Goal: Communication & Community: Answer question/provide support

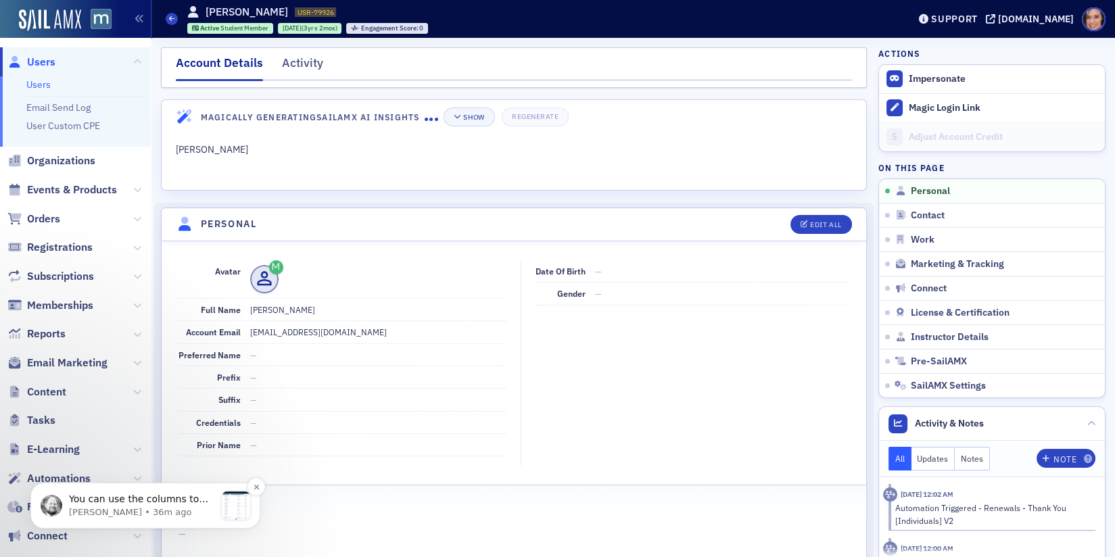
click at [119, 500] on span "You can use the columns to get the data you need. Add and remove the columns th…" at bounding box center [141, 525] width 145 height 65
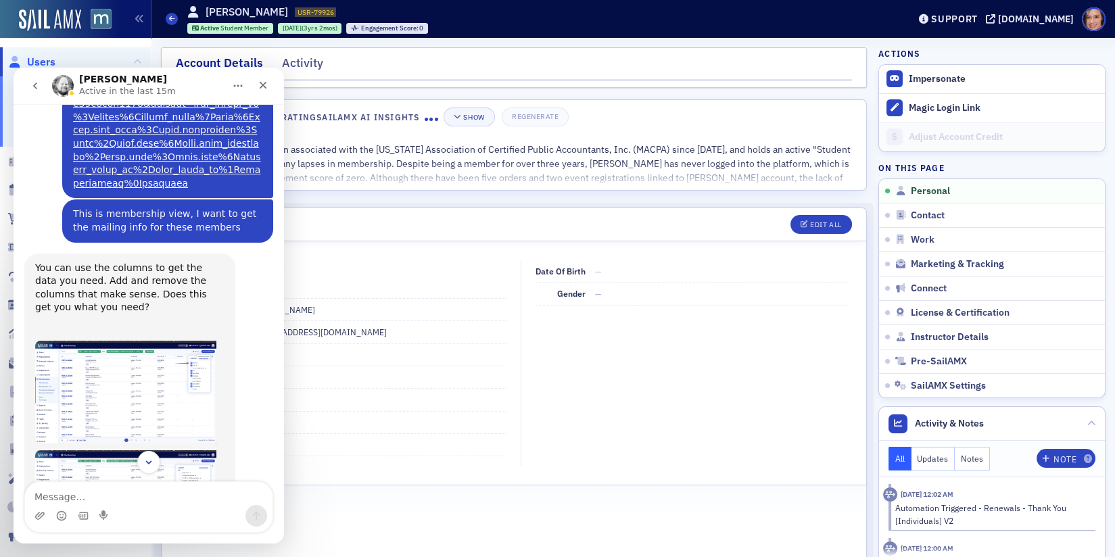
scroll to position [1159, 0]
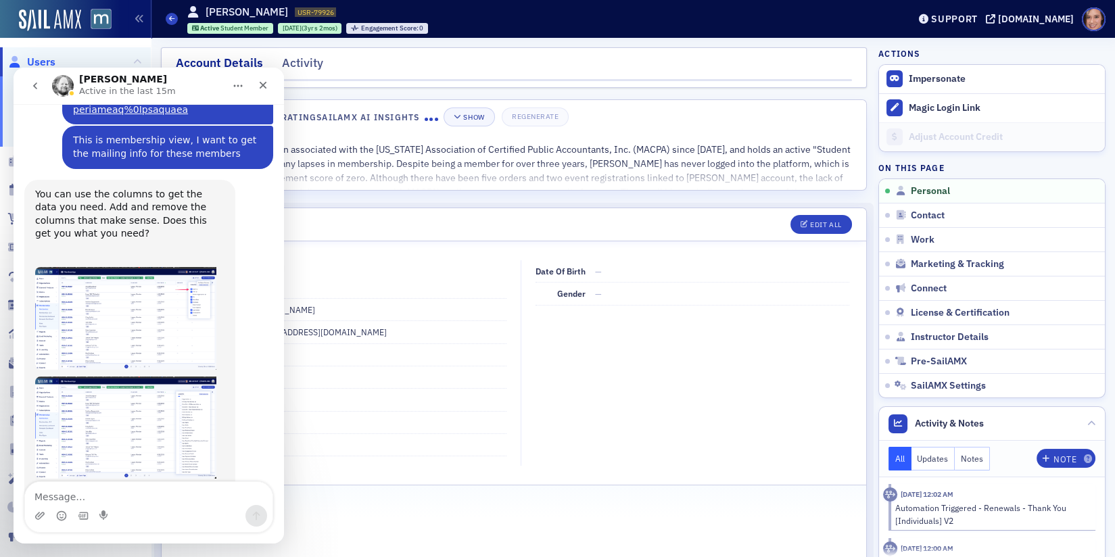
click at [162, 267] on img "Aidan says…" at bounding box center [125, 318] width 181 height 103
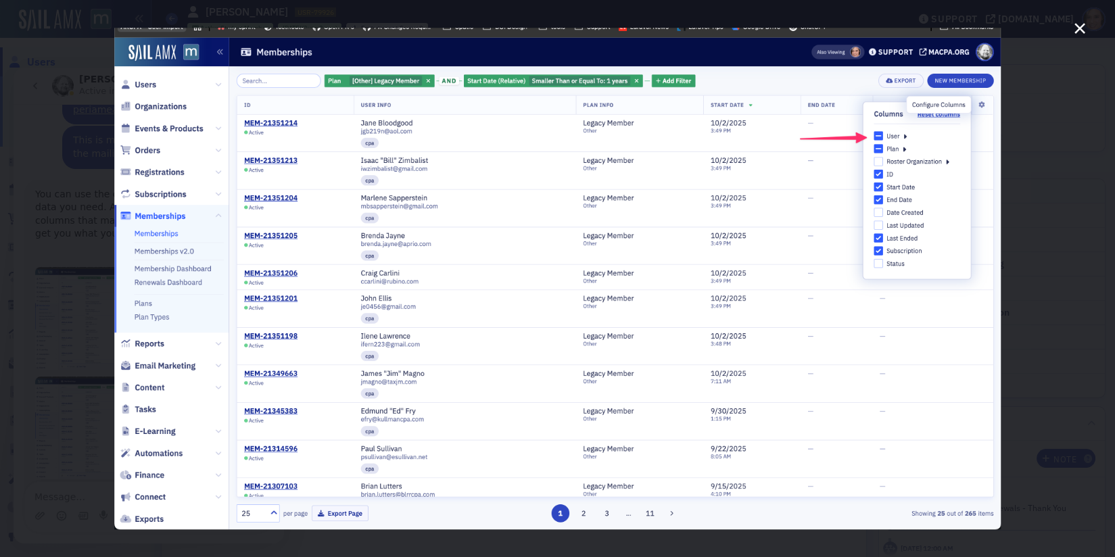
click at [1075, 32] on icon "Close" at bounding box center [1079, 28] width 16 height 16
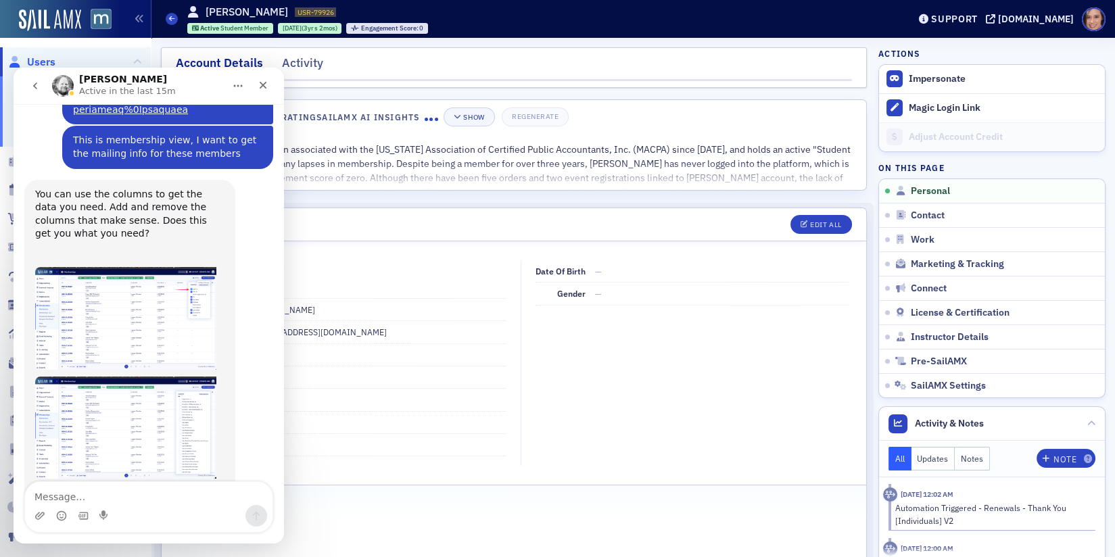
click at [130, 377] on img "Aidan says…" at bounding box center [125, 428] width 181 height 102
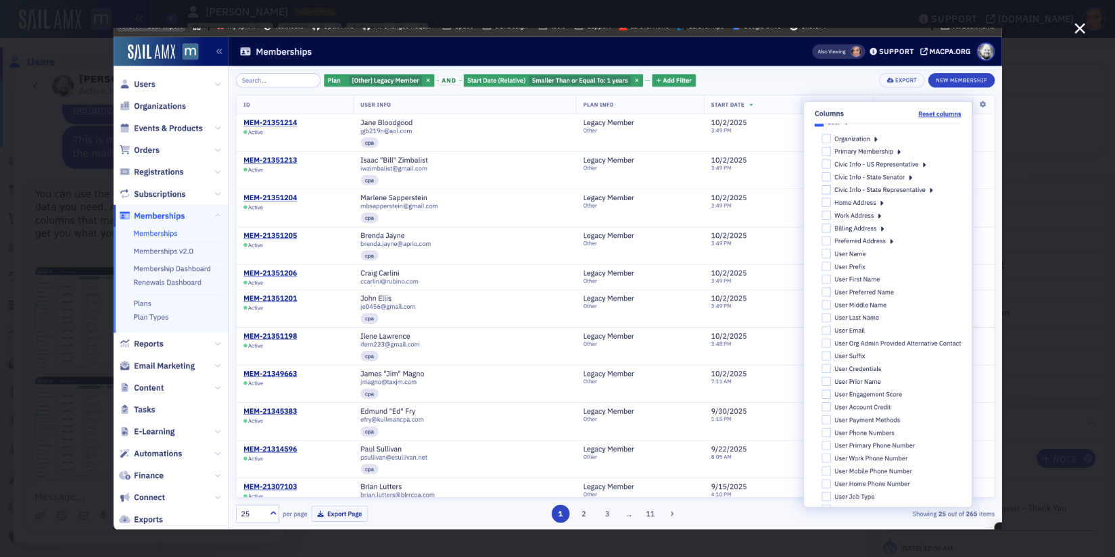
click at [1085, 22] on icon "Close" at bounding box center [1079, 28] width 16 height 16
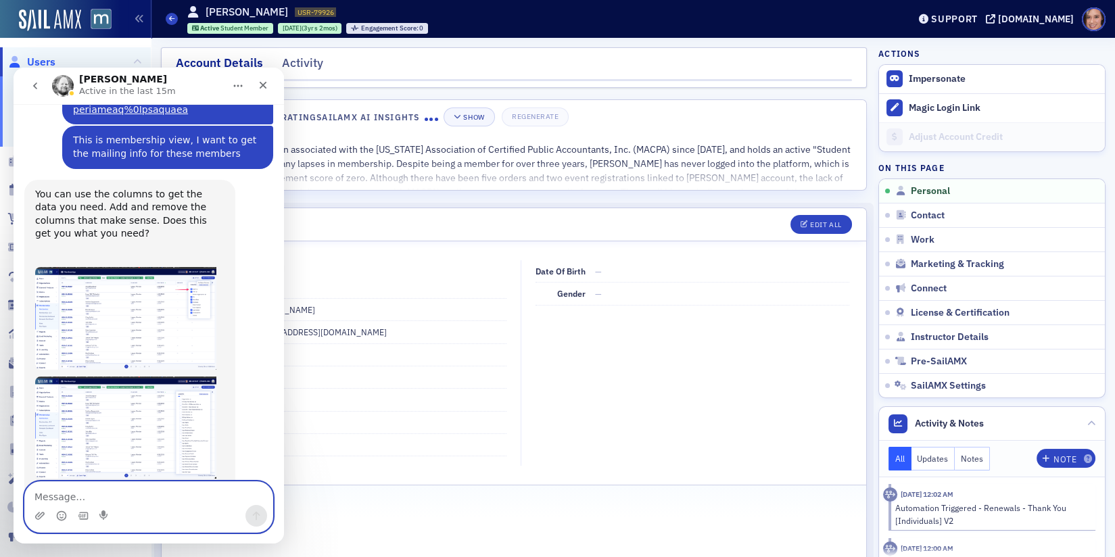
click at [87, 494] on textarea "Message…" at bounding box center [148, 493] width 247 height 23
type textarea "oh sorry I forgot about that! yes it does, thank you!"
click at [257, 516] on icon "Send a message…" at bounding box center [256, 515] width 11 height 11
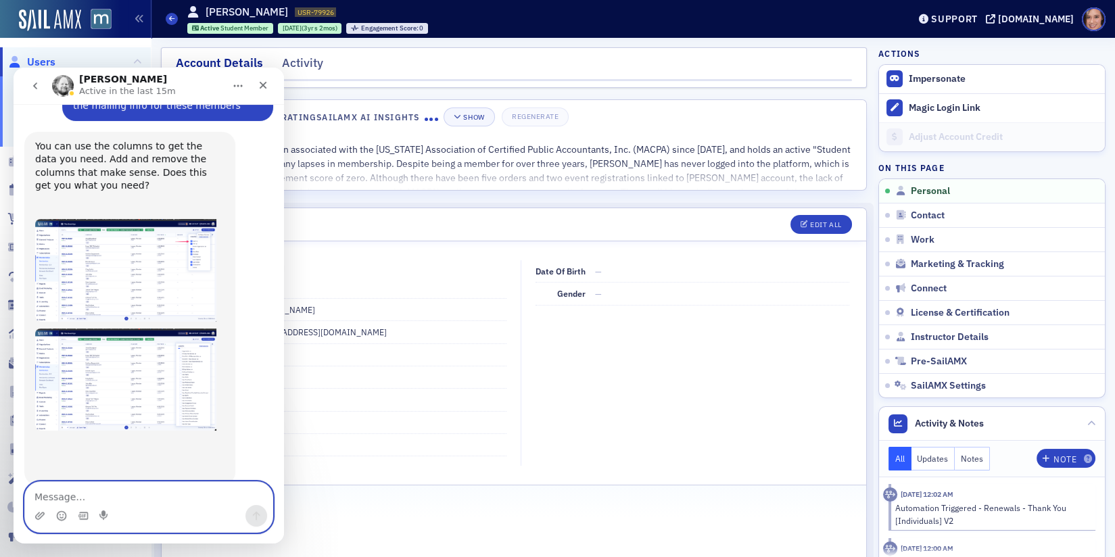
scroll to position [1212, 0]
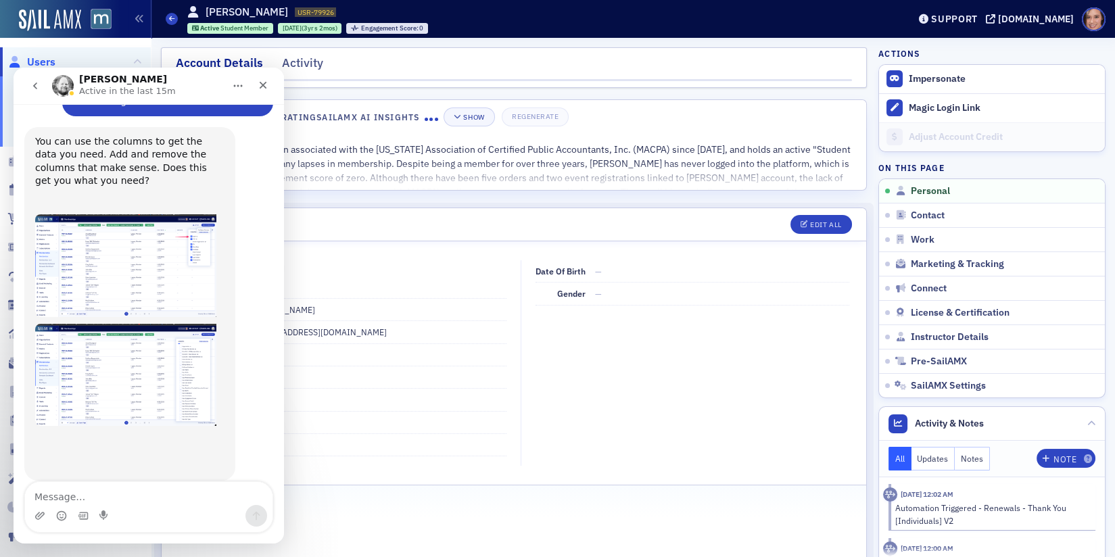
click at [162, 324] on img "Aidan says…" at bounding box center [125, 375] width 181 height 102
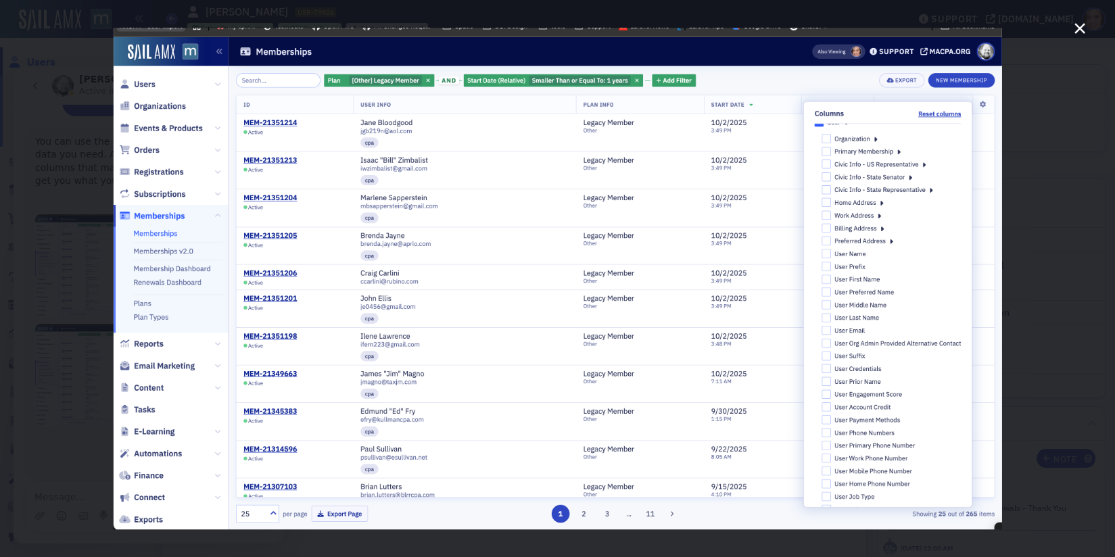
click at [1101, 152] on div "Intercom messenger" at bounding box center [557, 278] width 1115 height 557
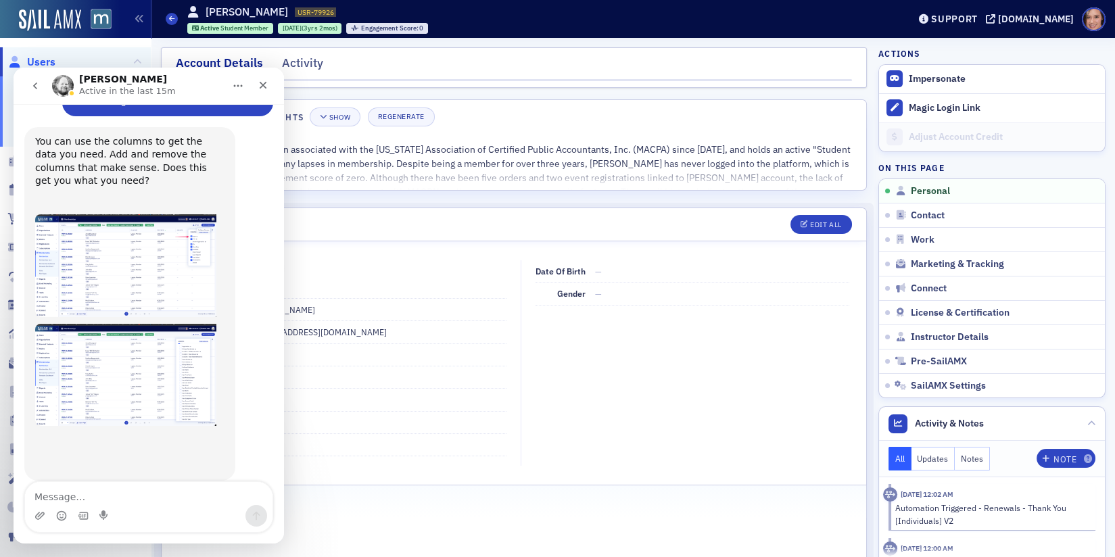
click at [410, 332] on dd "dsmith58@gulls.salisbury.edu" at bounding box center [378, 332] width 257 height 22
click at [258, 82] on icon "Close" at bounding box center [263, 85] width 11 height 11
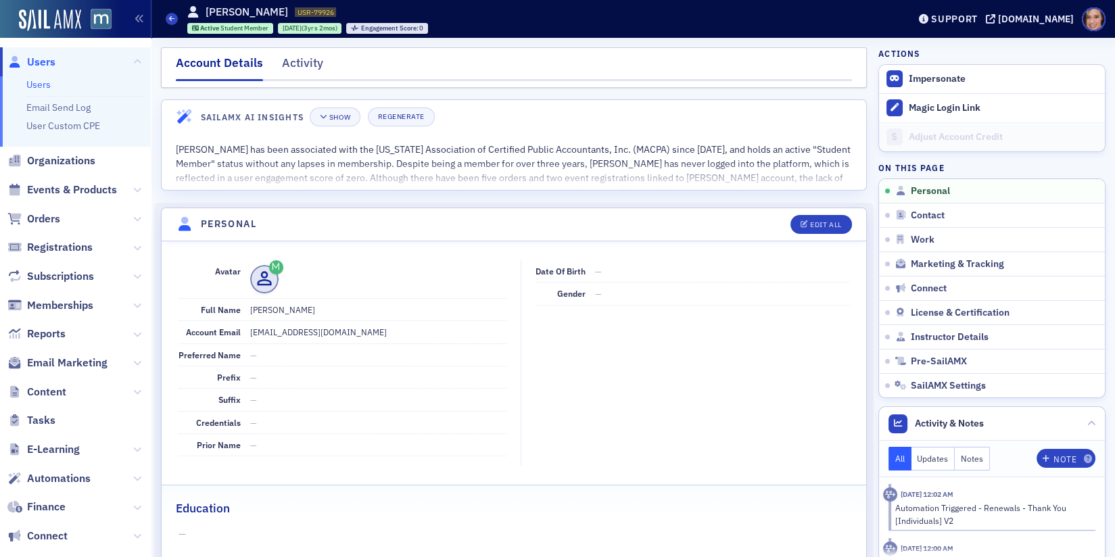
scroll to position [1212, 0]
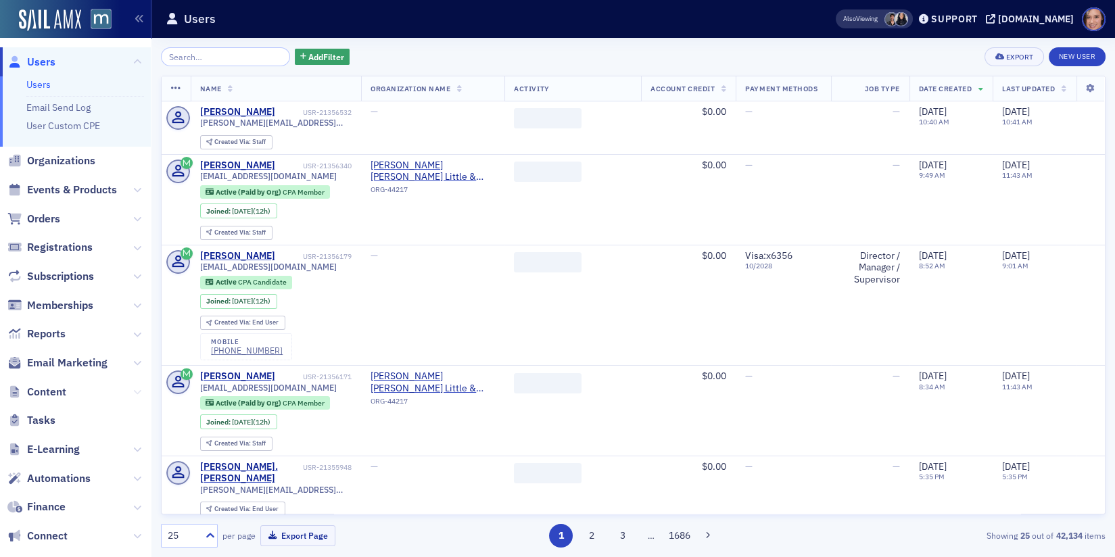
click at [141, 385] on button at bounding box center [137, 392] width 8 height 15
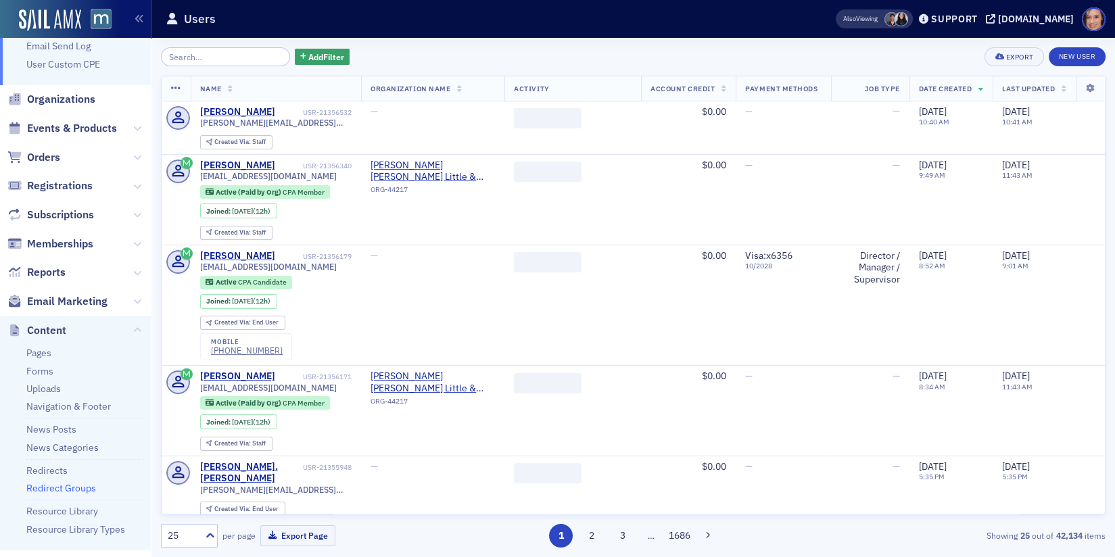
scroll to position [63, 0]
click at [47, 470] on link "Redirects" at bounding box center [46, 469] width 41 height 12
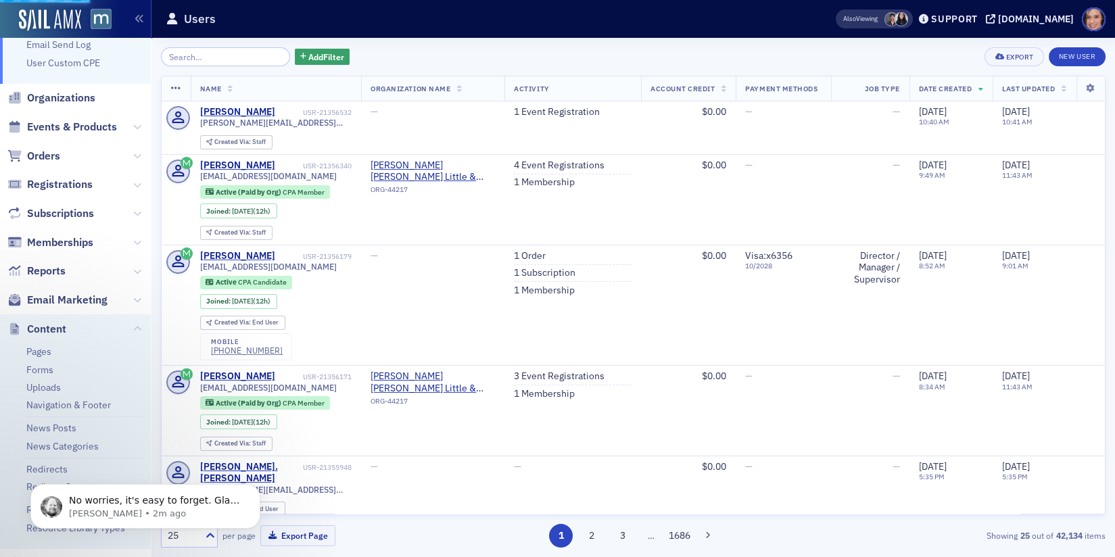
scroll to position [0, 0]
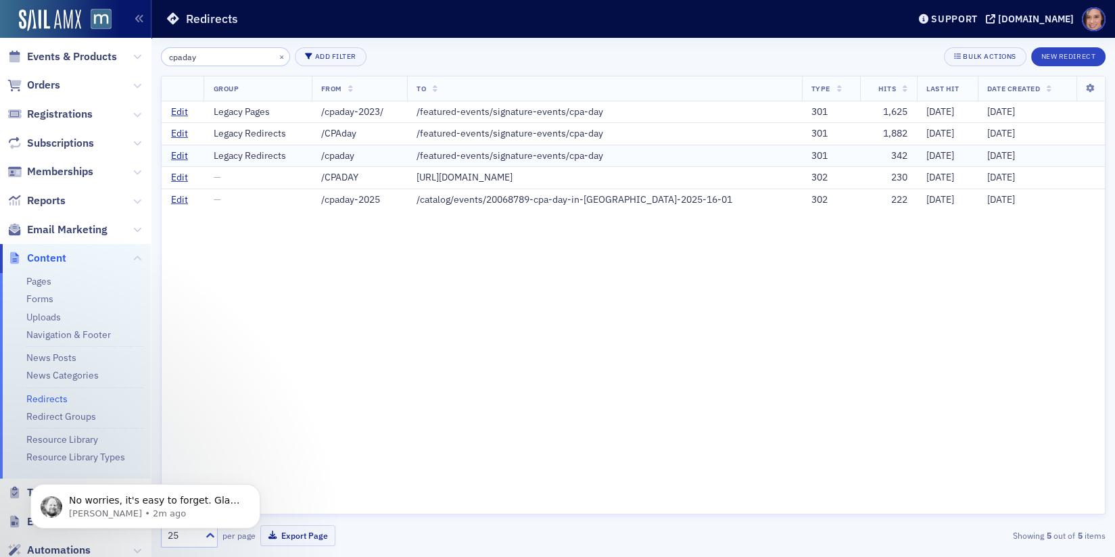
type input "cpaday"
drag, startPoint x: 408, startPoint y: 158, endPoint x: 622, endPoint y: 158, distance: 214.3
click at [622, 158] on div "/featured-events/signature-events/cpa-day" at bounding box center [604, 156] width 376 height 12
copy div "/featured-events/signature-events/cpa-day"
click at [176, 175] on link "Edit" at bounding box center [179, 178] width 17 height 12
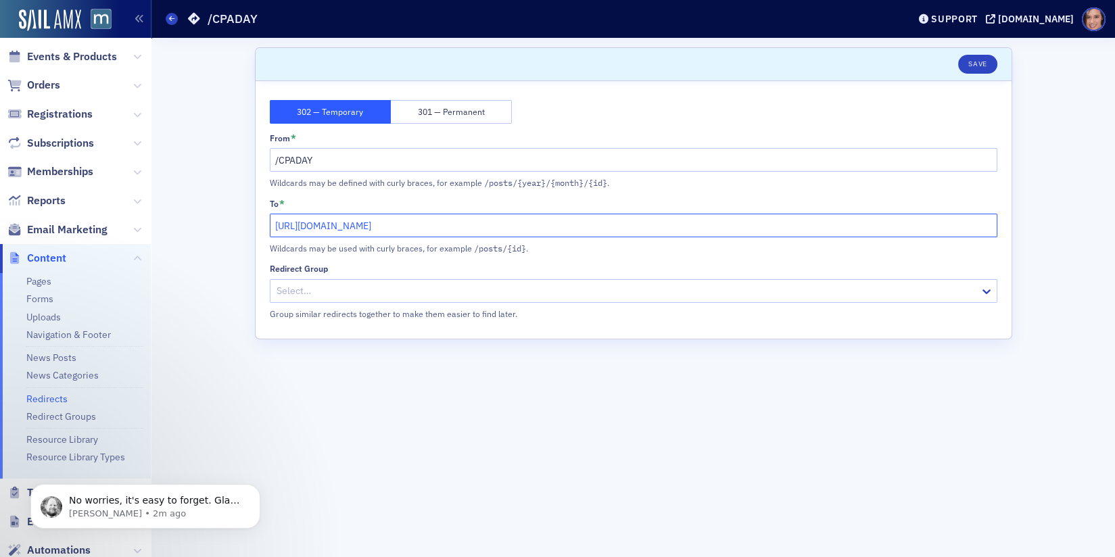
click at [443, 226] on input "[URL][DOMAIN_NAME]" at bounding box center [633, 226] width 727 height 24
paste input "/featured-events/signature-events/cpa-day"
type input "/featured-events/signature-events/cpa-day"
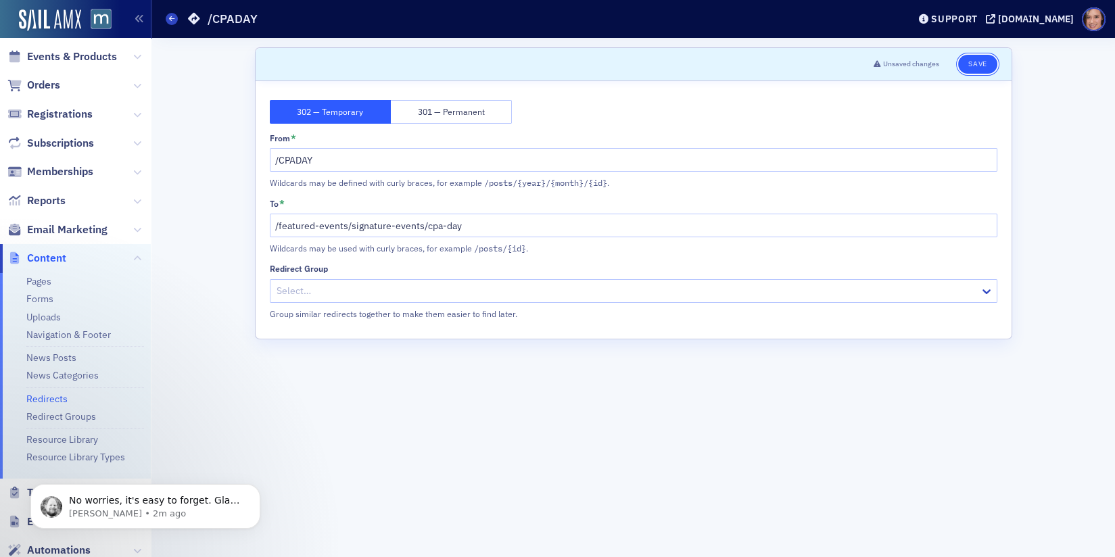
click at [984, 59] on button "Save" at bounding box center [977, 64] width 39 height 19
click at [55, 235] on span "Email Marketing" at bounding box center [67, 229] width 80 height 15
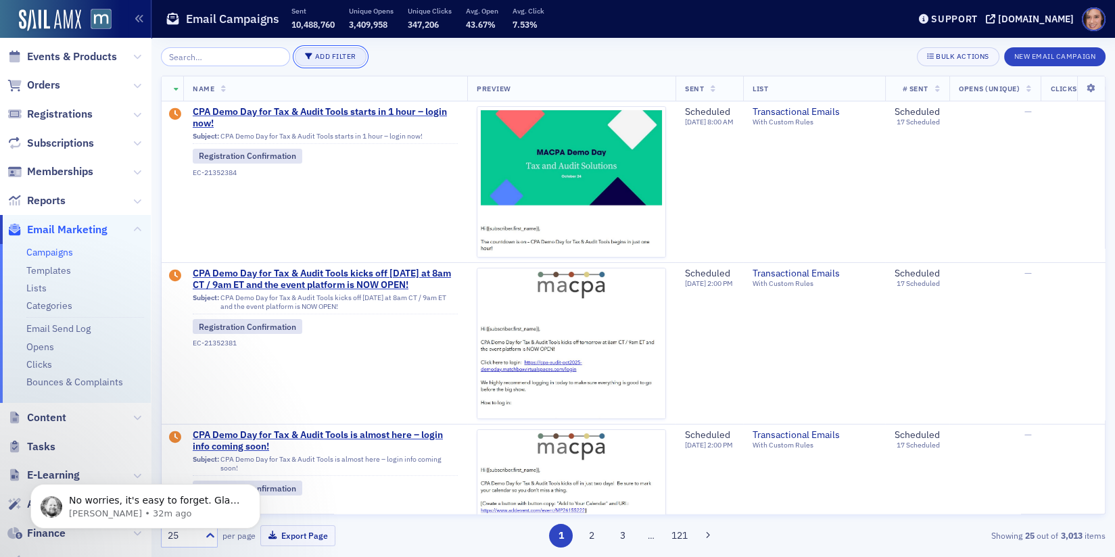
click at [334, 51] on button "Add Filter" at bounding box center [331, 56] width 72 height 19
click at [374, 60] on div "Date Sent" at bounding box center [385, 63] width 50 height 12
select select "9"
select select "2025"
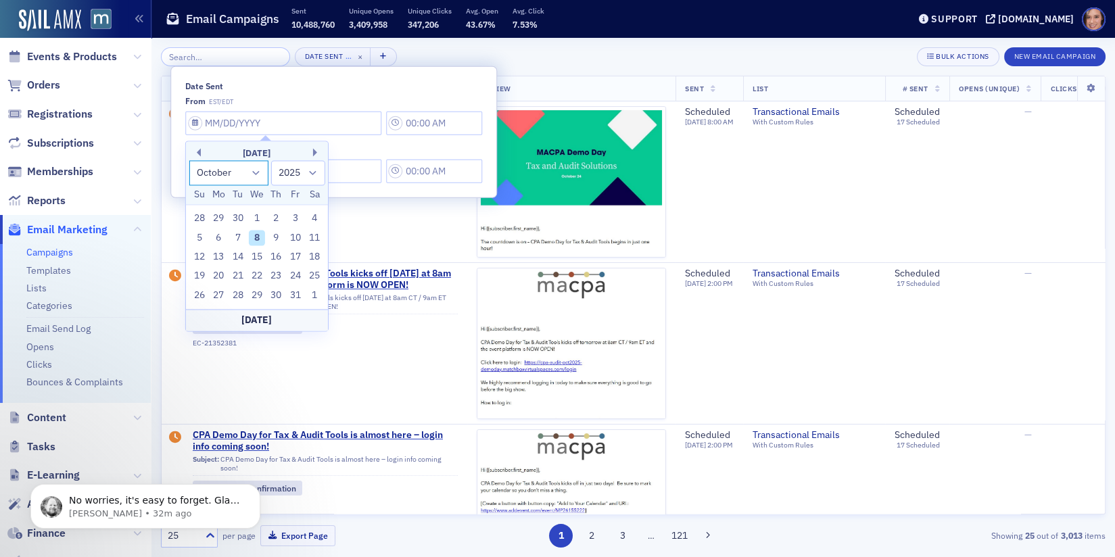
click at [254, 176] on select "January February March April May June July August September October November De…" at bounding box center [229, 172] width 80 height 25
click at [189, 160] on select "January February March April May June July August September October November De…" at bounding box center [229, 172] width 80 height 25
click at [256, 220] on div "1" at bounding box center [257, 219] width 16 height 16
type input "[DATE]"
type input "1:00 PM"
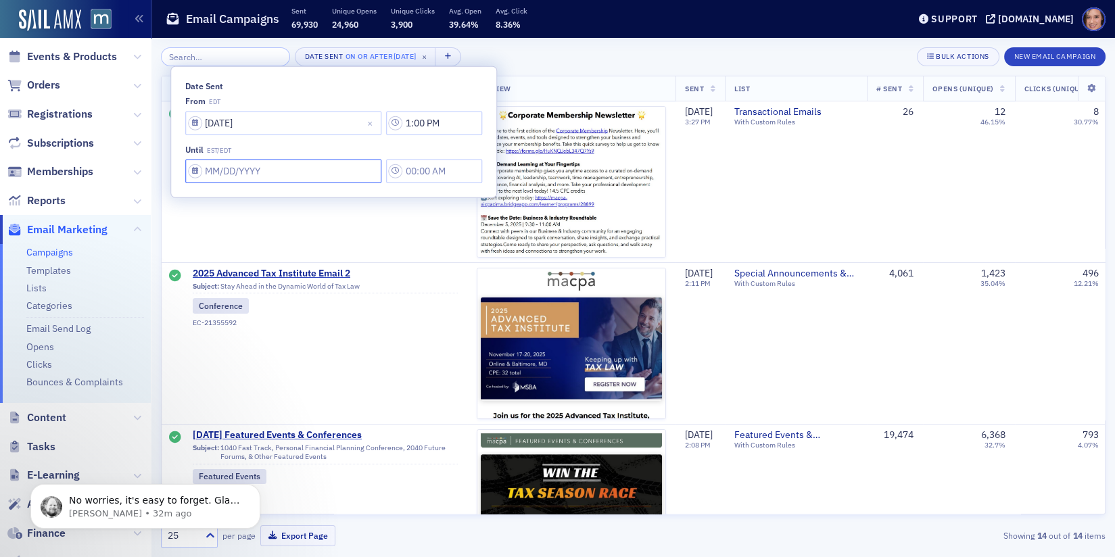
click at [312, 174] on input "Date Sent" at bounding box center [283, 172] width 196 height 24
select select "9"
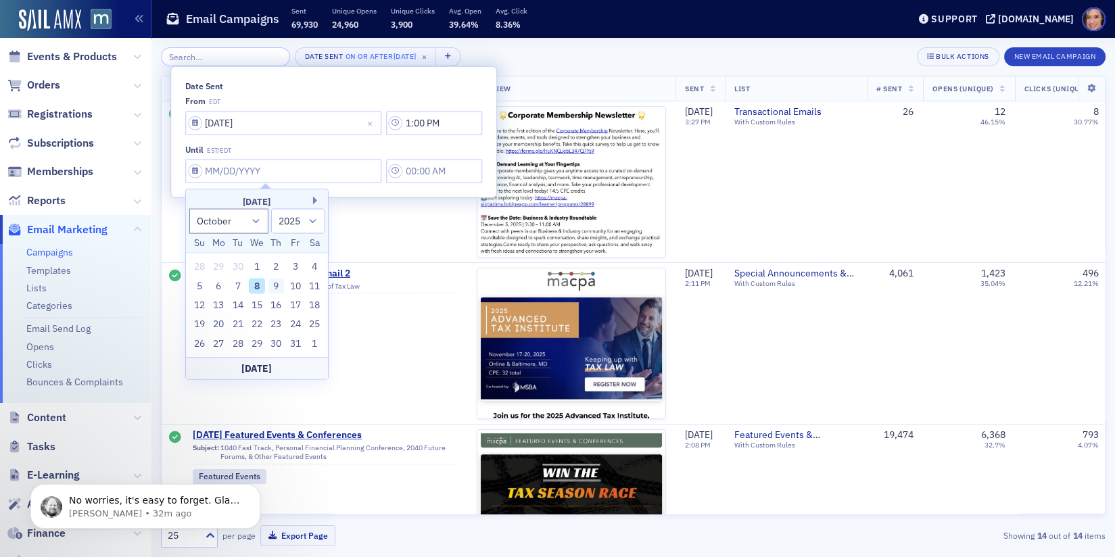
click at [281, 281] on div "9" at bounding box center [276, 286] width 16 height 16
type input "[DATE]"
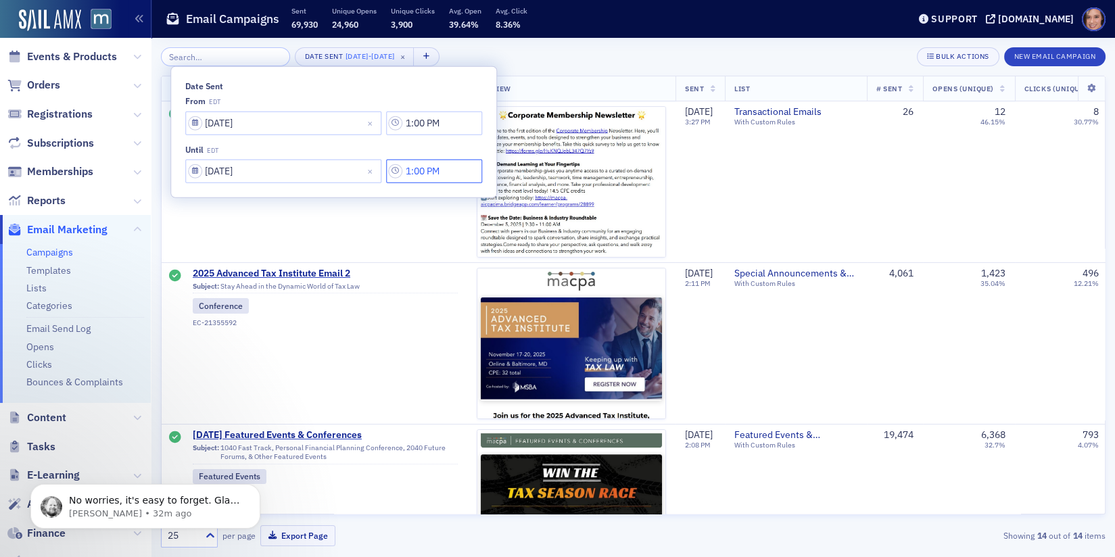
click at [403, 176] on input "1:00 PM" at bounding box center [434, 172] width 96 height 24
click at [489, 166] on icon at bounding box center [488, 172] width 14 height 14
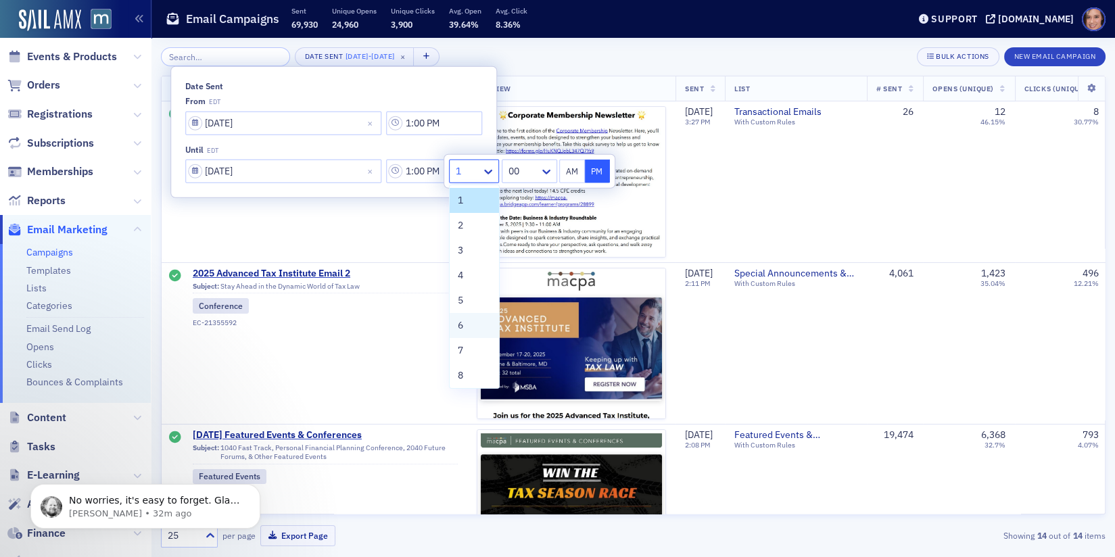
scroll to position [102, 0]
click at [466, 350] on span "11" at bounding box center [463, 348] width 11 height 14
type input "11:00 PM"
click at [638, 63] on div "Date Sent [DATE] - [DATE] × Bulk Actions New Email Campaign" at bounding box center [633, 56] width 944 height 19
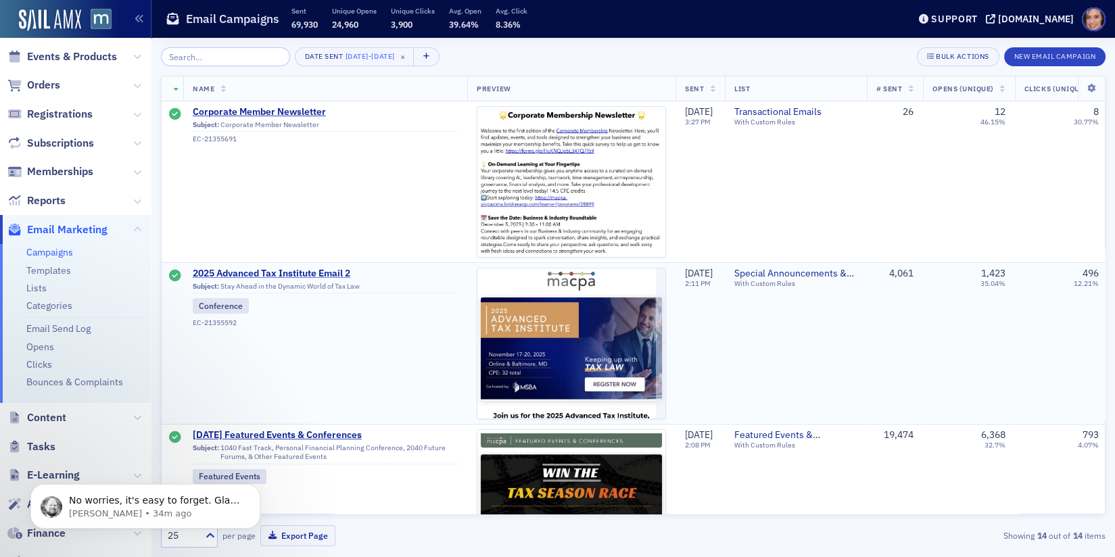
click at [345, 272] on span "2025 Advanced Tax Institute Email 2" at bounding box center [325, 274] width 265 height 12
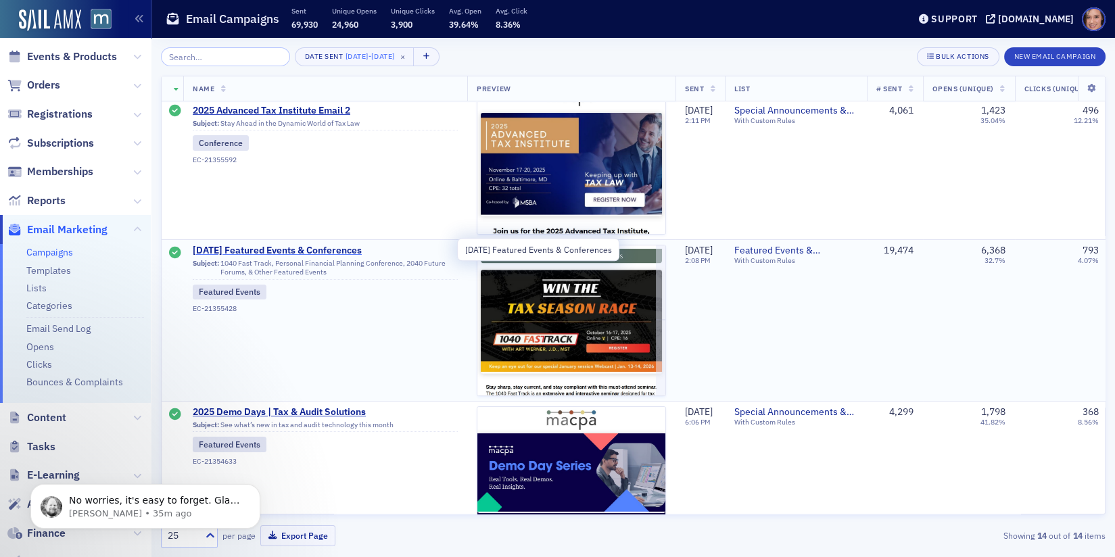
click at [356, 248] on span "[DATE] Featured Events & Conferences" at bounding box center [325, 251] width 265 height 12
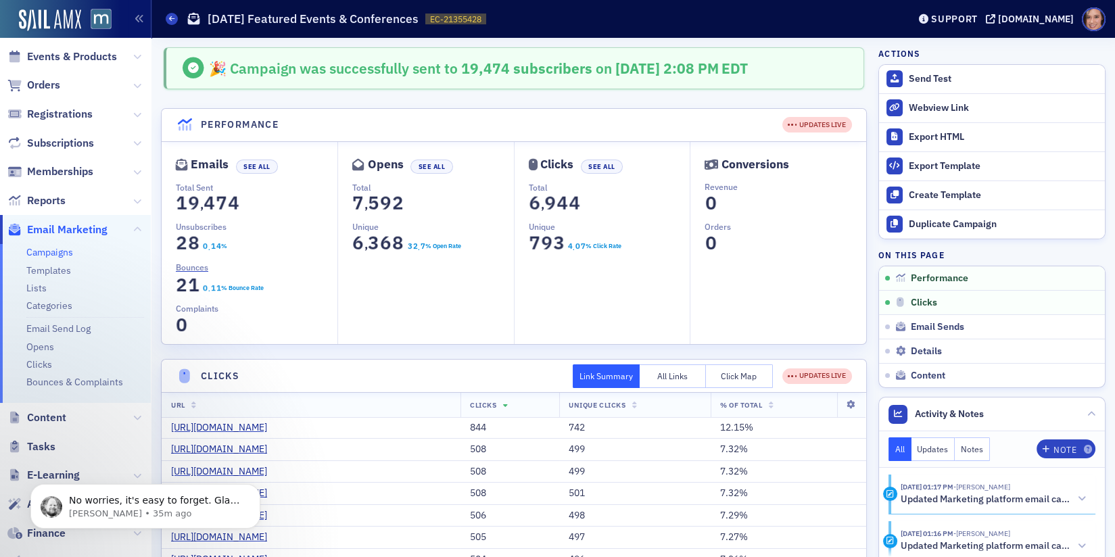
scroll to position [1, 0]
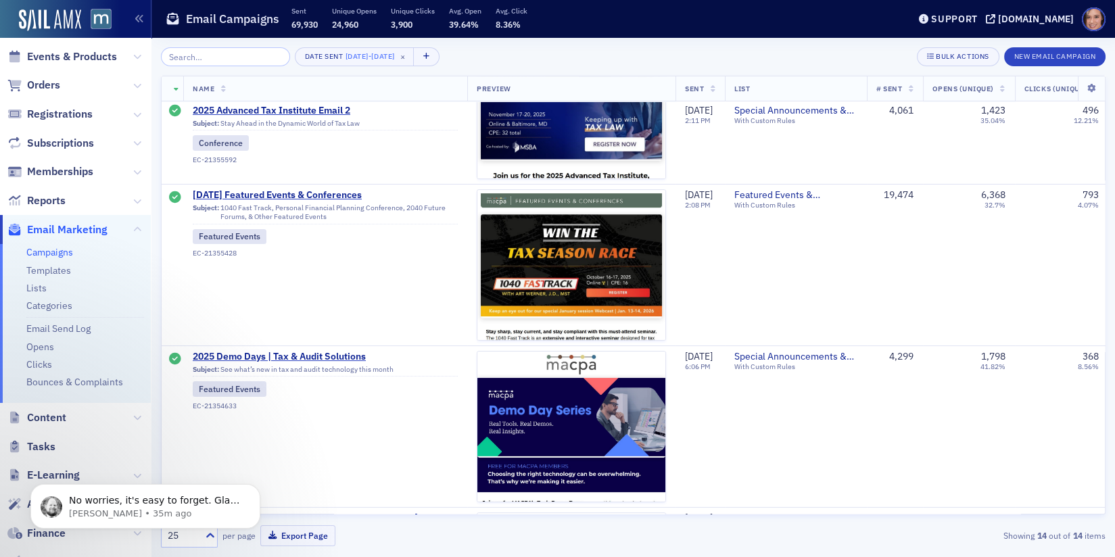
scroll to position [318, 0]
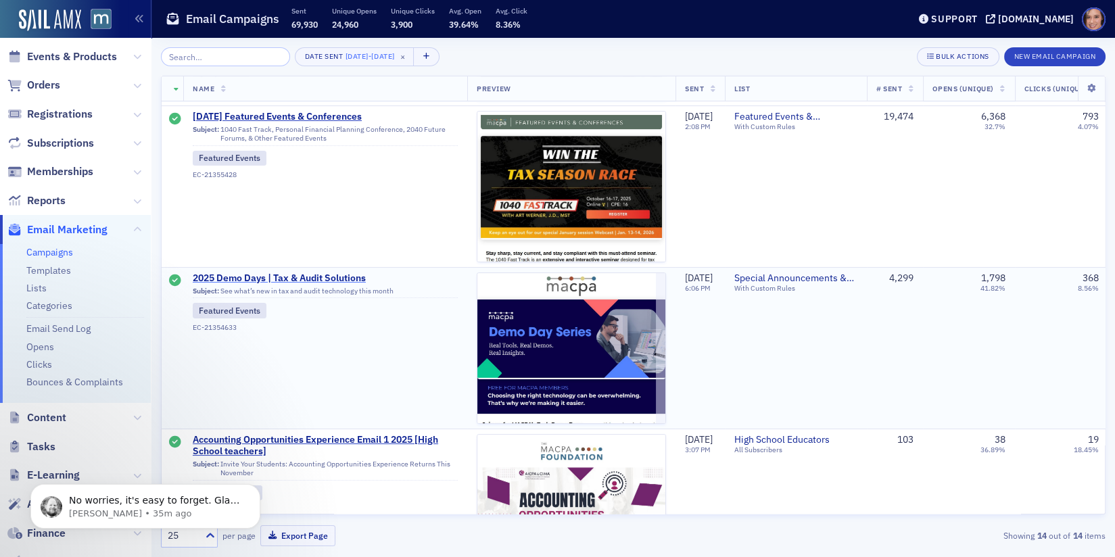
click at [318, 276] on span "2025 Demo Days | Tax & Audit Solutions" at bounding box center [325, 278] width 265 height 12
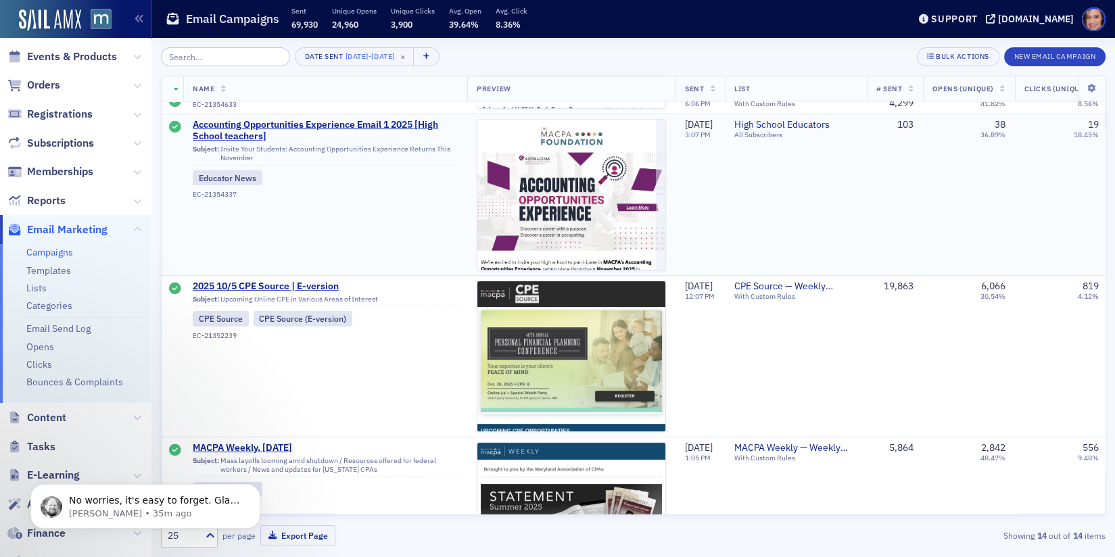
scroll to position [650, 0]
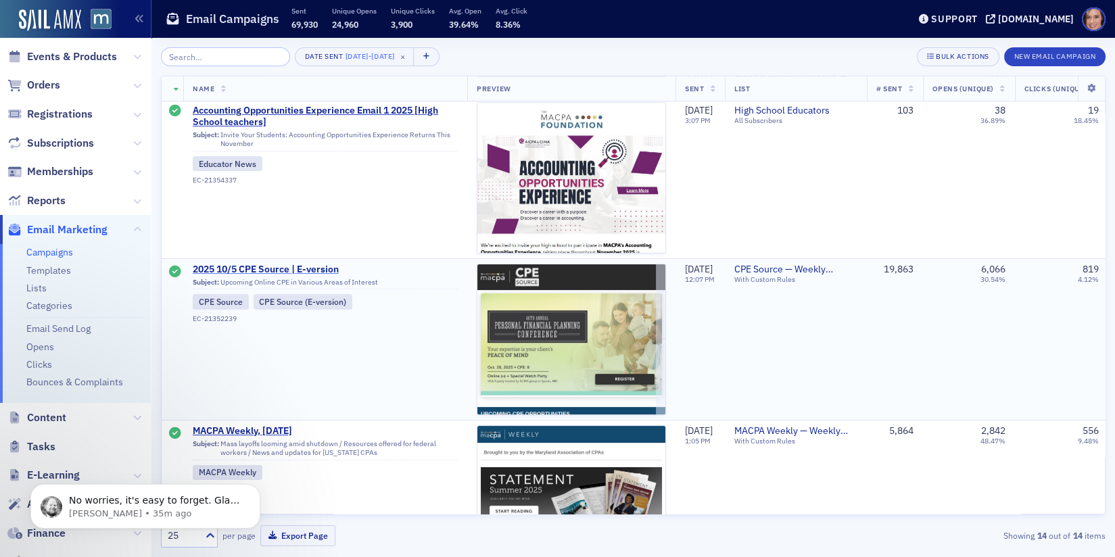
click at [281, 267] on span "2025 10/5 CPE Source | E-version" at bounding box center [325, 270] width 265 height 12
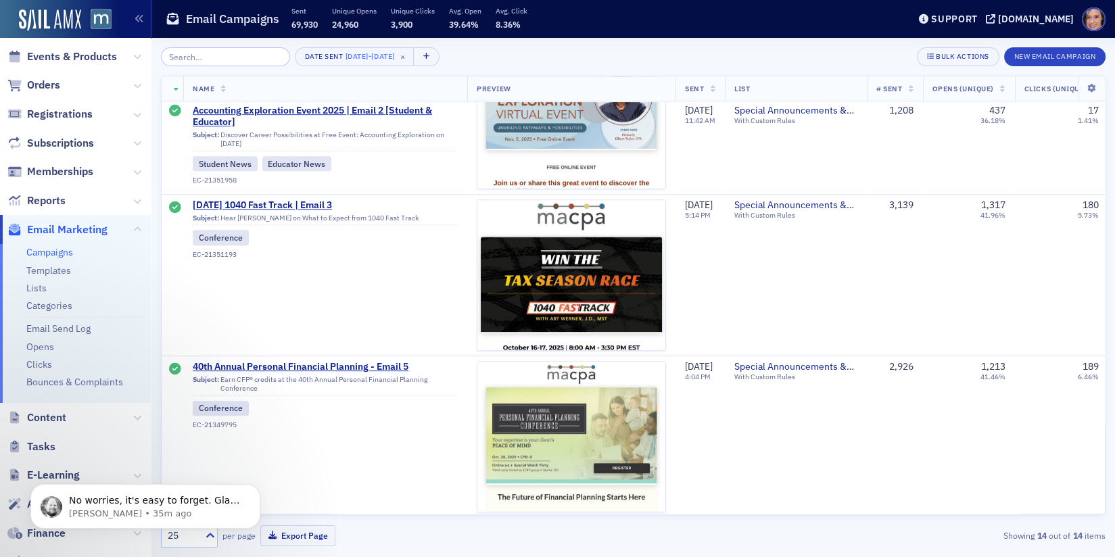
scroll to position [1210, 0]
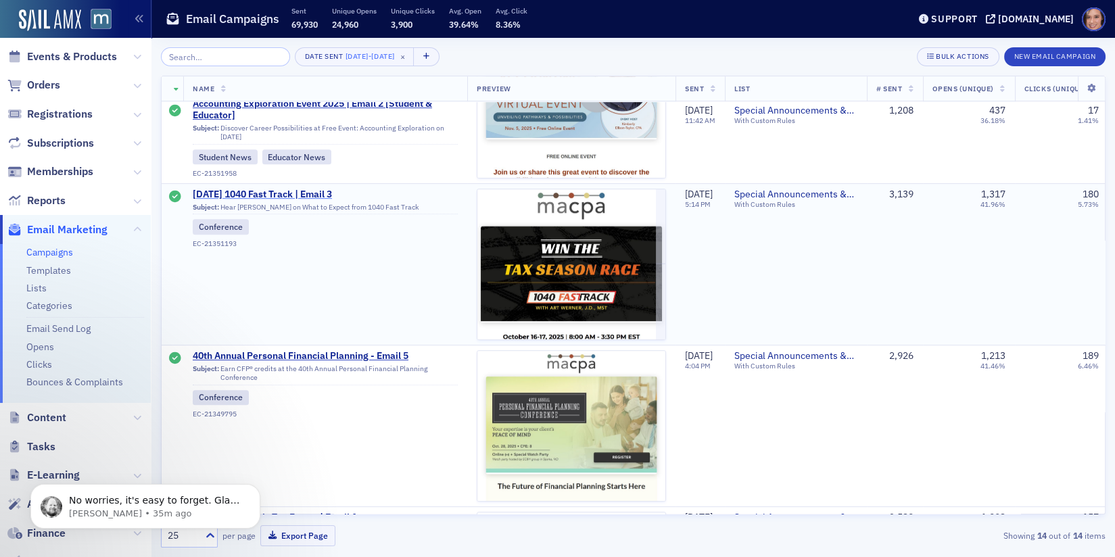
click at [304, 193] on span "[DATE] 1040 Fast Track | Email 3" at bounding box center [325, 195] width 265 height 12
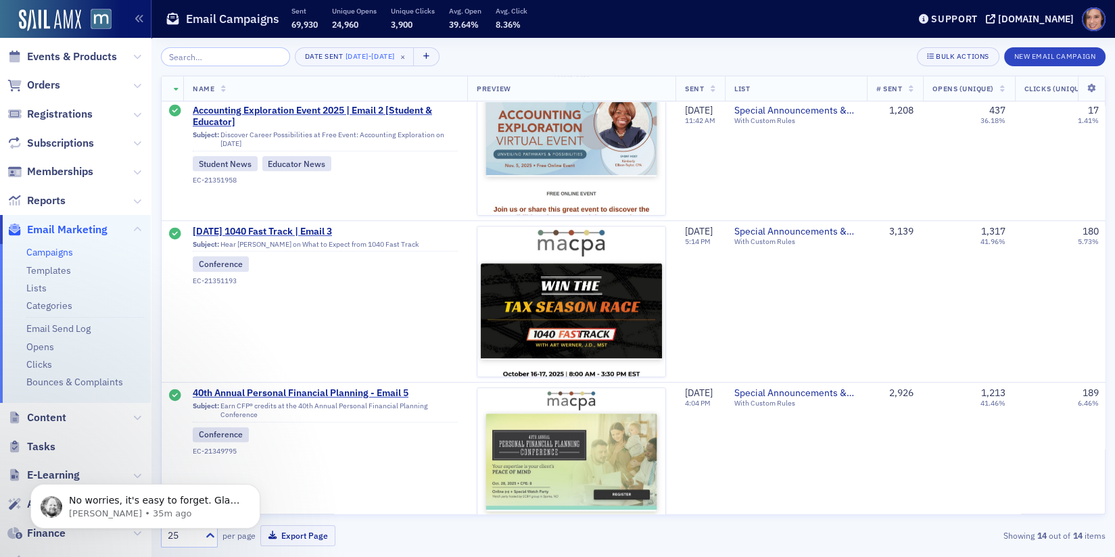
scroll to position [1394, 0]
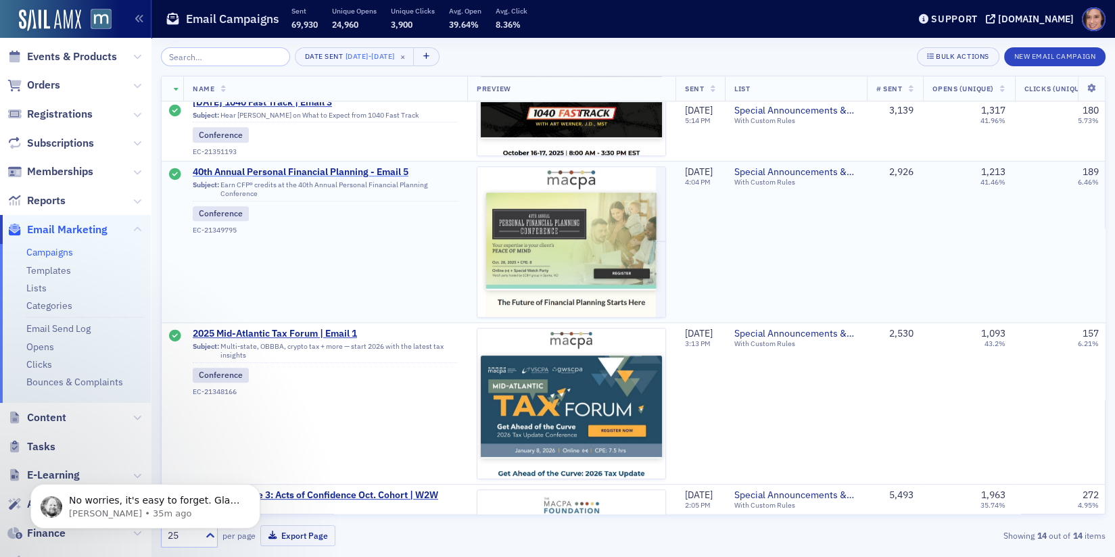
click at [368, 167] on span "40th Annual Personal Financial Planning - Email 5" at bounding box center [325, 172] width 265 height 12
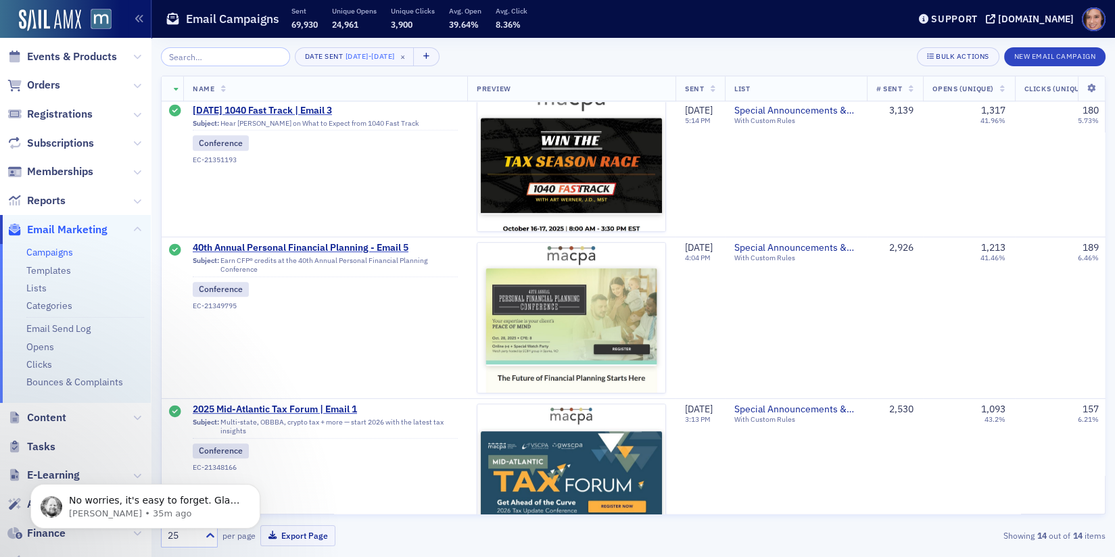
scroll to position [1513, 0]
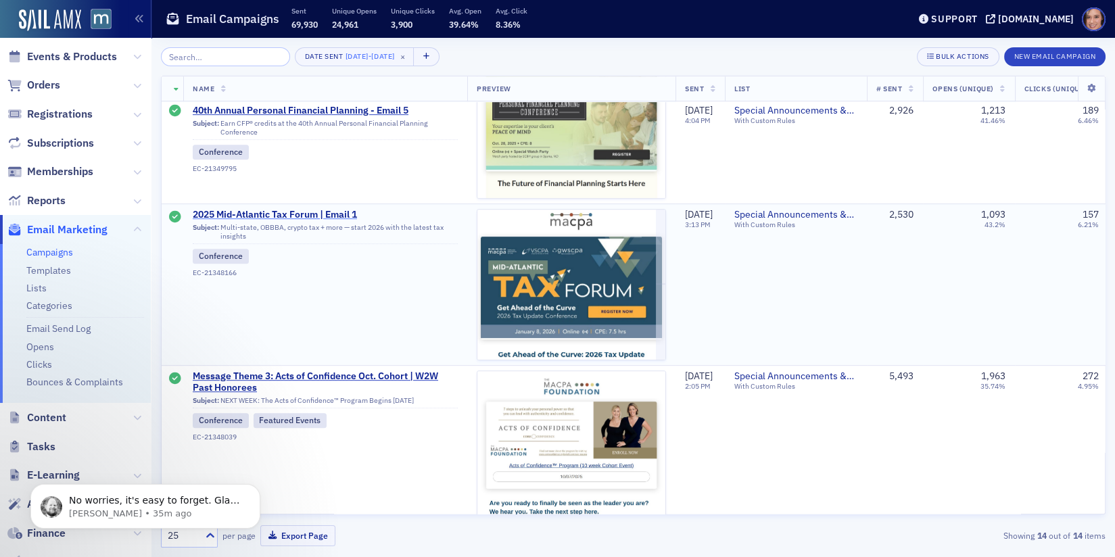
click at [329, 209] on span "2025 Mid-Atlantic Tax Forum | Email 1" at bounding box center [325, 215] width 265 height 12
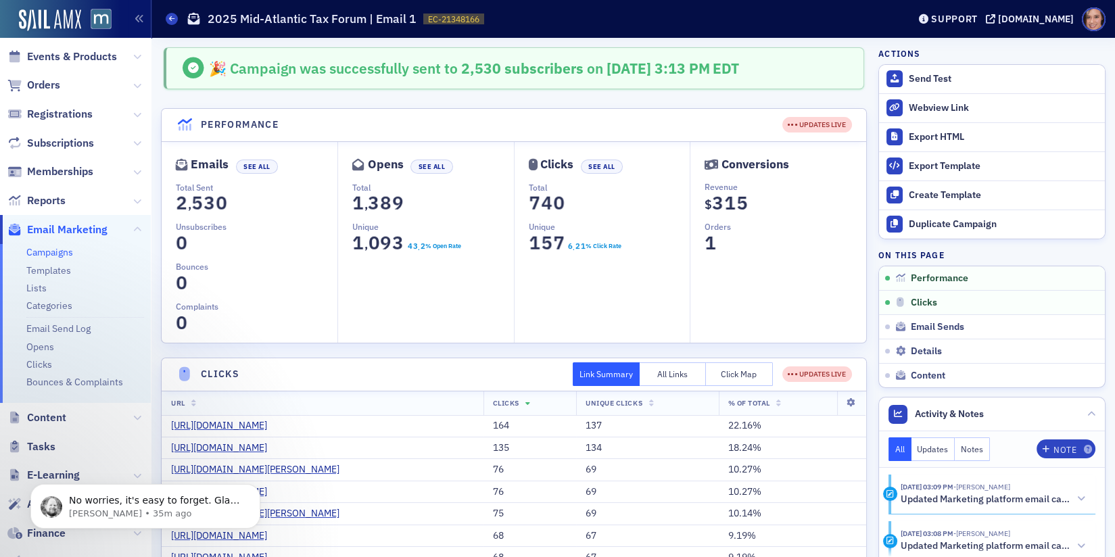
scroll to position [1, 0]
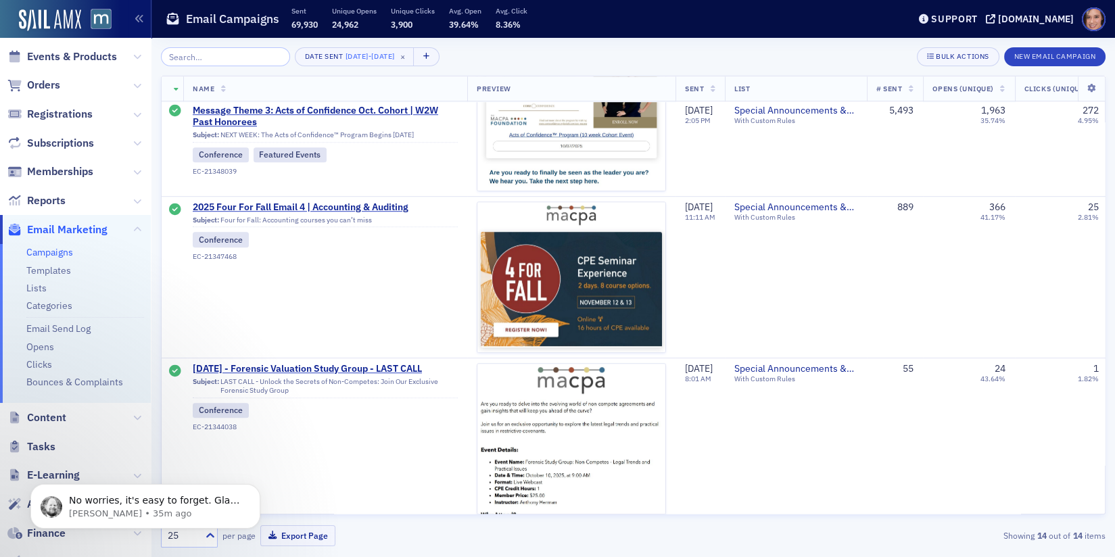
scroll to position [1666, 0]
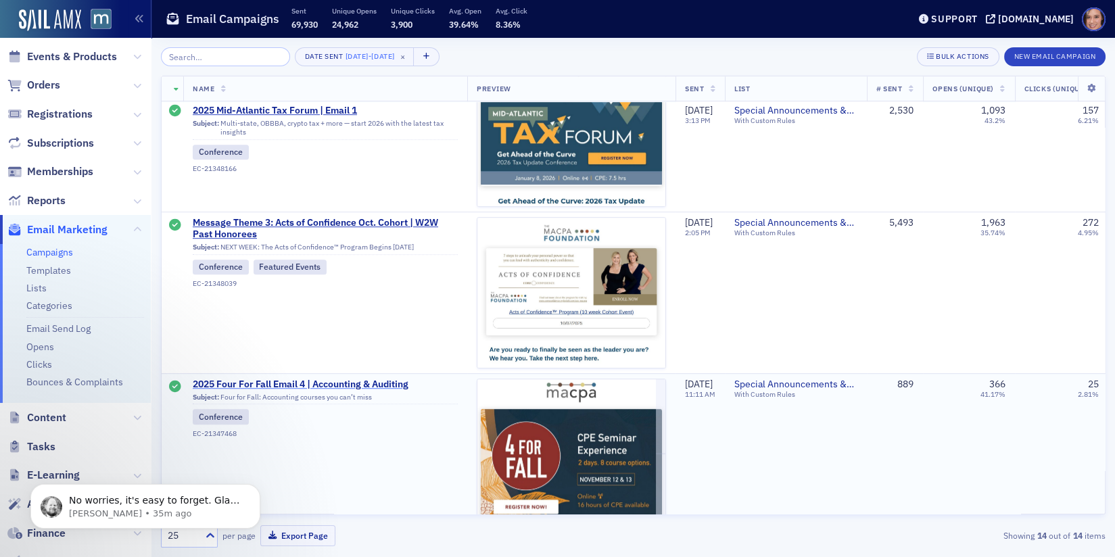
click at [333, 379] on span "2025 Four For Fall Email 4 | Accounting & Auditing" at bounding box center [325, 385] width 265 height 12
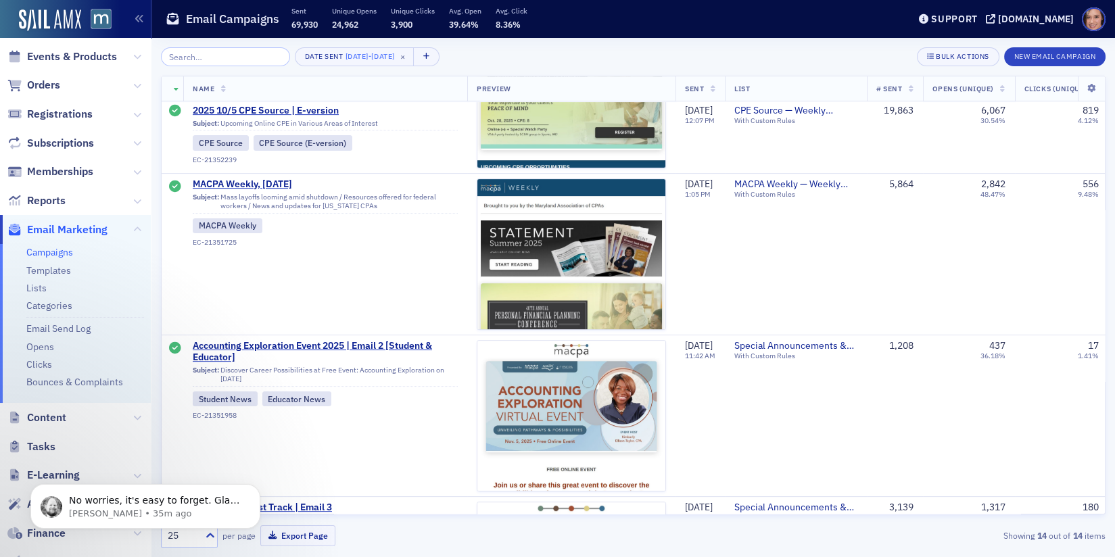
scroll to position [734, 0]
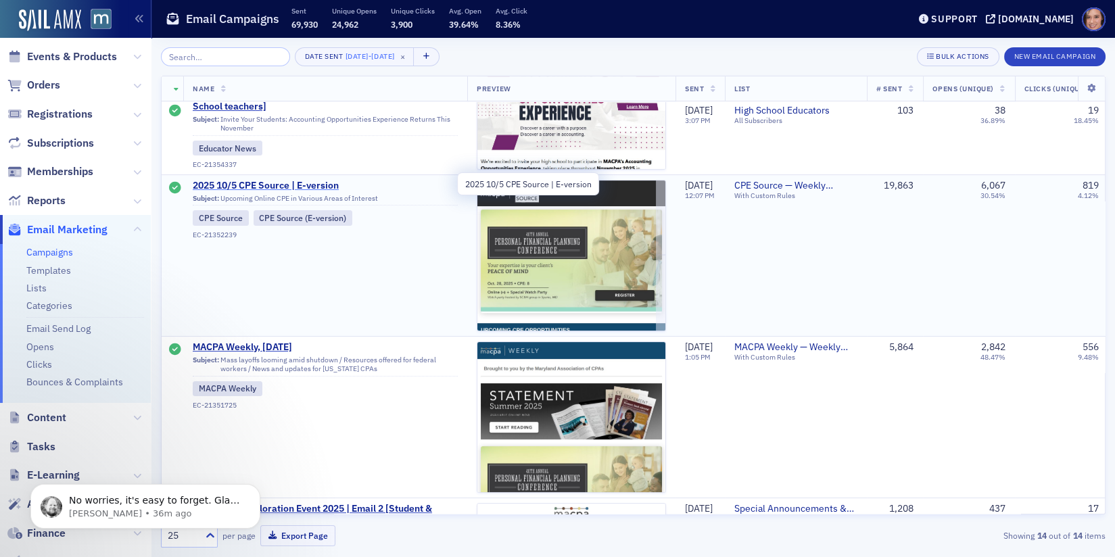
click at [316, 181] on span "2025 10/5 CPE Source | E-version" at bounding box center [325, 186] width 265 height 12
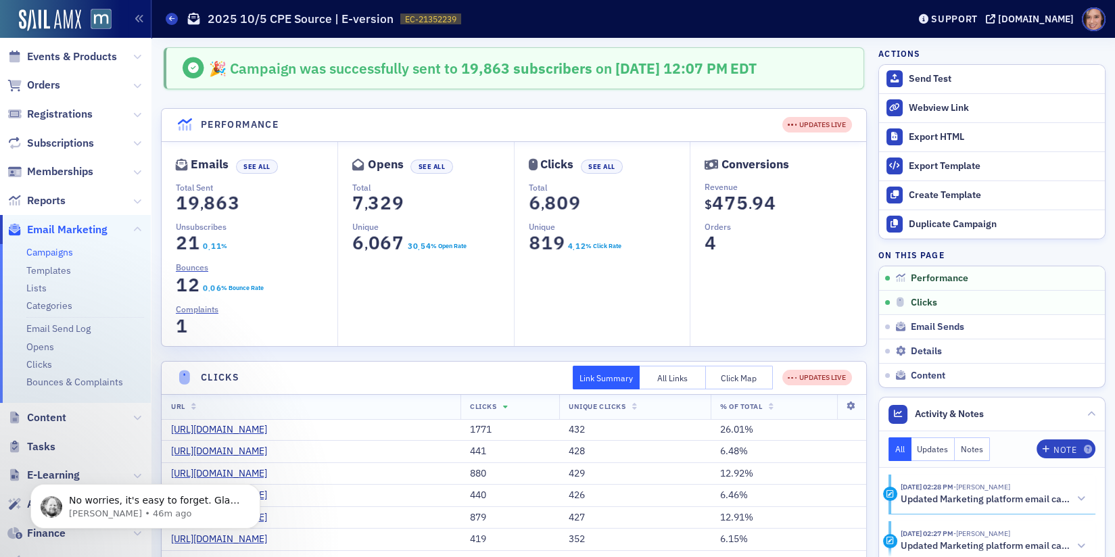
click at [61, 247] on link "Campaigns" at bounding box center [49, 252] width 47 height 12
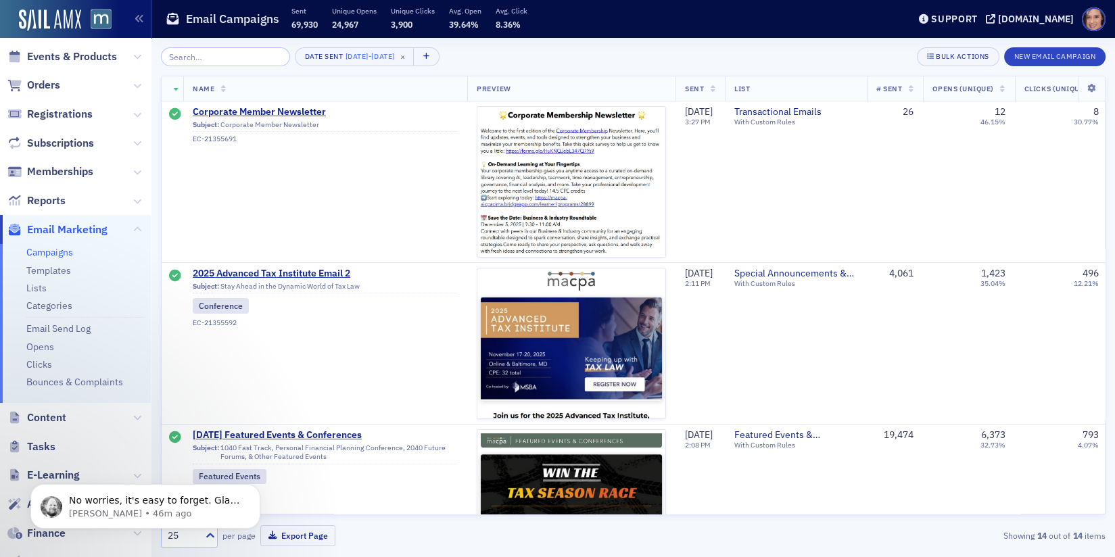
click at [237, 57] on input "search" at bounding box center [225, 56] width 129 height 19
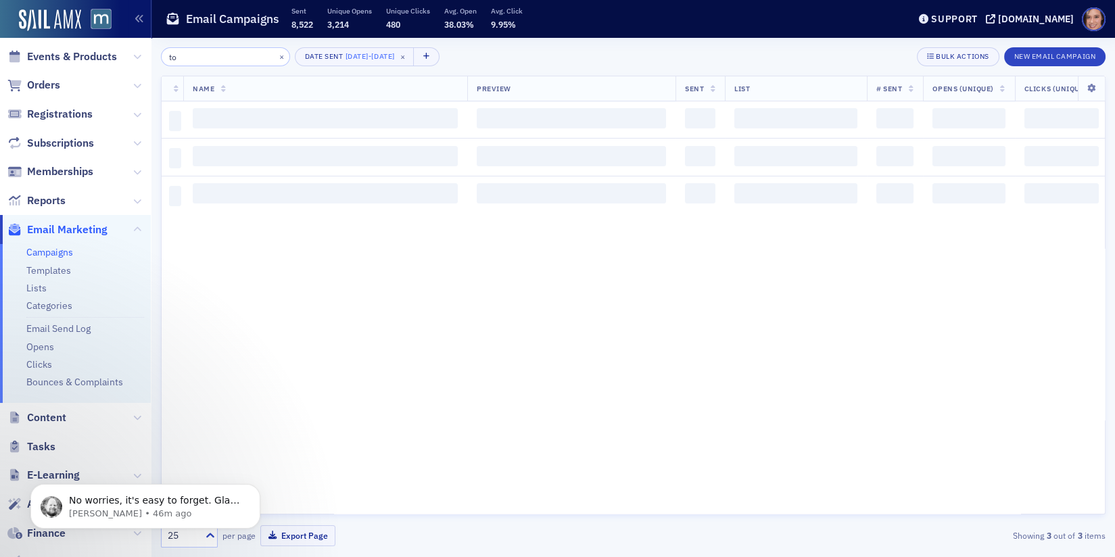
type input "t"
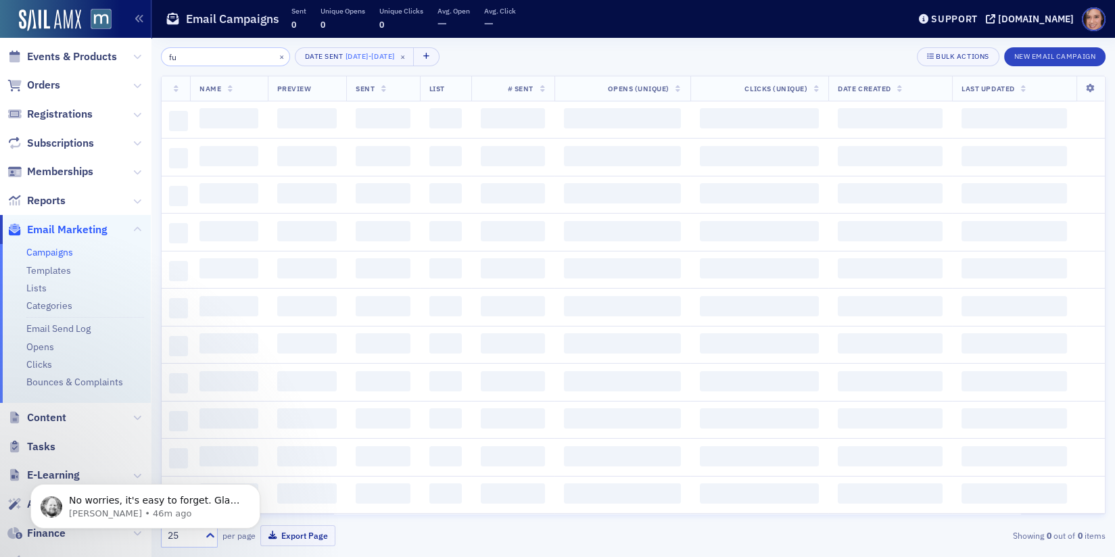
type input "f"
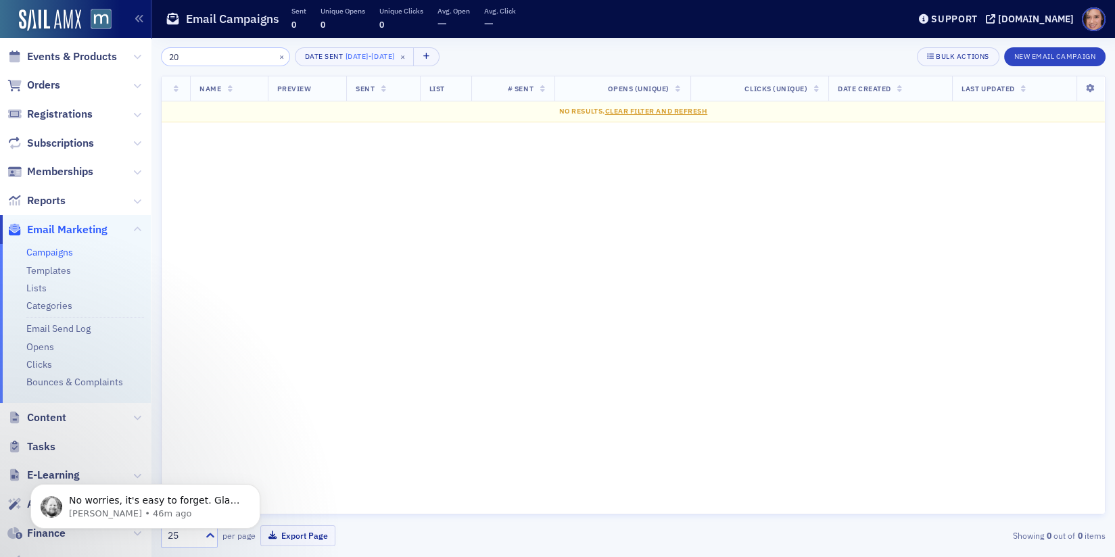
type input "2"
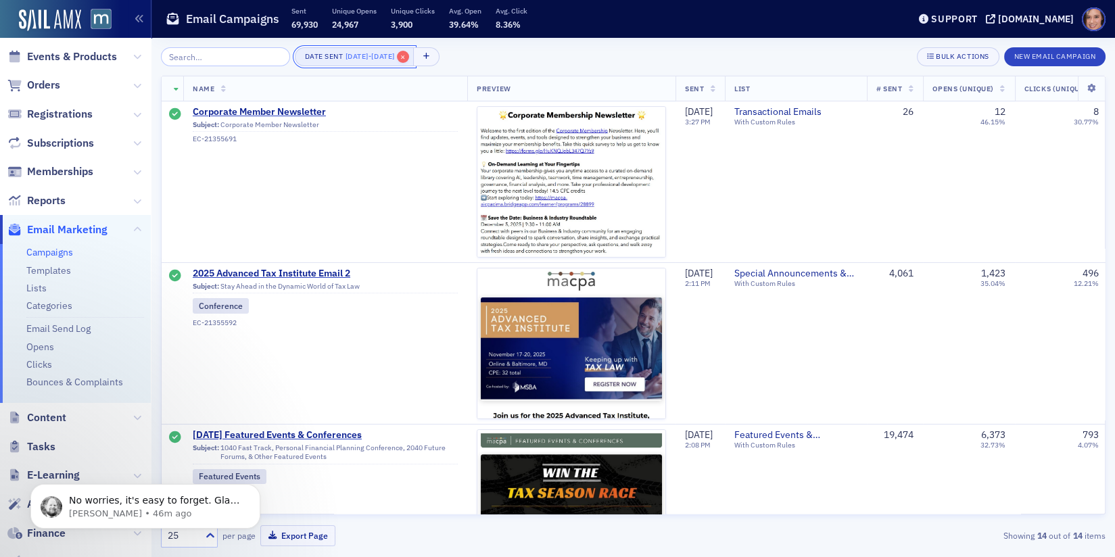
click at [409, 56] on span "×" at bounding box center [403, 57] width 12 height 12
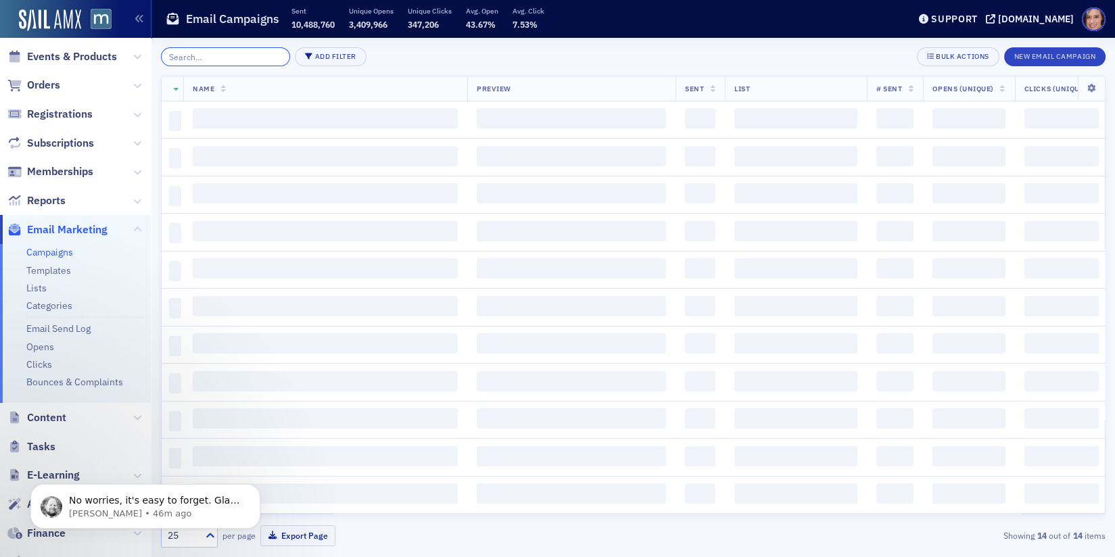
click at [243, 57] on input "search" at bounding box center [225, 56] width 129 height 19
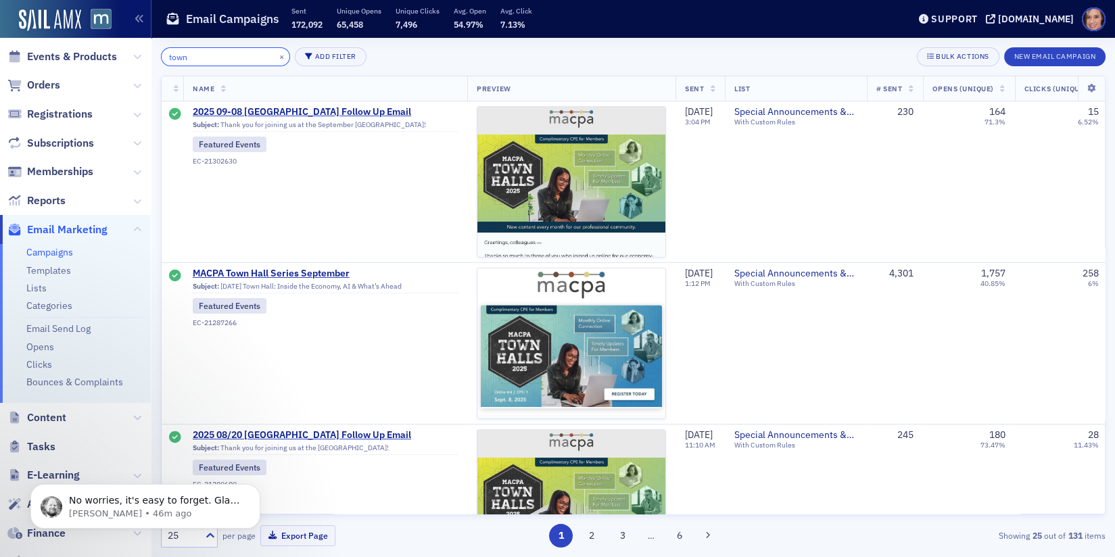
click at [203, 54] on input "town" at bounding box center [225, 56] width 129 height 19
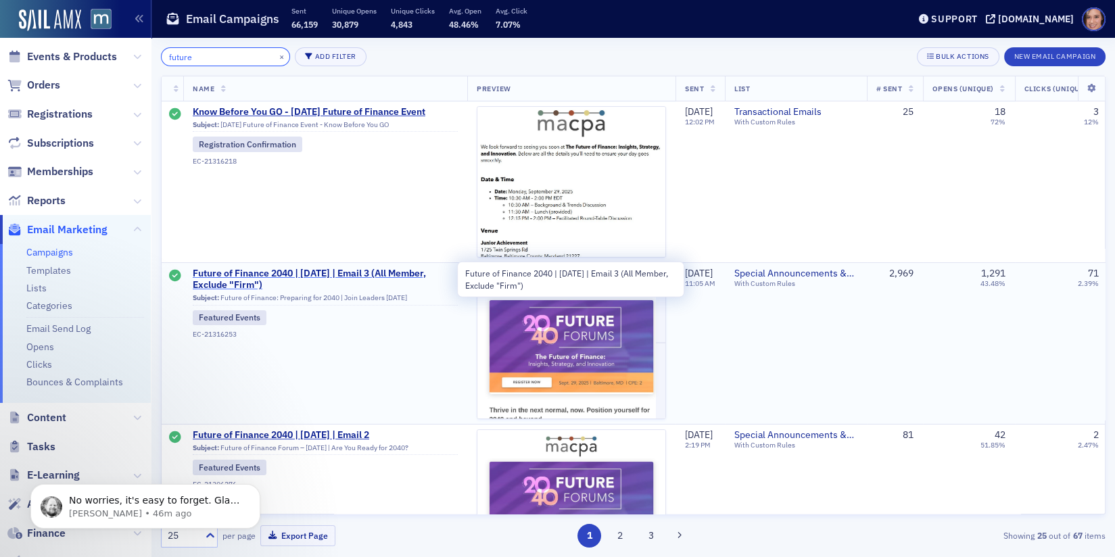
type input "future"
click at [361, 272] on span "Future of Finance 2040 | [DATE] | Email 3 (All Member, Exclude "Firm")" at bounding box center [325, 280] width 265 height 24
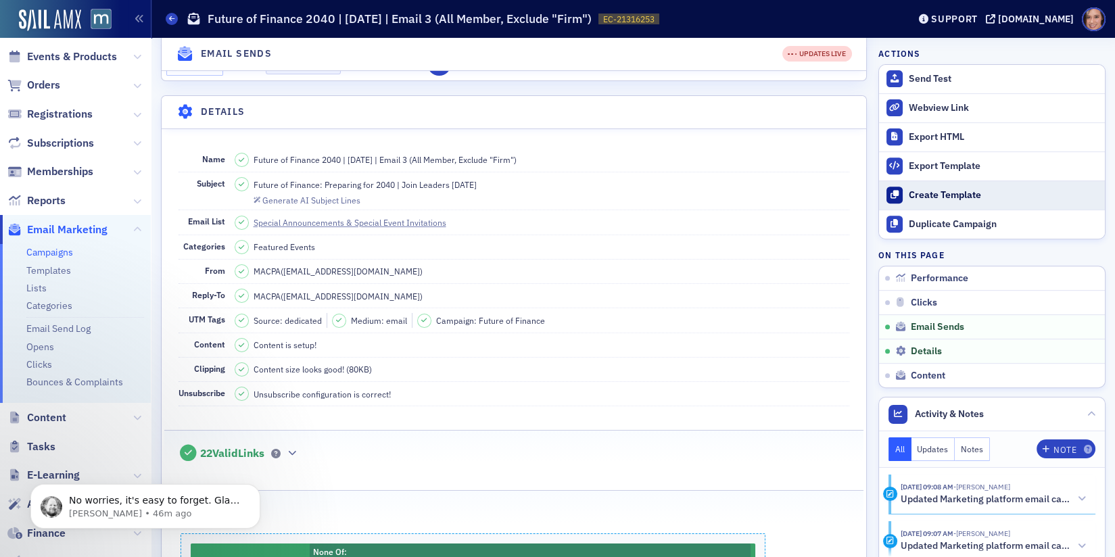
scroll to position [1196, 0]
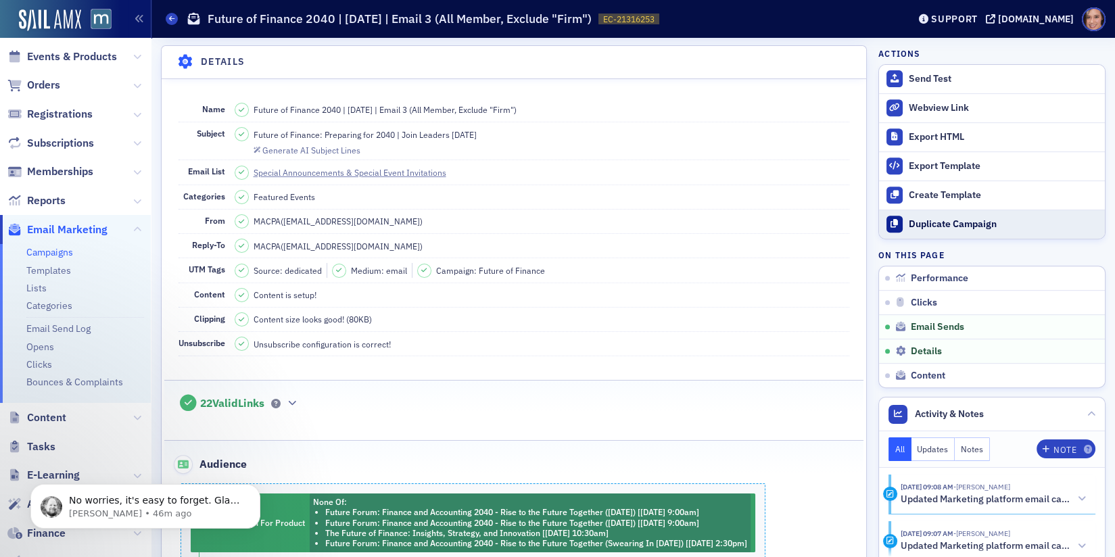
click at [947, 219] on div "Duplicate Campaign" at bounding box center [1003, 224] width 189 height 12
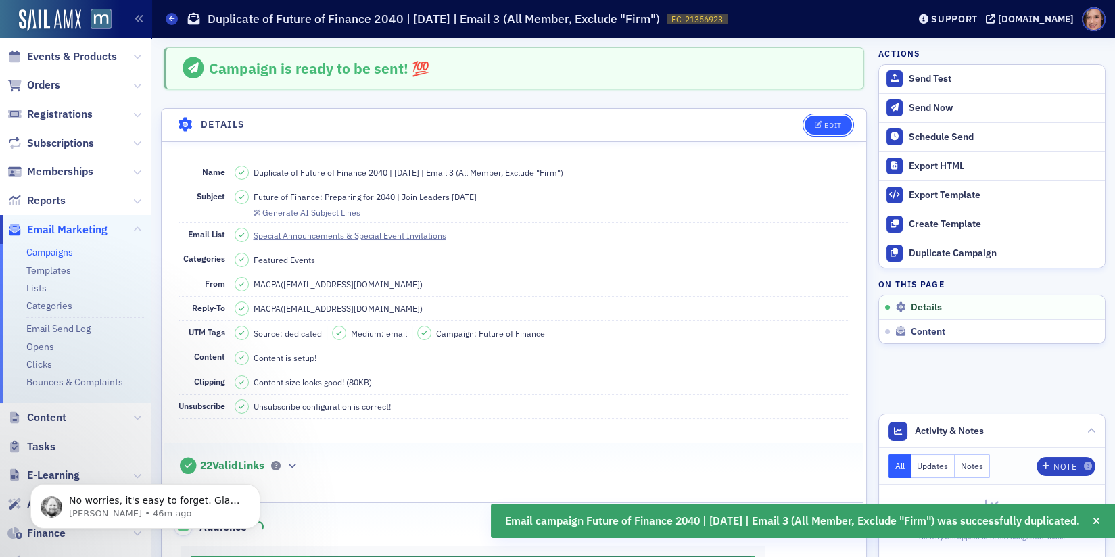
click at [813, 132] on button "Edit" at bounding box center [827, 125] width 47 height 19
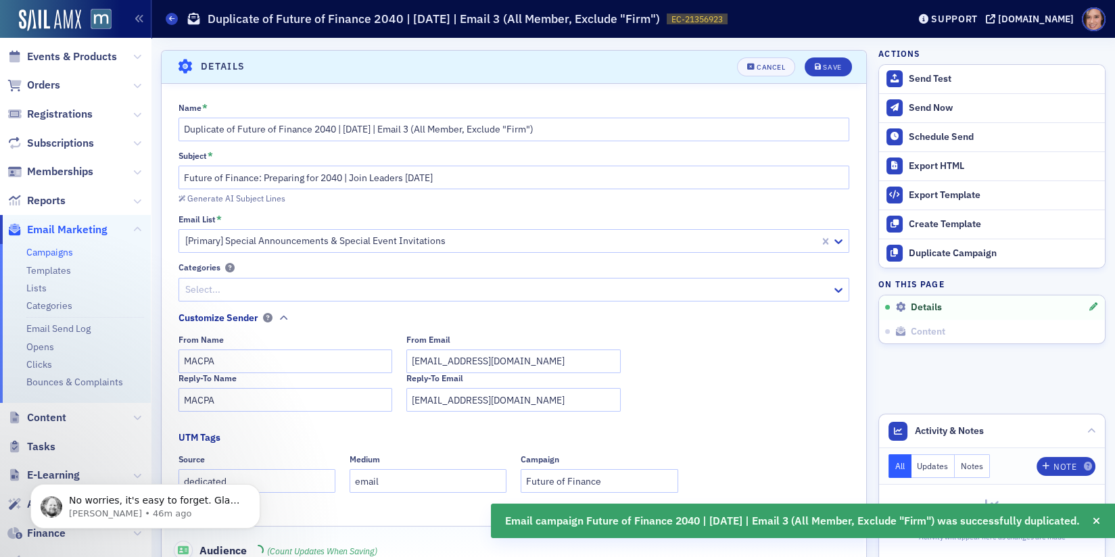
scroll to position [62, 0]
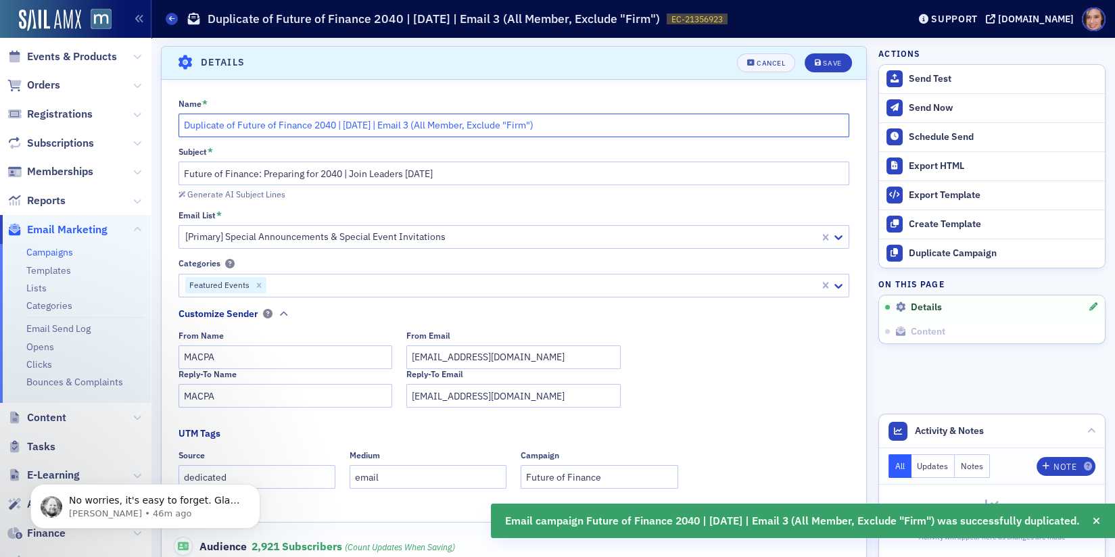
drag, startPoint x: 236, startPoint y: 120, endPoint x: 155, endPoint y: 120, distance: 81.1
drag, startPoint x: 290, startPoint y: 122, endPoint x: 324, endPoint y: 123, distance: 34.5
click at [324, 123] on input "Future of Finance 2040 | [DATE] | Email 3 (All Member, Exclude "Firm")" at bounding box center [513, 126] width 671 height 24
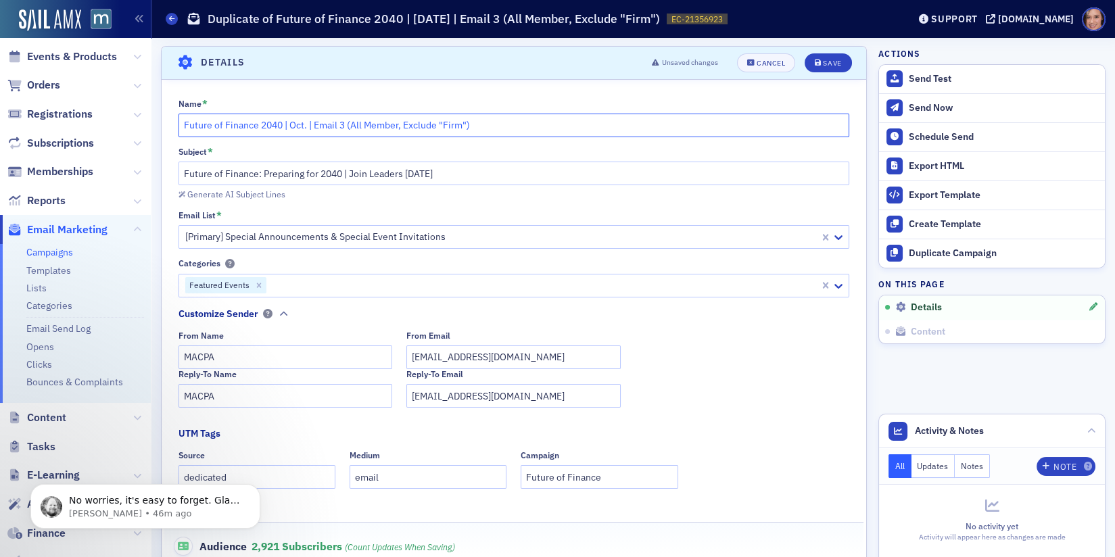
click at [345, 122] on input "Future of Finance 2040 | Oct. | Email 3 (All Member, Exclude "Firm")" at bounding box center [513, 126] width 671 height 24
drag, startPoint x: 441, startPoint y: 123, endPoint x: 464, endPoint y: 122, distance: 23.7
click at [465, 124] on input "Future of Finance 2040 | Oct. | Email 1 (All Member, Exclude "Firm")" at bounding box center [513, 126] width 671 height 24
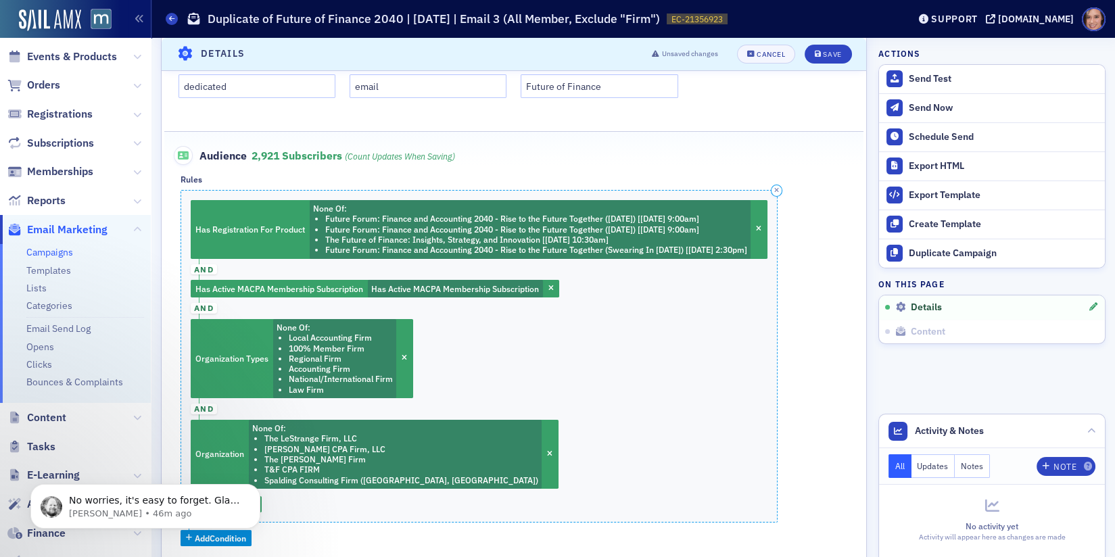
scroll to position [445, 0]
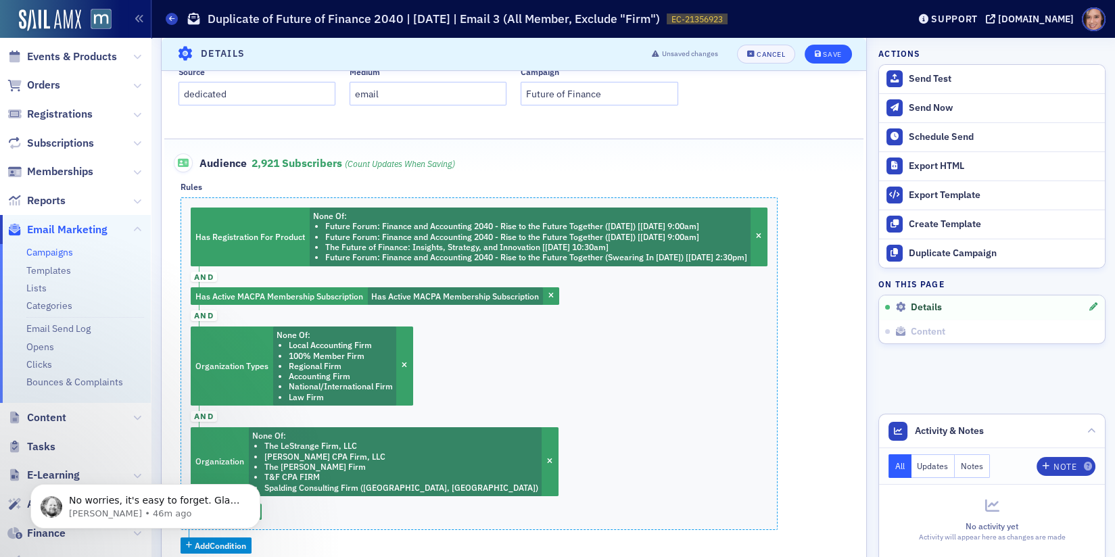
type input "Future of Finance 2040 | Oct. | Email 1 (All Member, Exclude Sept Attendees)"
click at [829, 47] on button "Save" at bounding box center [827, 54] width 47 height 19
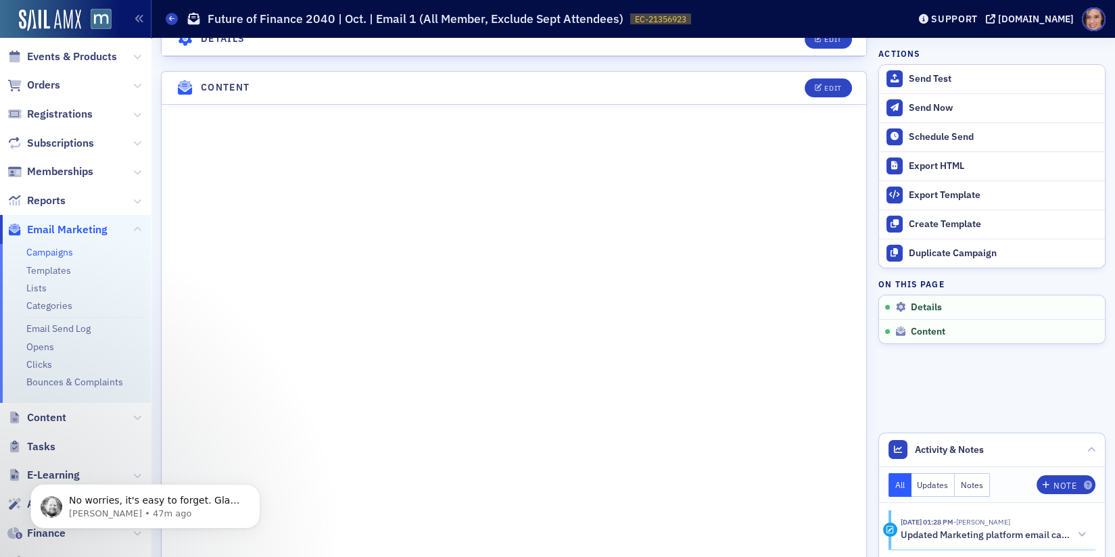
scroll to position [0, 0]
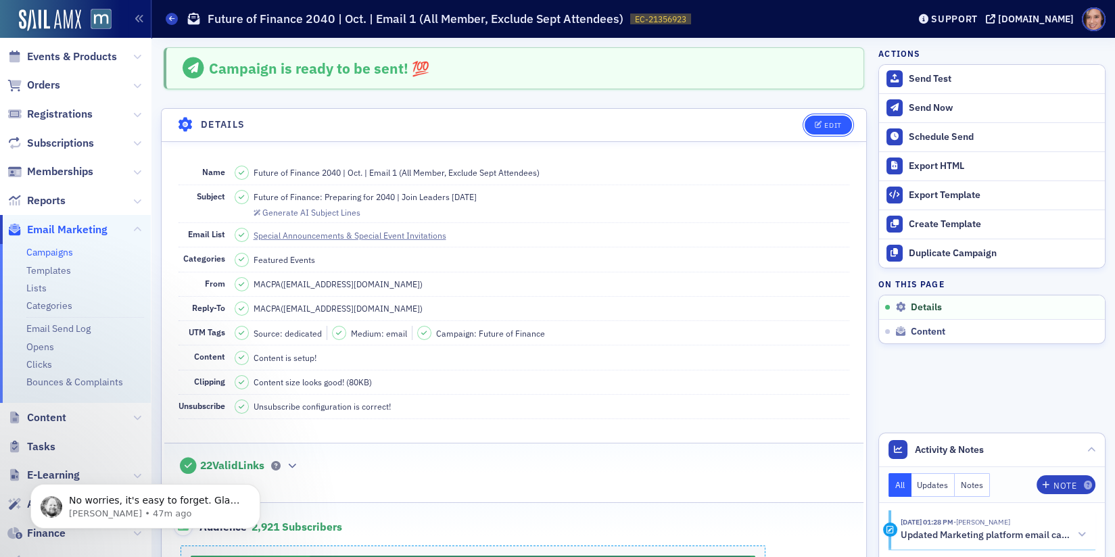
click at [822, 124] on icon "button" at bounding box center [819, 125] width 8 height 7
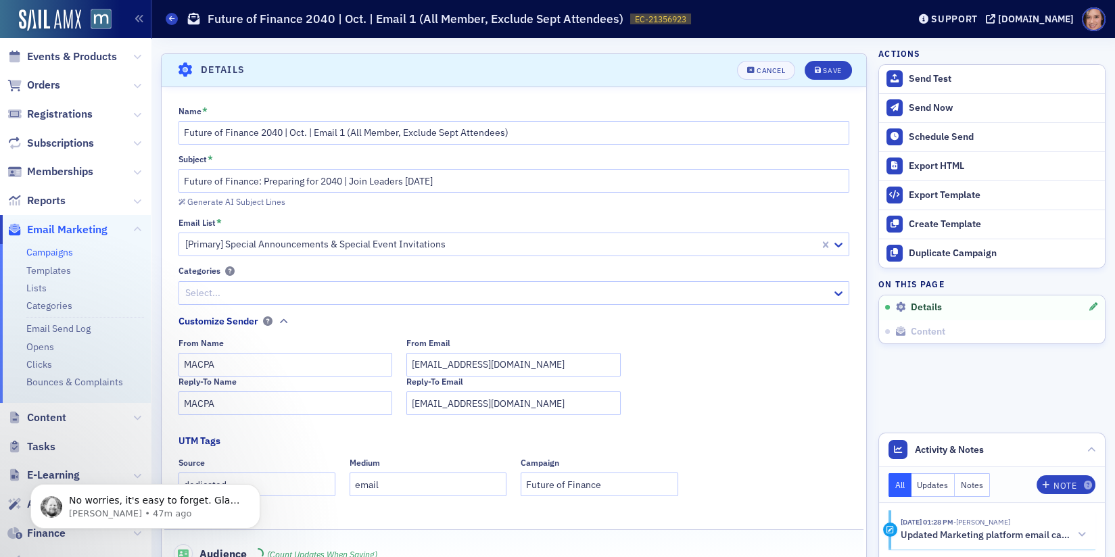
scroll to position [62, 0]
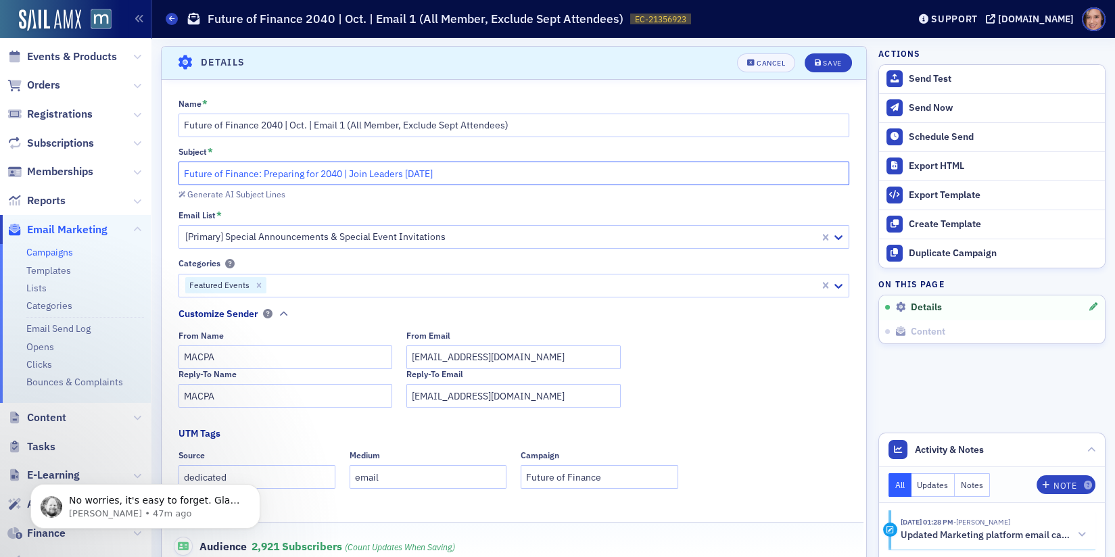
click at [183, 170] on input "Future of Finance: Preparing for 2040 | Join Leaders [DATE]" at bounding box center [513, 174] width 671 height 24
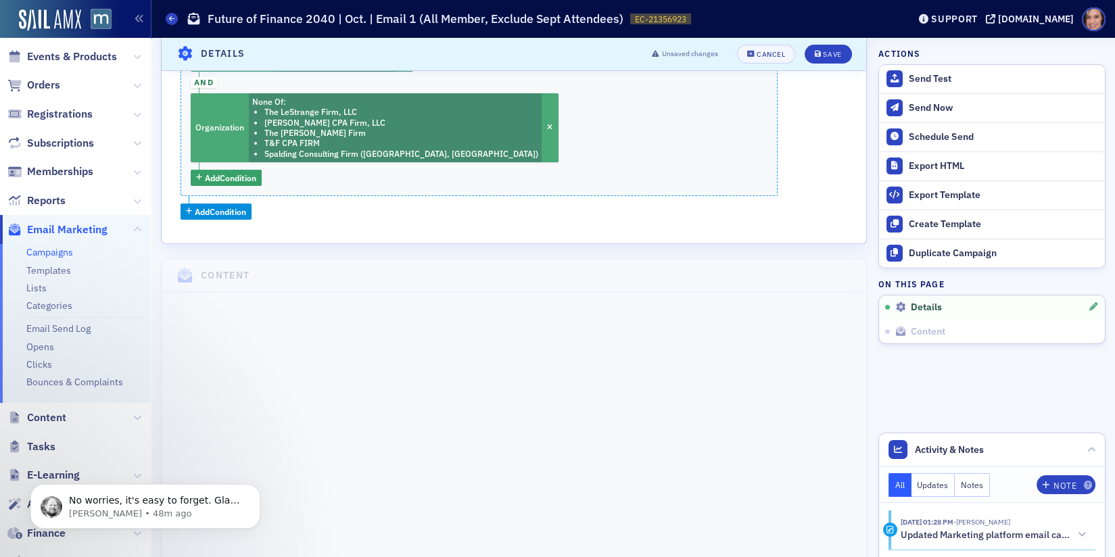
scroll to position [0, 0]
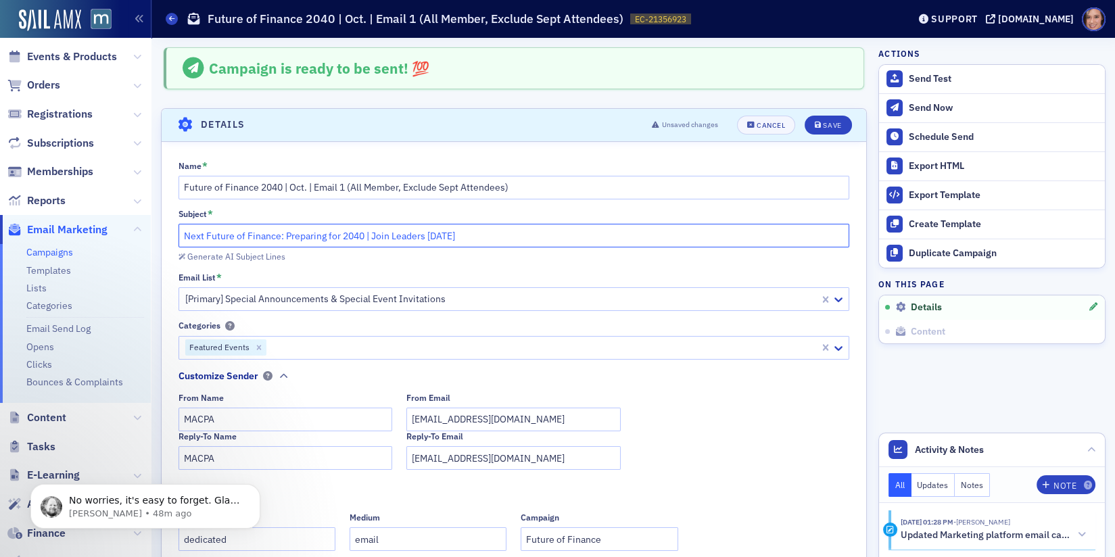
drag, startPoint x: 204, startPoint y: 237, endPoint x: 277, endPoint y: 237, distance: 73.0
click at [277, 237] on input "Next Future of Finance: Preparing for 2040 | Join Leaders [DATE]" at bounding box center [513, 236] width 671 height 24
drag, startPoint x: 309, startPoint y: 237, endPoint x: 503, endPoint y: 228, distance: 194.2
click at [503, 228] on input "Next Future of Finance Forum: Preparing for 2040 | Join Leaders [DATE]" at bounding box center [513, 236] width 671 height 24
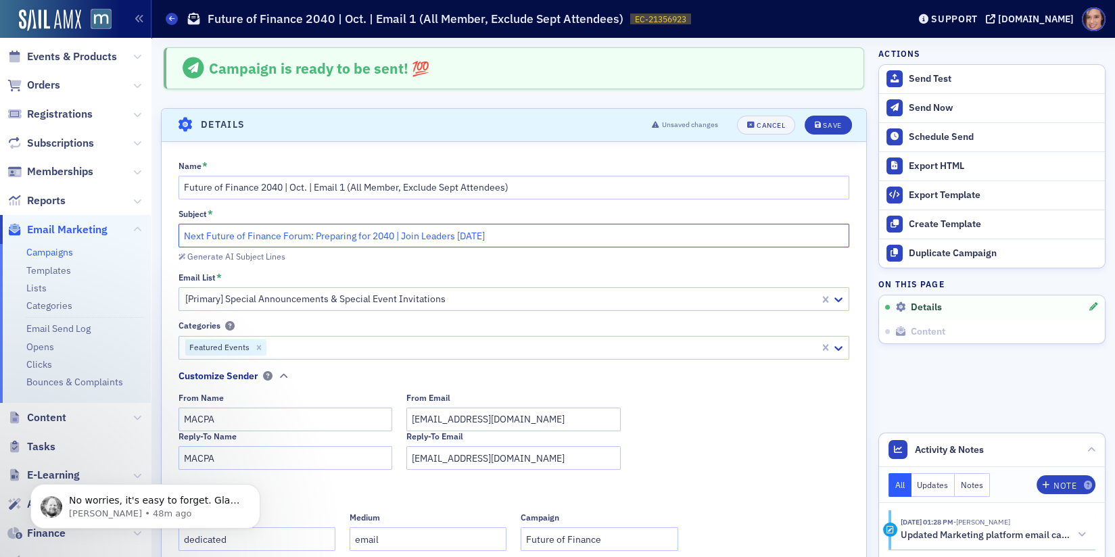
click at [490, 241] on input "Next Future of Finance Forum: Preparing for 2040 | Join Leaders [DATE]" at bounding box center [513, 236] width 671 height 24
drag, startPoint x: 308, startPoint y: 233, endPoint x: 515, endPoint y: 233, distance: 207.5
click at [515, 233] on input "Next Future of Finance Forum: Preparing for 2040 | Join Leaders [DATE]" at bounding box center [513, 236] width 671 height 24
click at [462, 229] on input "Next Future of Finance Forum [DATE]" at bounding box center [513, 236] width 671 height 24
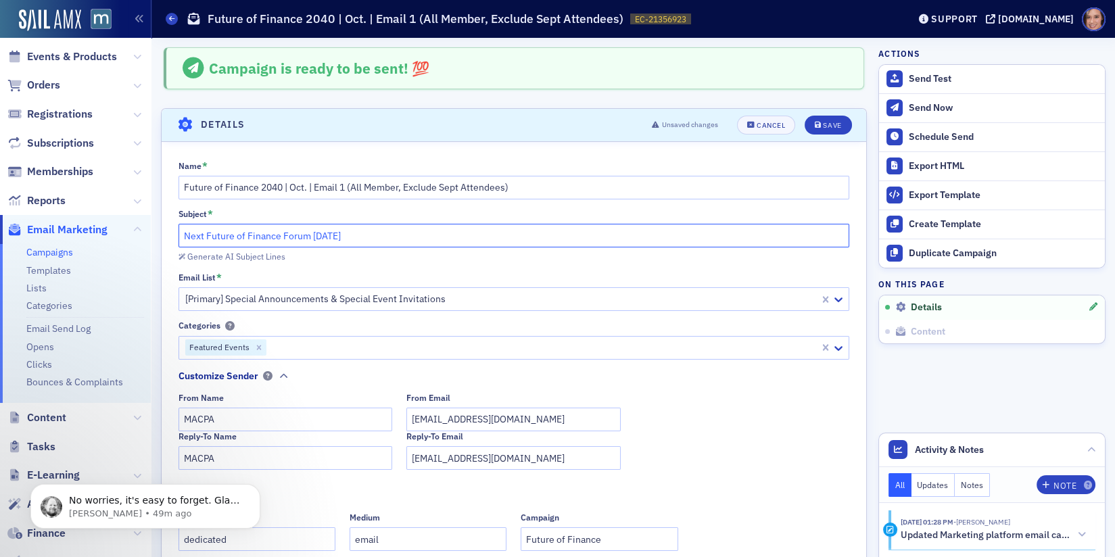
click at [462, 229] on input "Next Future of Finance Forum [DATE]" at bounding box center [513, 236] width 671 height 24
paste input "Be Part of the Global Dialogue on the Profession’s Future"
type input "Be Part of the Global Dialogue on the Profession’s Future"
click at [831, 122] on div "Save" at bounding box center [832, 125] width 18 height 7
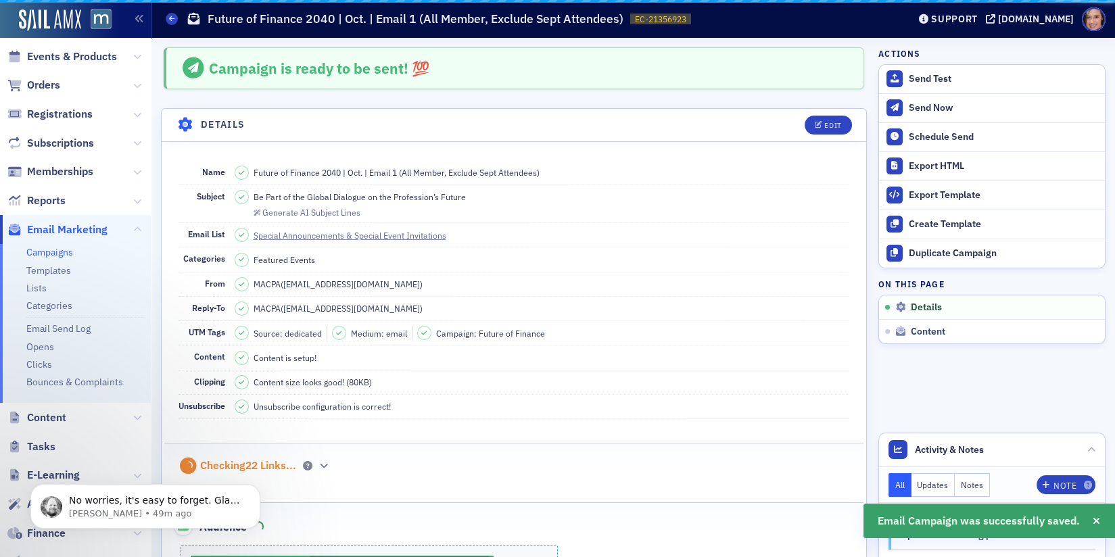
scroll to position [22, 0]
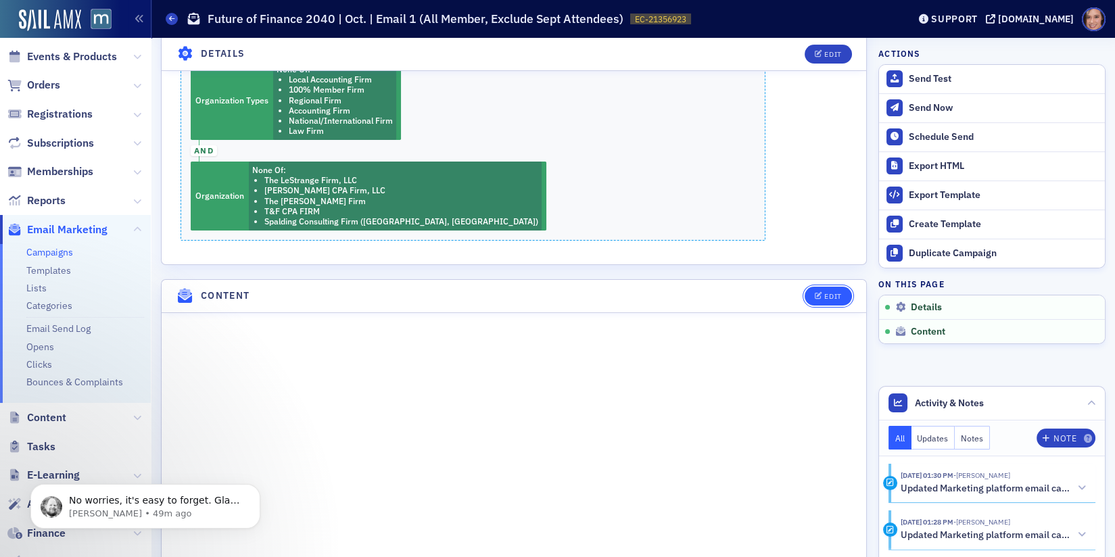
click at [830, 293] on div "Edit" at bounding box center [832, 296] width 17 height 7
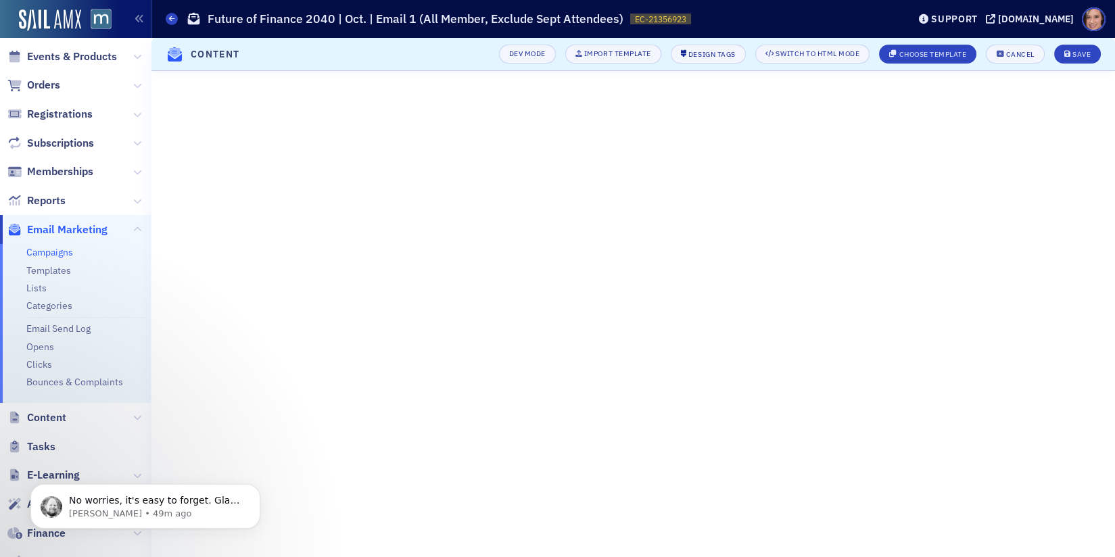
scroll to position [338, 0]
click at [1065, 44] on header "Content Dev Mode Import Template Design Tags Switch to HTML Mode Choose Templat…" at bounding box center [632, 54] width 963 height 33
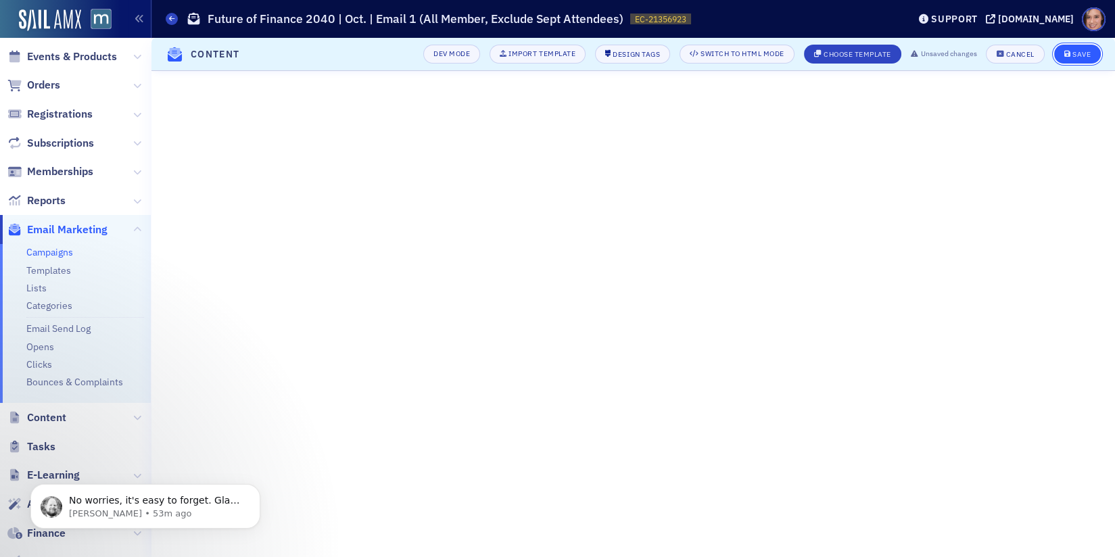
click at [1067, 52] on icon "submit" at bounding box center [1067, 54] width 7 height 7
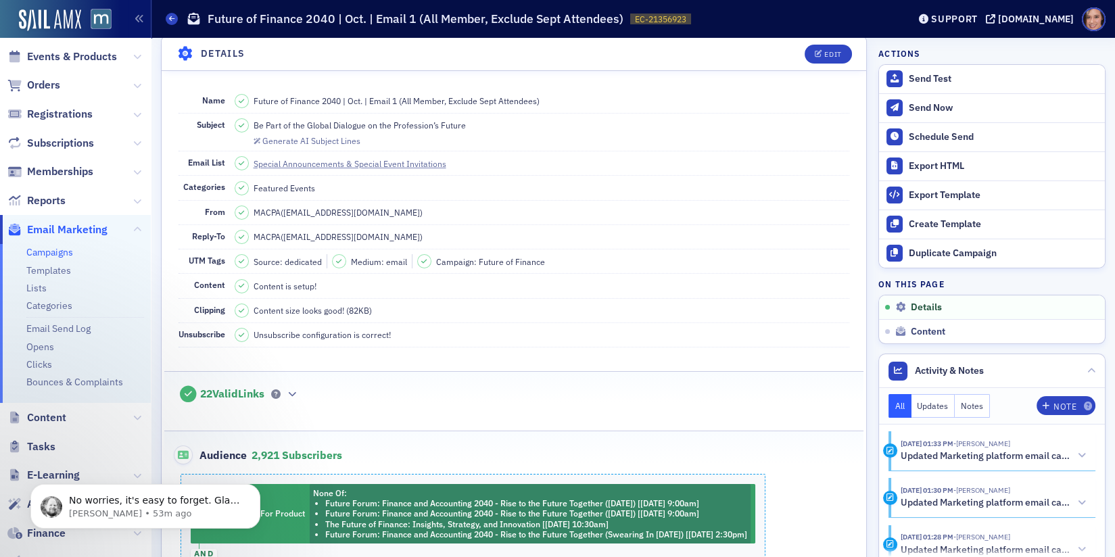
scroll to position [0, 0]
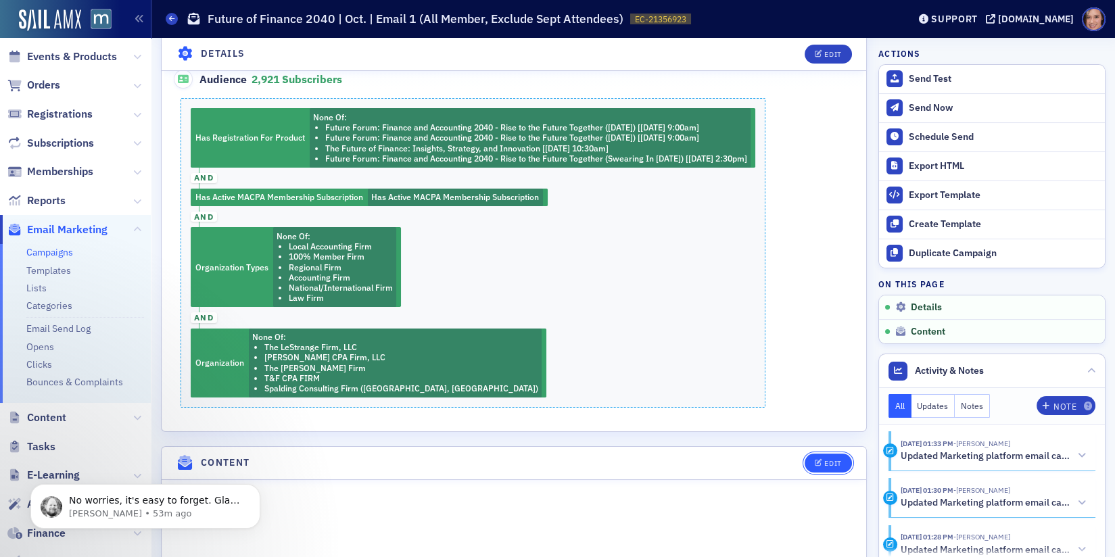
click at [830, 460] on div "Edit" at bounding box center [832, 463] width 17 height 7
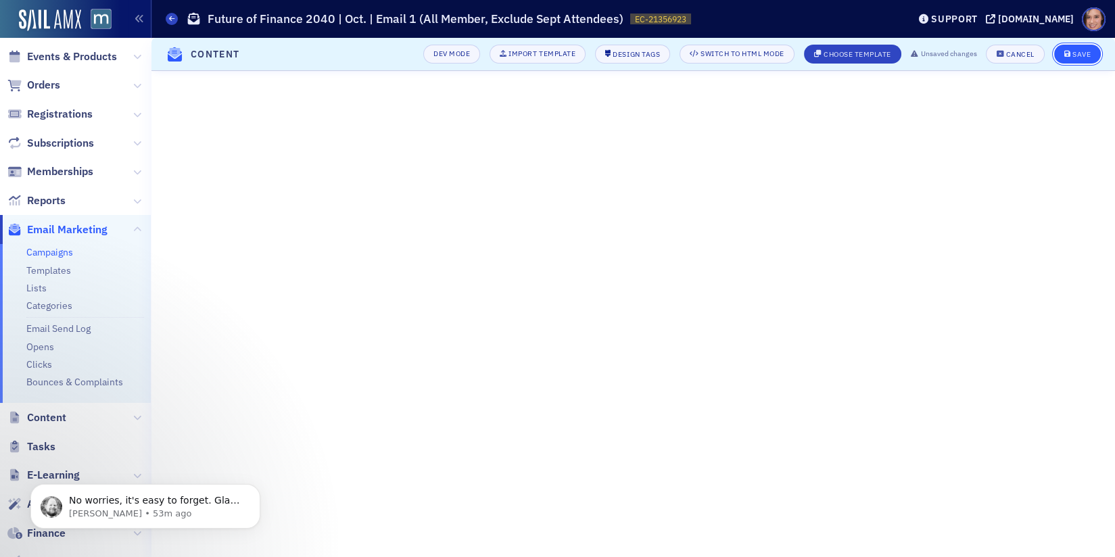
click at [1078, 51] on div "Save" at bounding box center [1081, 54] width 18 height 7
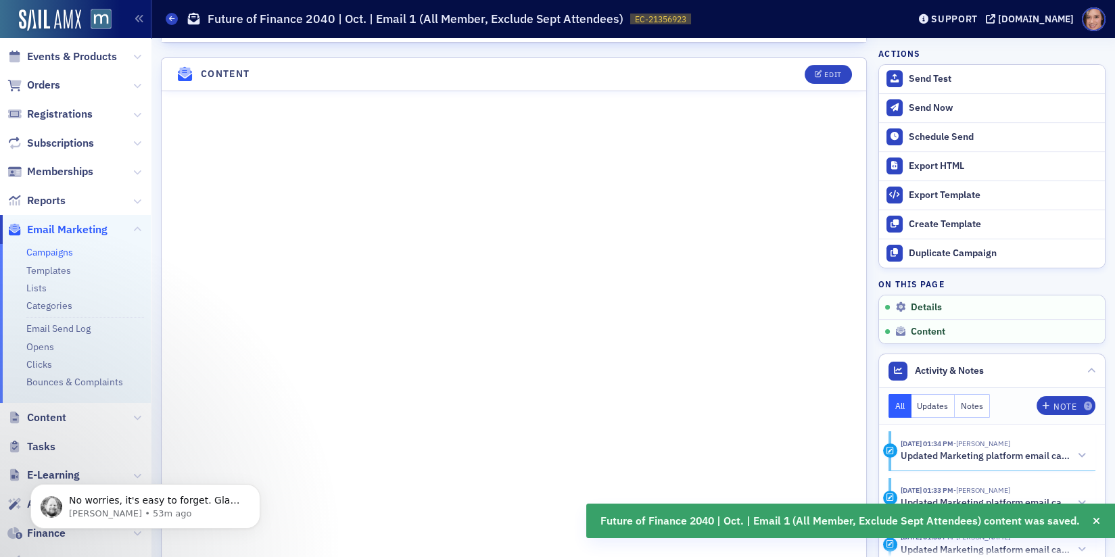
scroll to position [842, 0]
click at [826, 59] on button "Edit" at bounding box center [827, 68] width 47 height 19
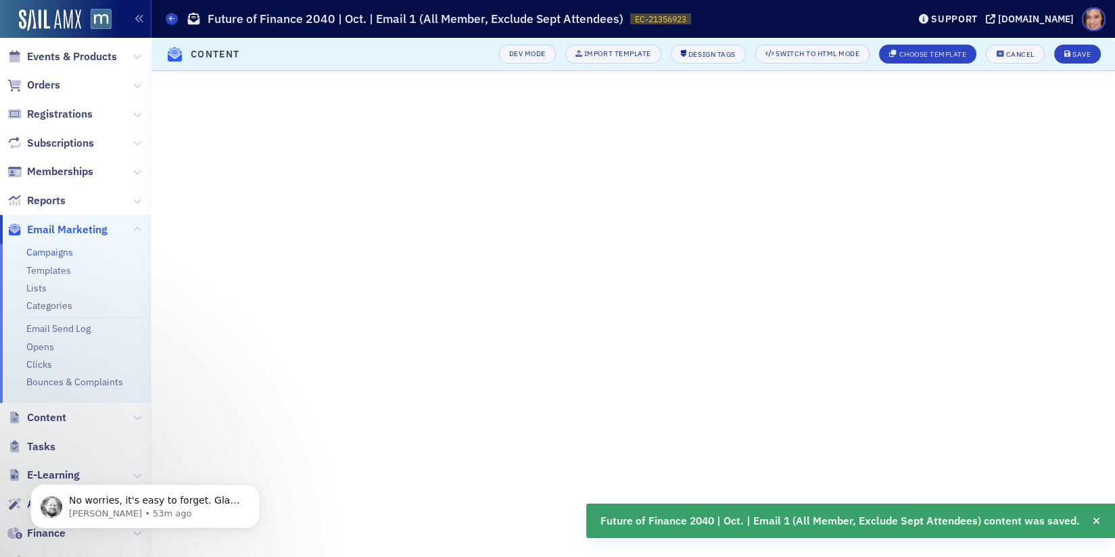
scroll to position [338, 0]
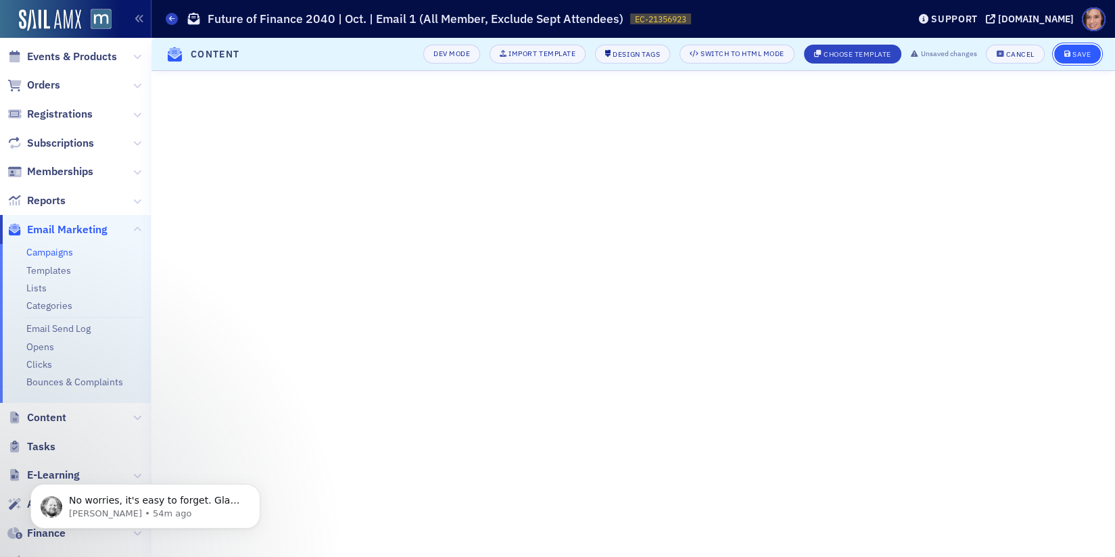
click at [1069, 53] on icon "submit" at bounding box center [1067, 54] width 7 height 7
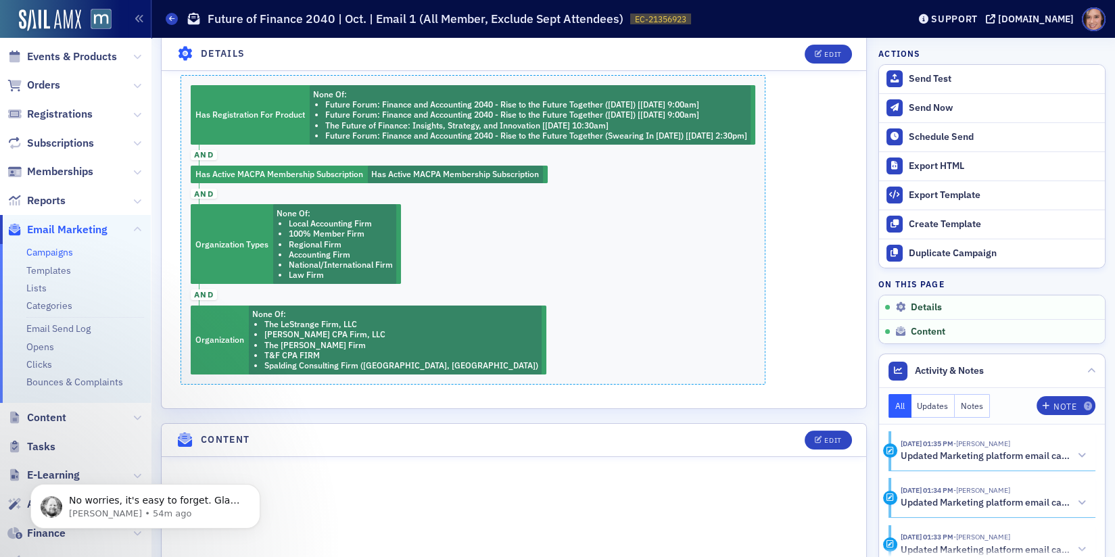
scroll to position [474, 0]
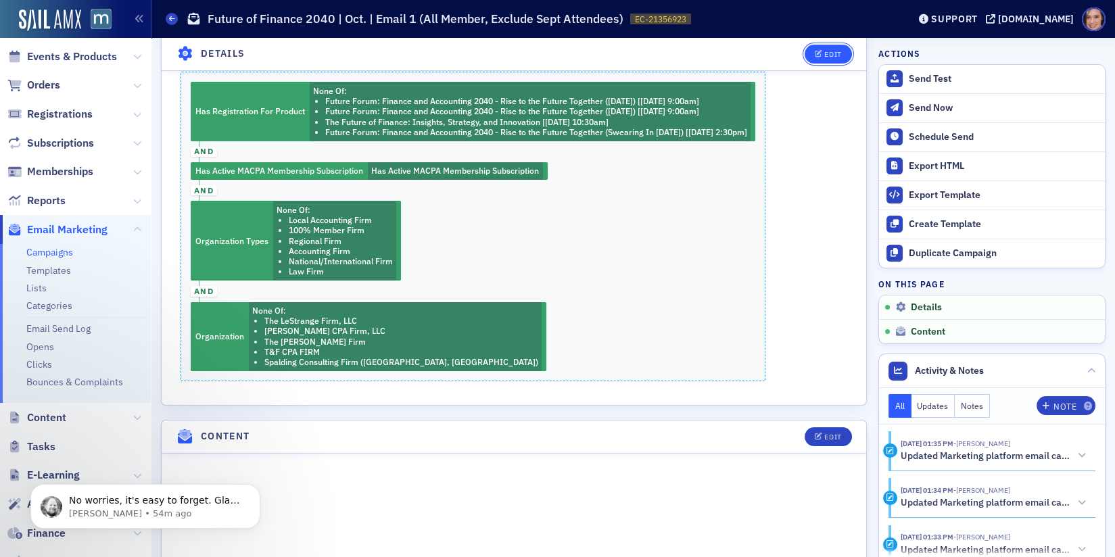
click at [838, 51] on div "Edit" at bounding box center [832, 54] width 17 height 7
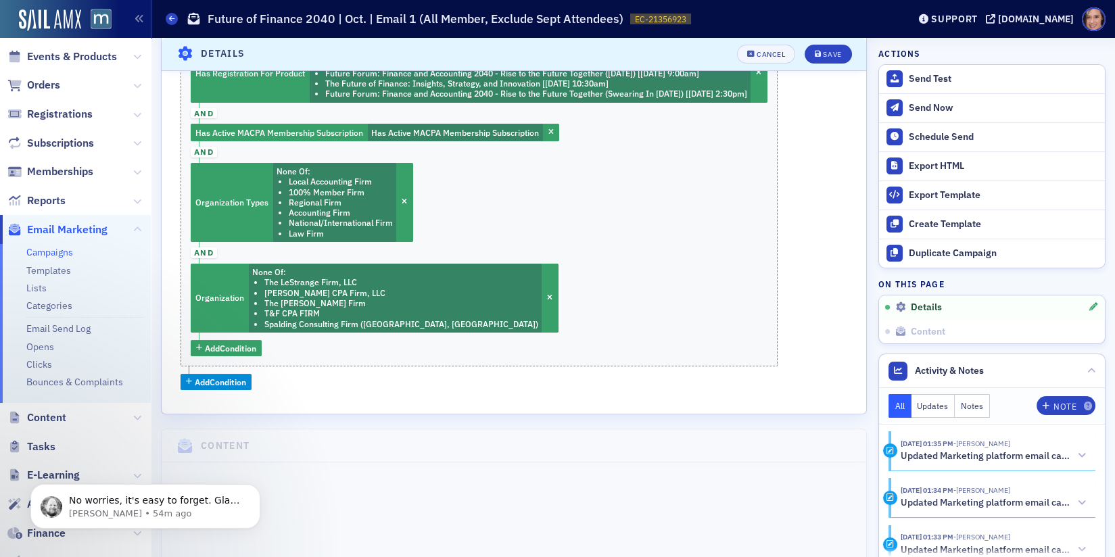
scroll to position [610, 0]
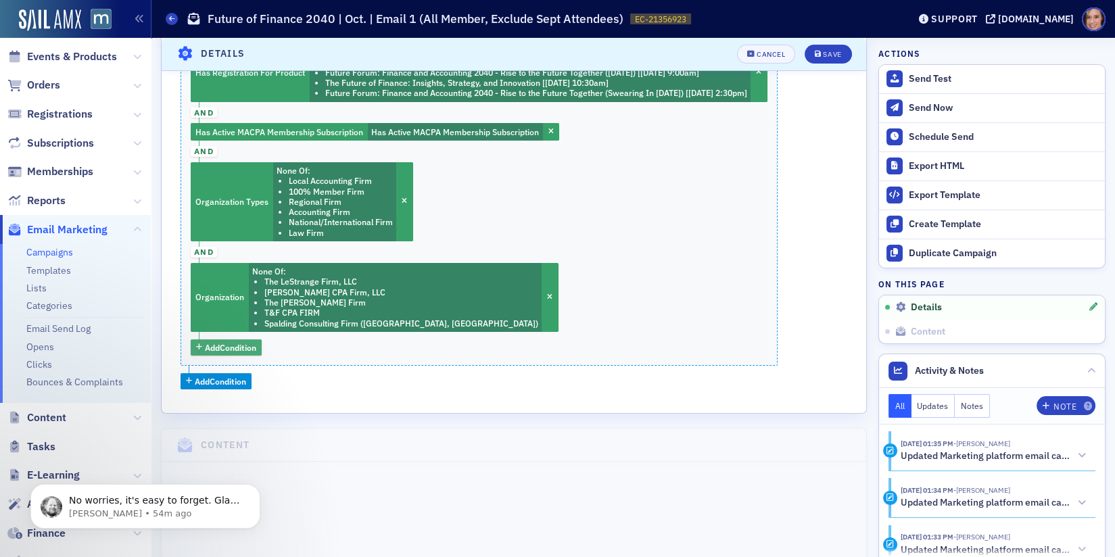
click at [255, 341] on span "Add Condition" at bounding box center [230, 347] width 51 height 12
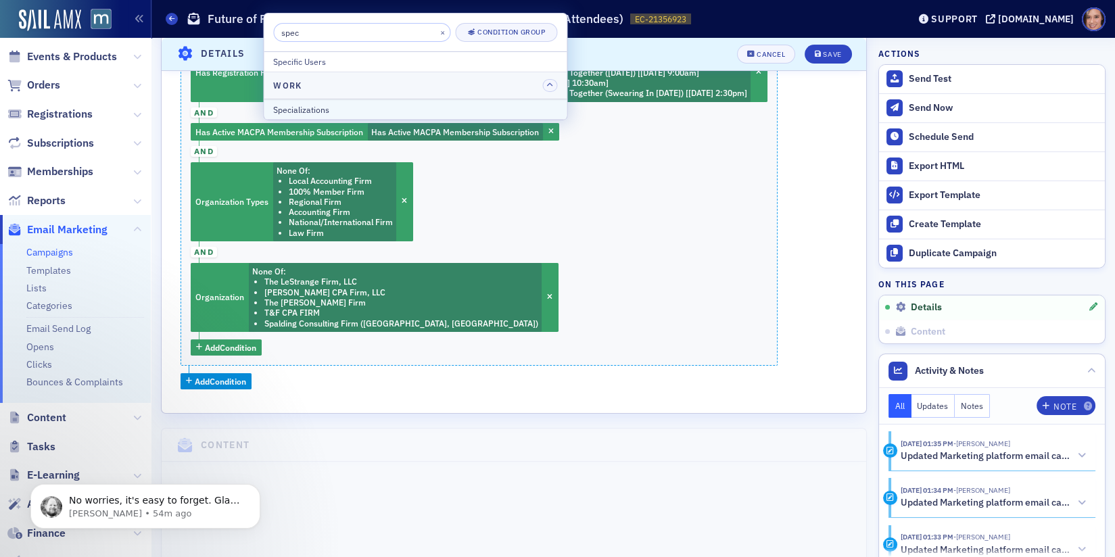
type input "spec"
click at [401, 107] on div "Specializations" at bounding box center [415, 109] width 284 height 12
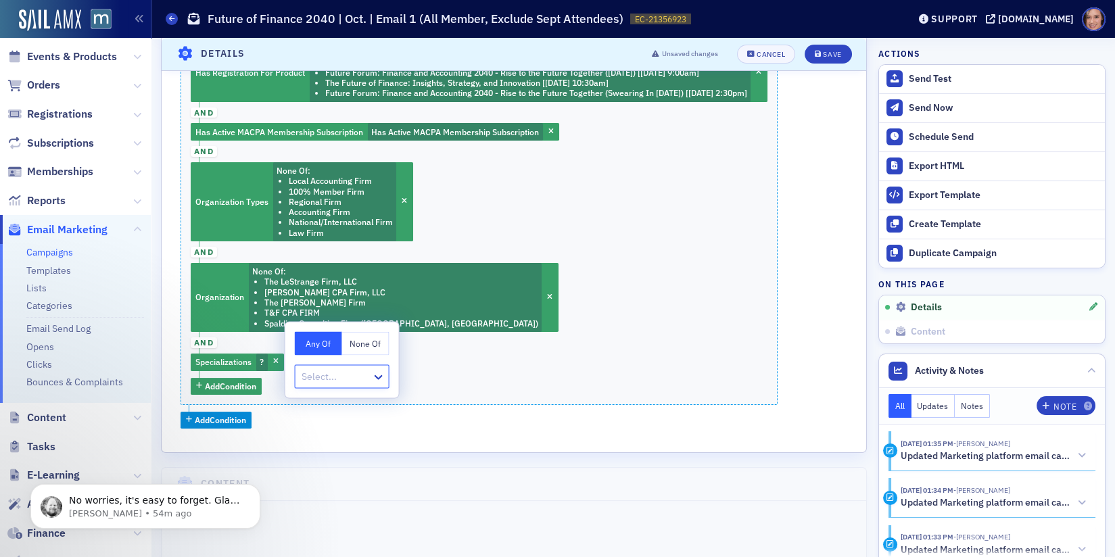
click at [355, 352] on button "None Of" at bounding box center [365, 344] width 47 height 24
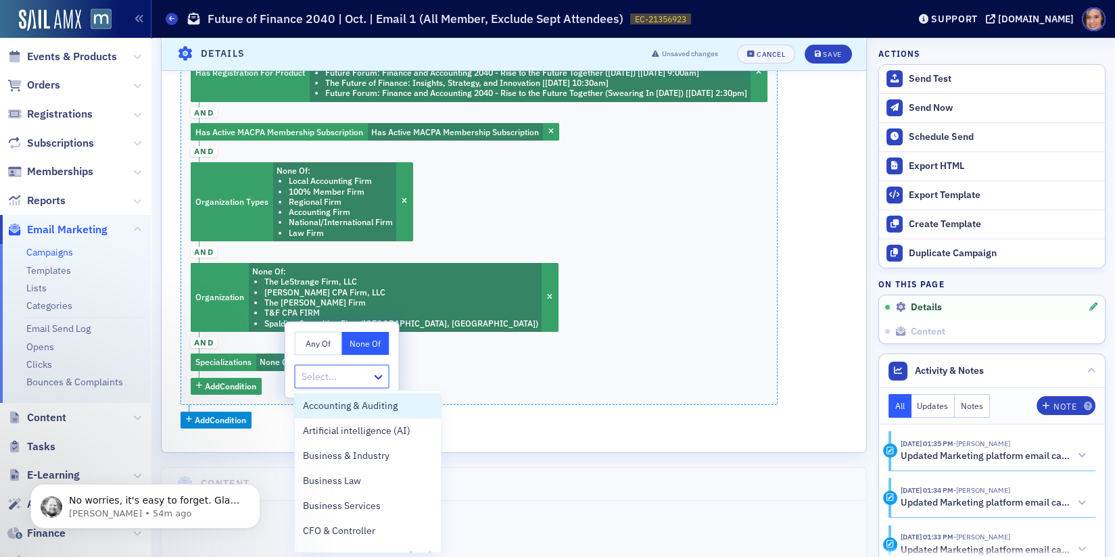
click at [350, 380] on div at bounding box center [335, 376] width 70 height 17
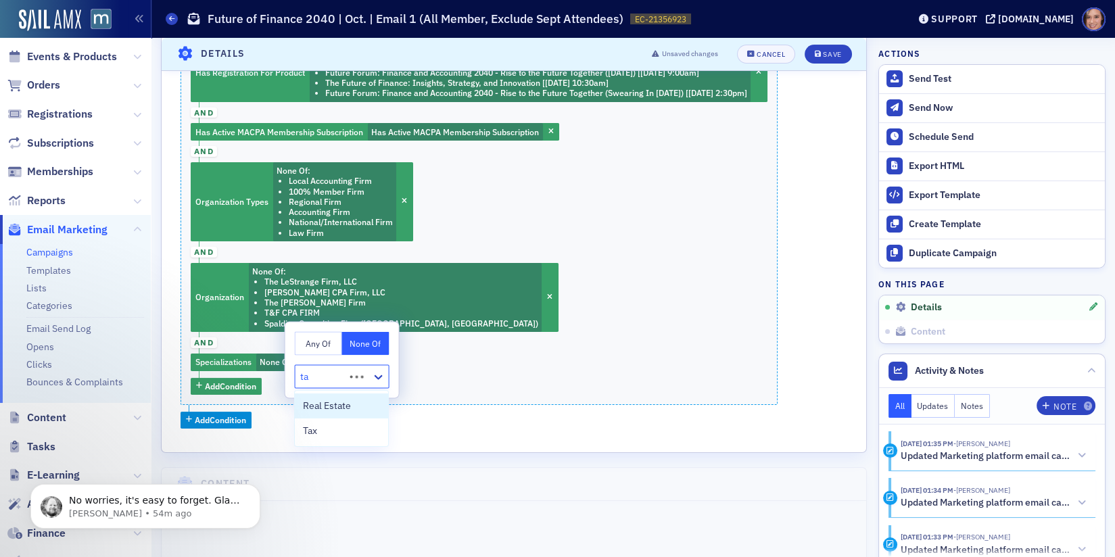
type input "tax"
click at [362, 412] on div "Tax" at bounding box center [341, 406] width 77 height 14
click at [586, 350] on div "Has Registration For Product None Of : Future Forum: Finance and Accounting 204…" at bounding box center [478, 219] width 597 height 372
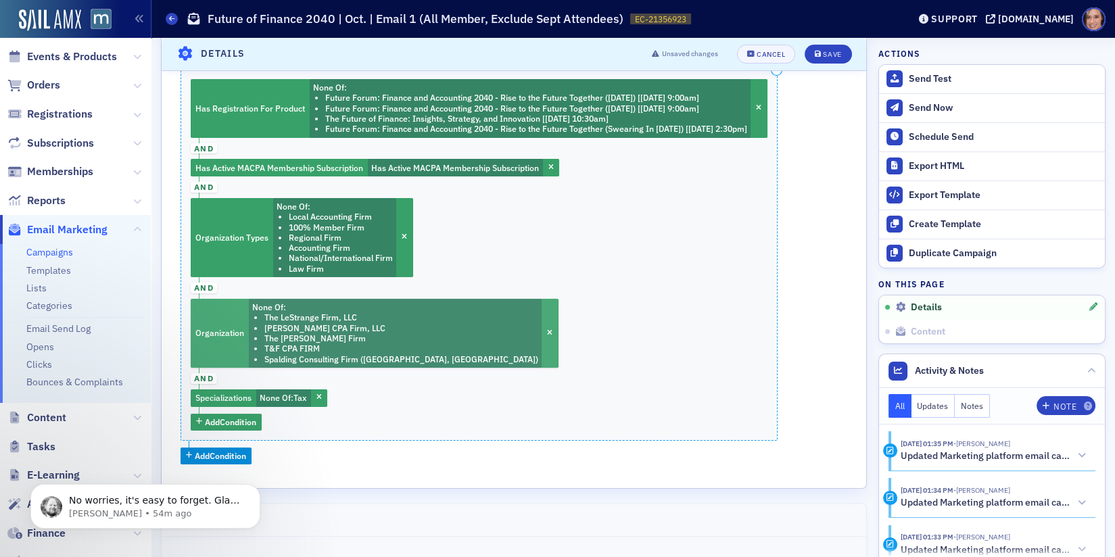
scroll to position [575, 0]
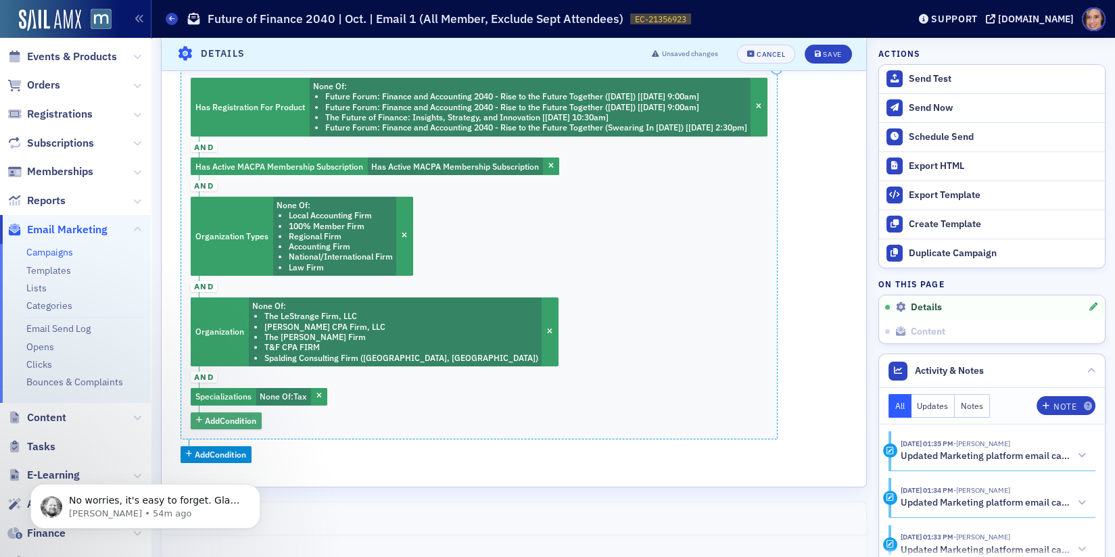
click at [250, 417] on span "Add Condition" at bounding box center [230, 420] width 51 height 12
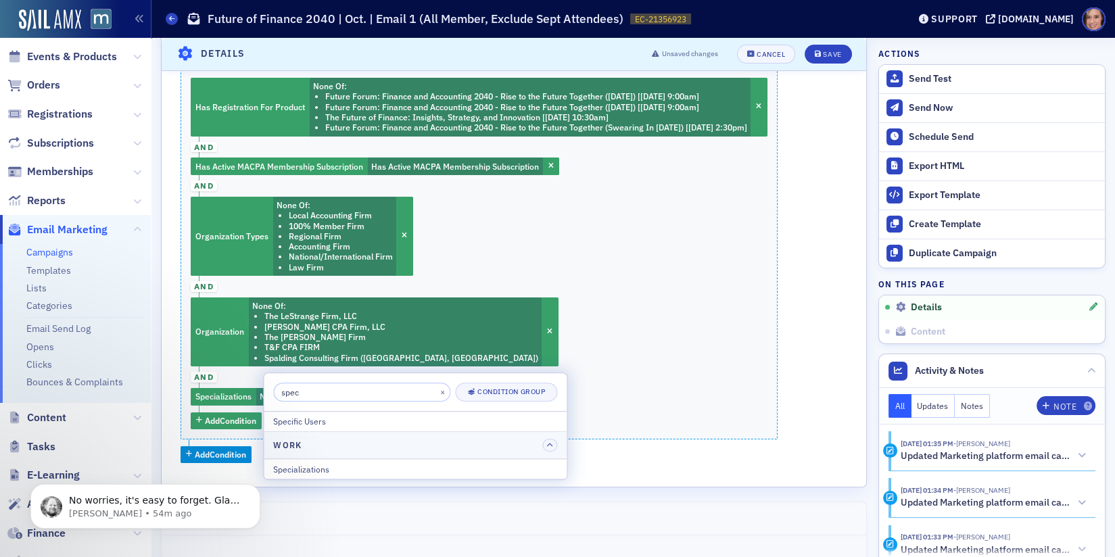
click at [322, 396] on input "spec" at bounding box center [361, 392] width 177 height 19
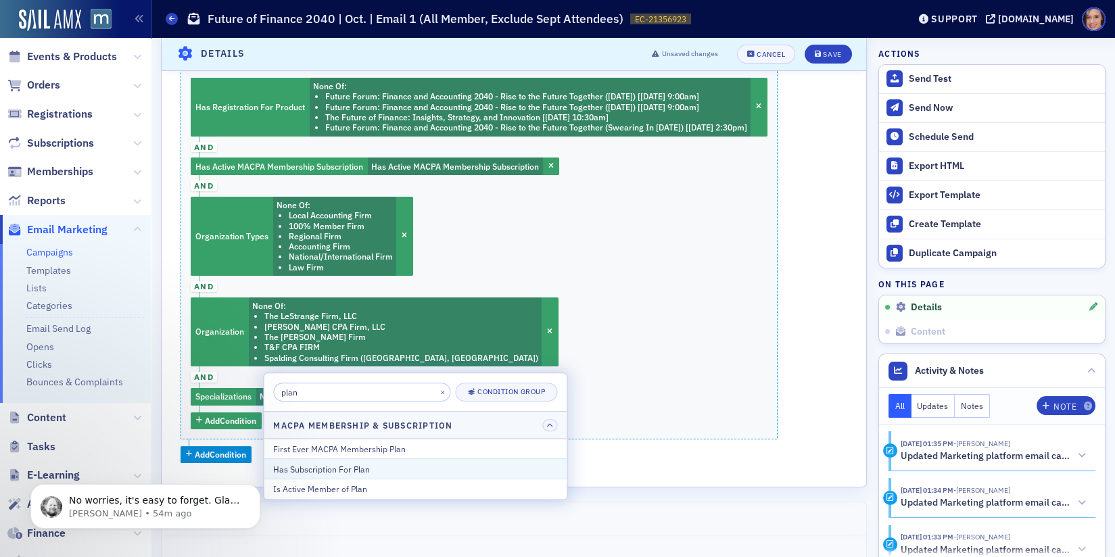
type input "plan"
click at [357, 464] on div "Has Subscription For Plan" at bounding box center [415, 469] width 284 height 12
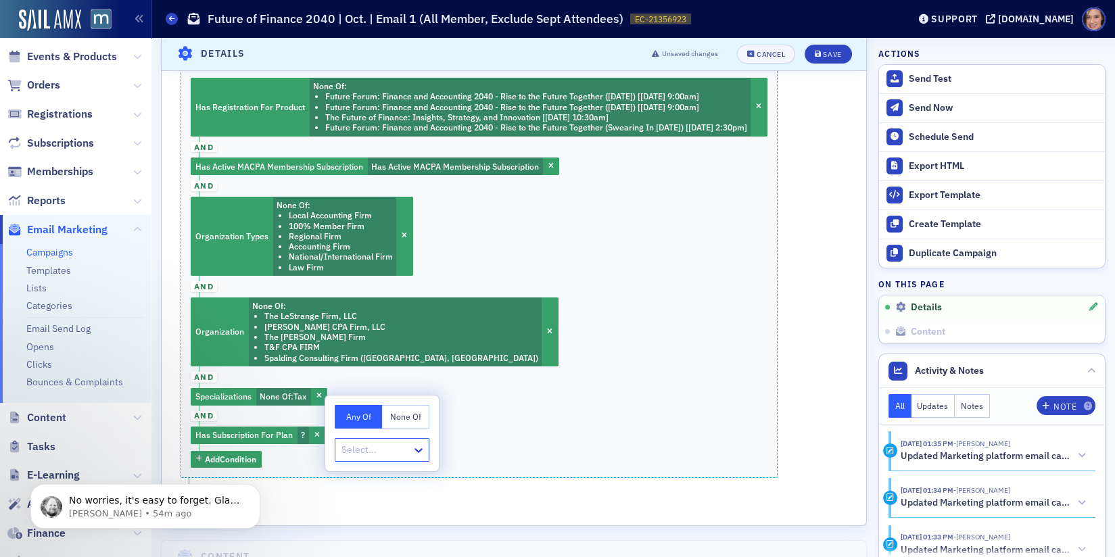
click at [406, 412] on button "None Of" at bounding box center [405, 417] width 47 height 24
click at [397, 443] on div at bounding box center [375, 449] width 70 height 17
type input "stud"
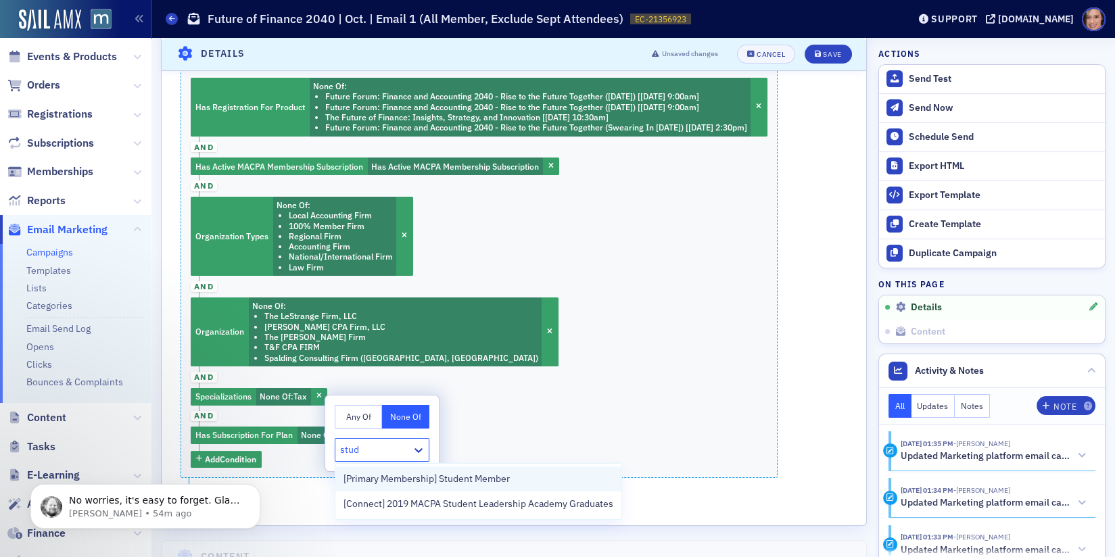
click at [418, 481] on span "[Primary Membership] Student Member" at bounding box center [426, 479] width 166 height 14
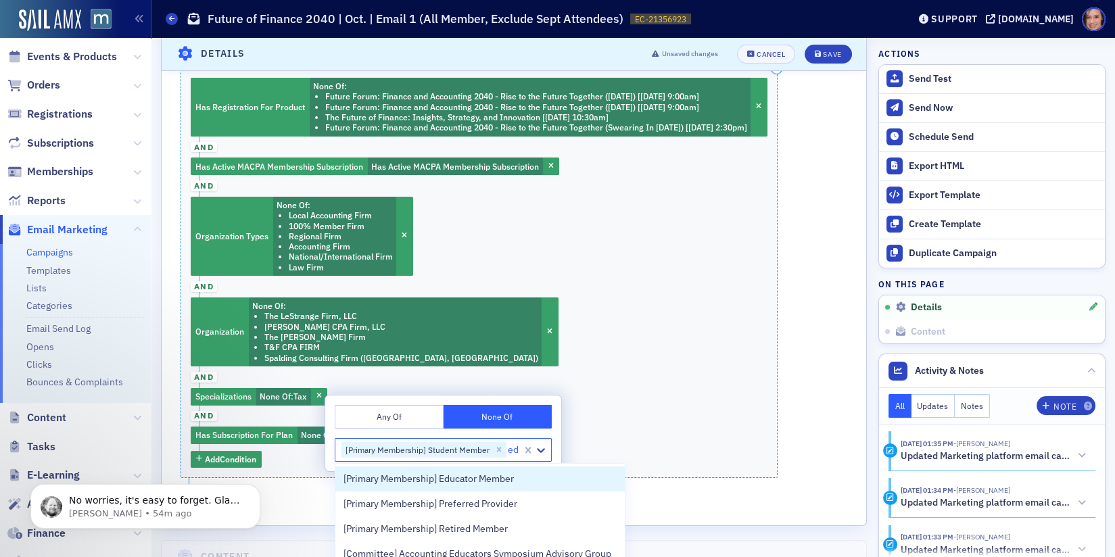
type input "ed"
click at [646, 427] on div "Has Registration For Product None Of : Future Forum: Finance and Accounting 204…" at bounding box center [478, 273] width 597 height 410
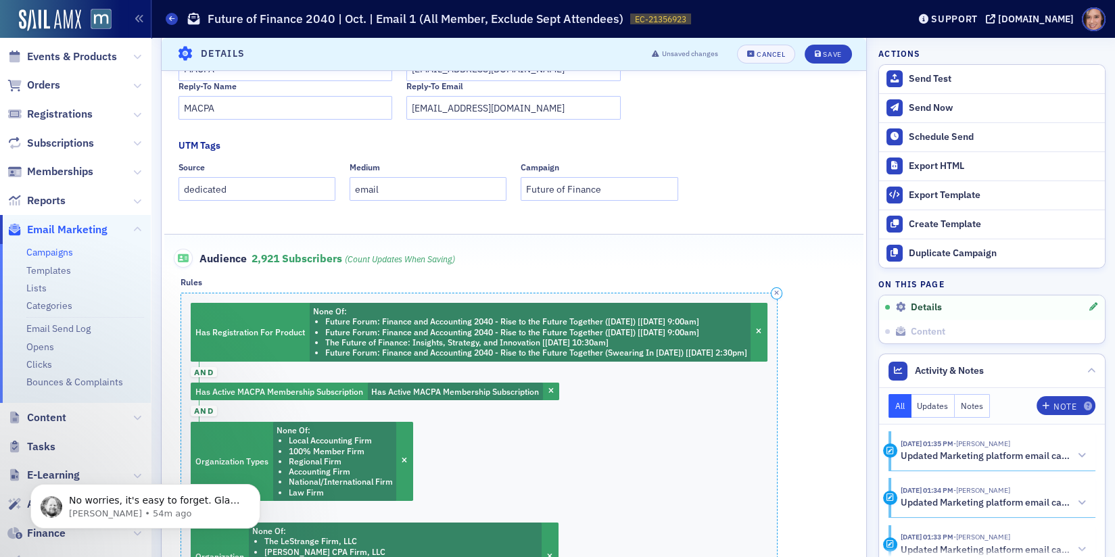
scroll to position [578, 0]
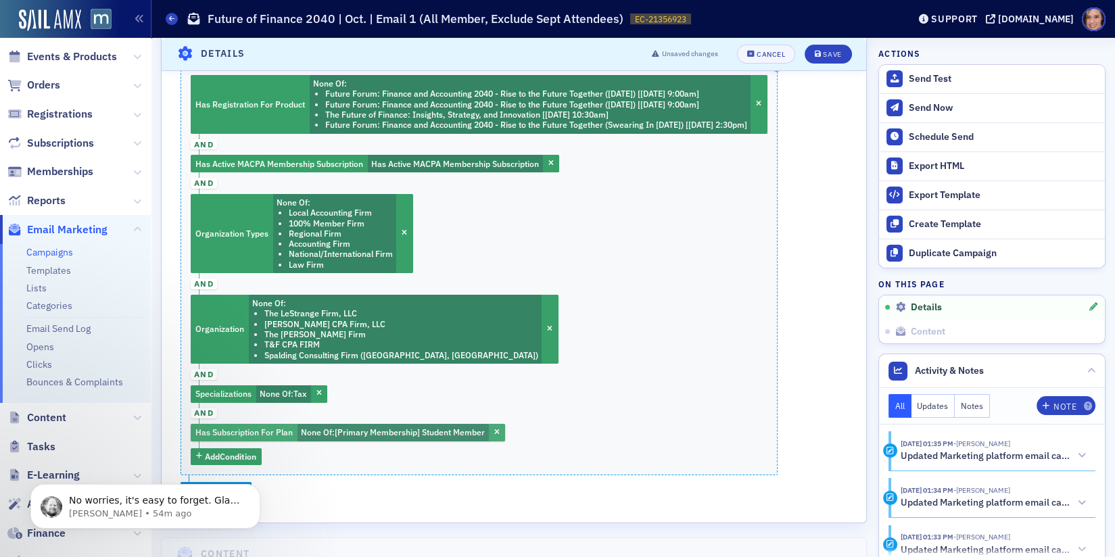
click at [435, 430] on span "[Primary Membership] Student Member" at bounding box center [410, 432] width 150 height 11
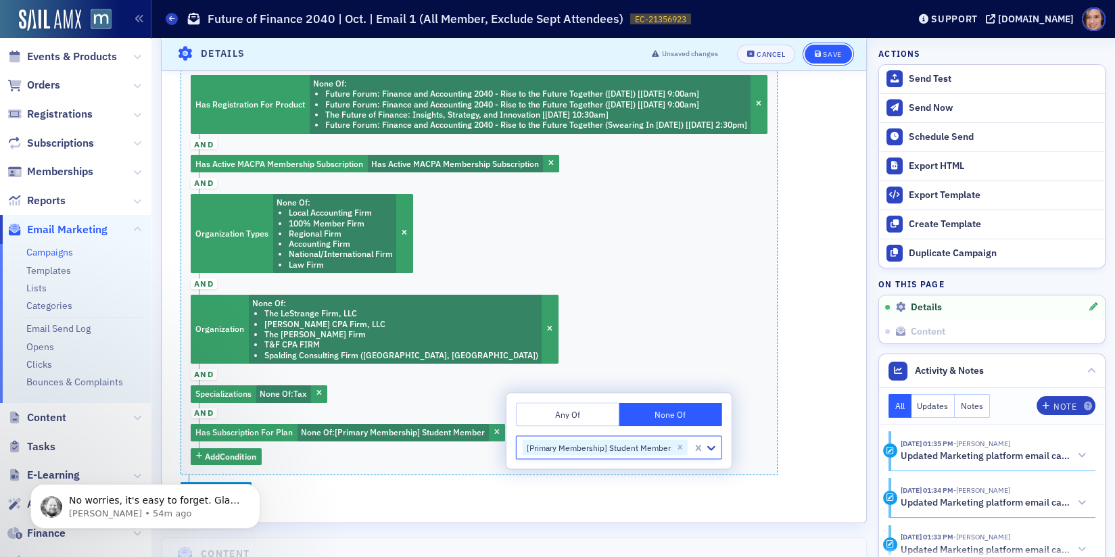
click at [838, 55] on div "Save" at bounding box center [832, 54] width 18 height 7
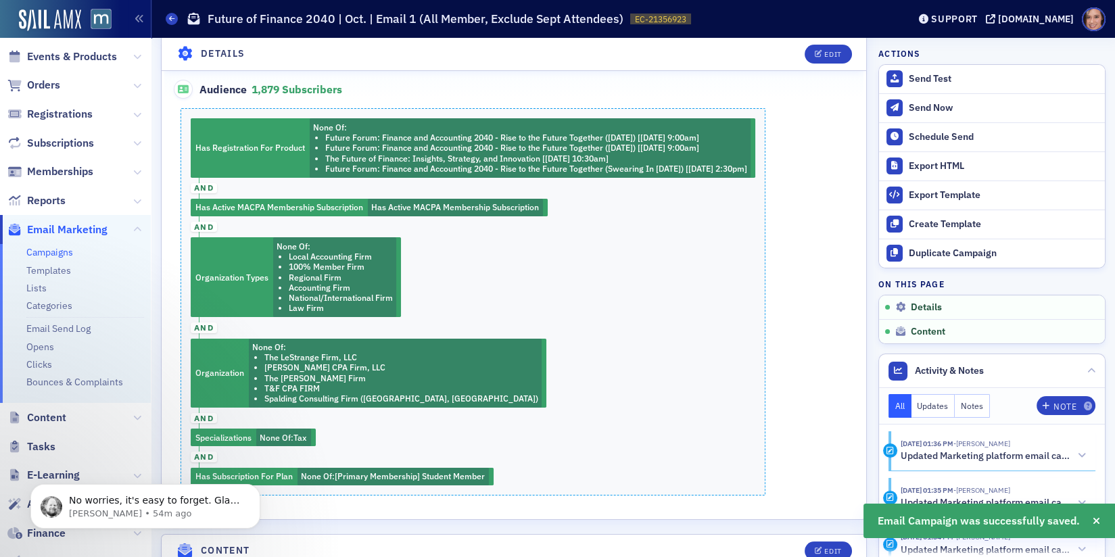
scroll to position [437, 0]
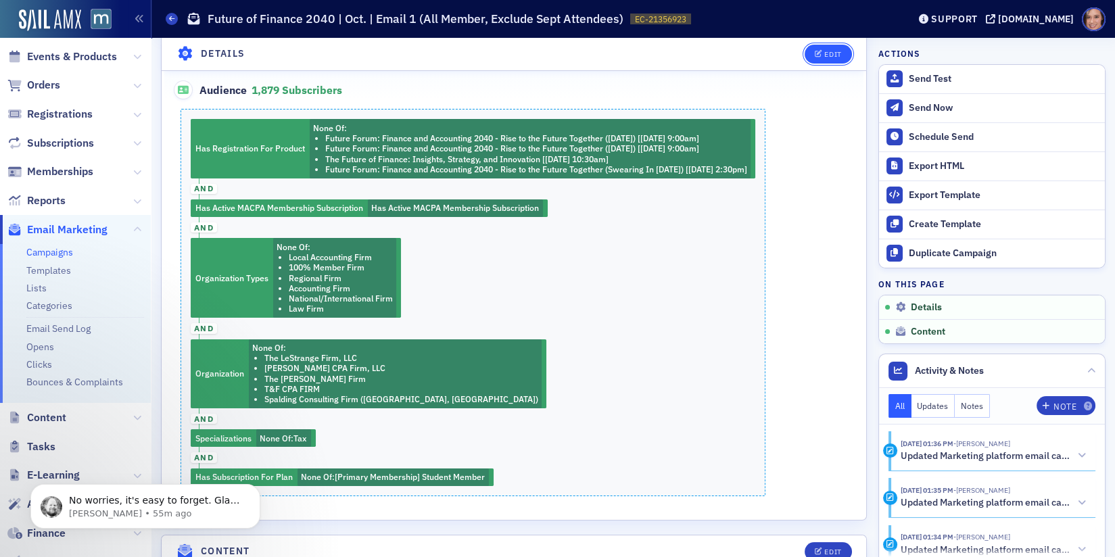
click at [813, 51] on button "Edit" at bounding box center [827, 54] width 47 height 19
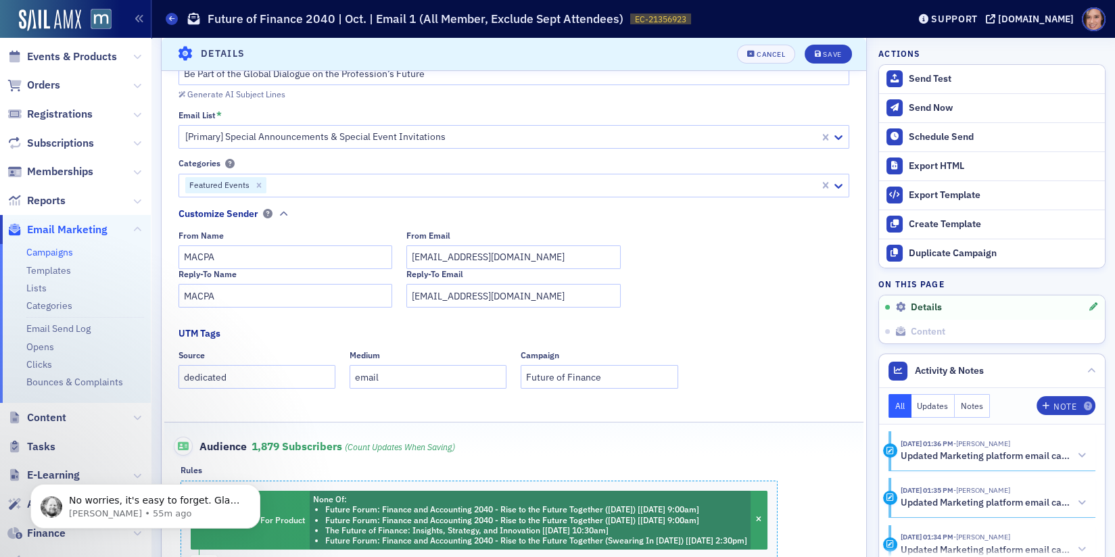
scroll to position [312, 0]
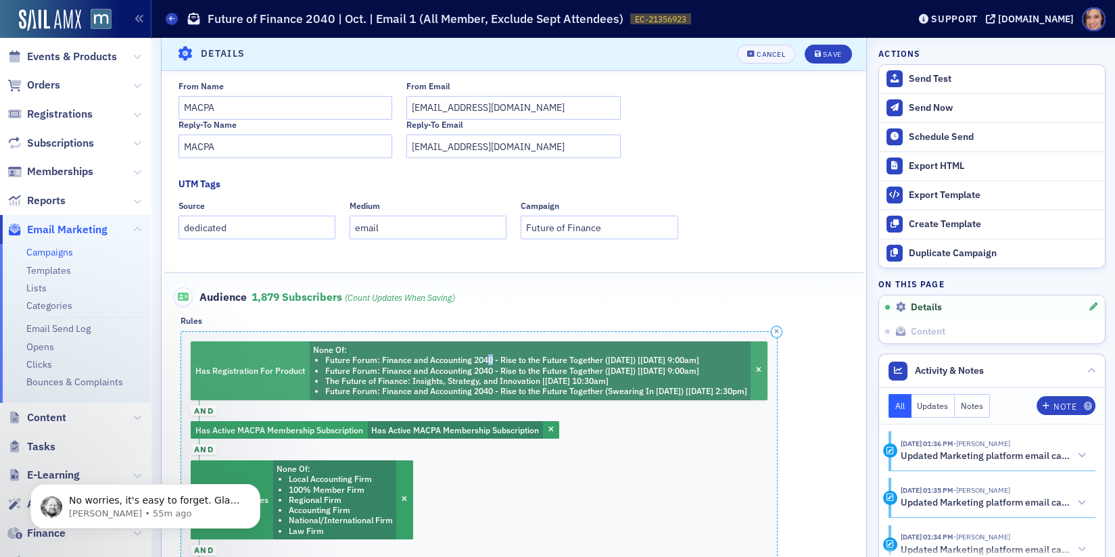
click at [489, 356] on li "Future Forum: Finance and Accounting 2040 - Rise to the Future Together ([DATE]…" at bounding box center [536, 360] width 422 height 10
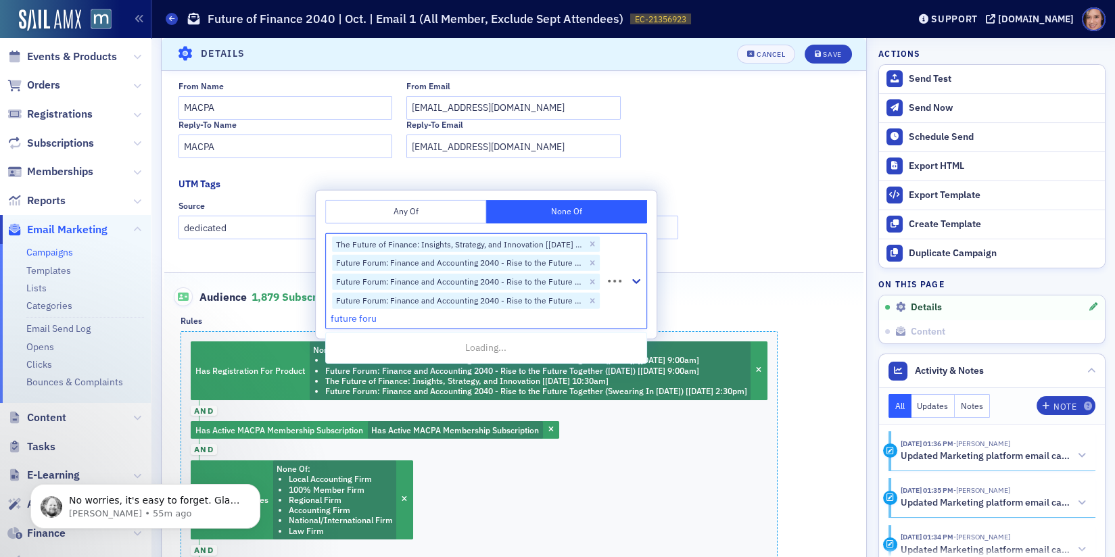
type input "future forum"
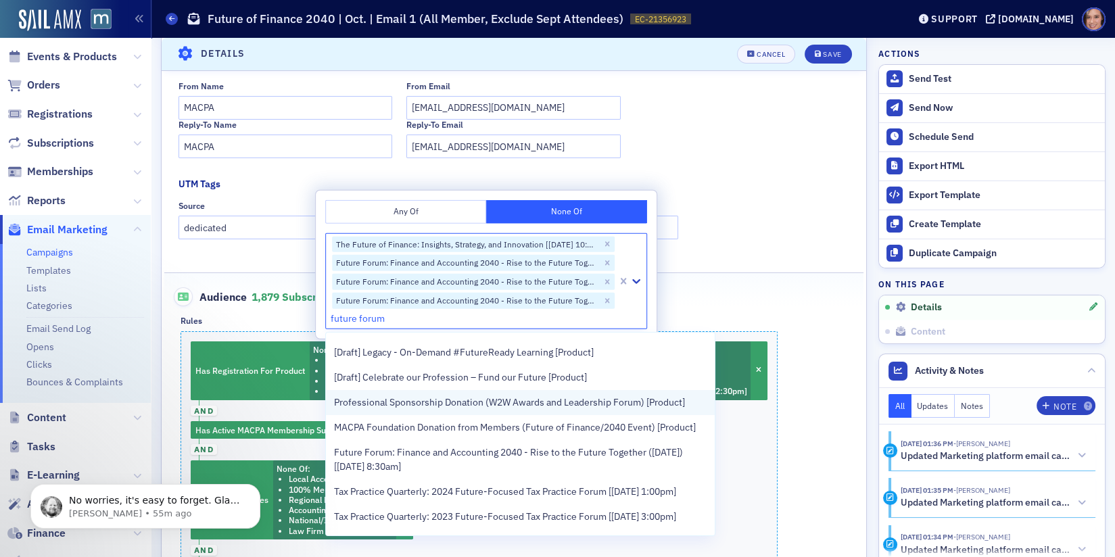
scroll to position [82, 0]
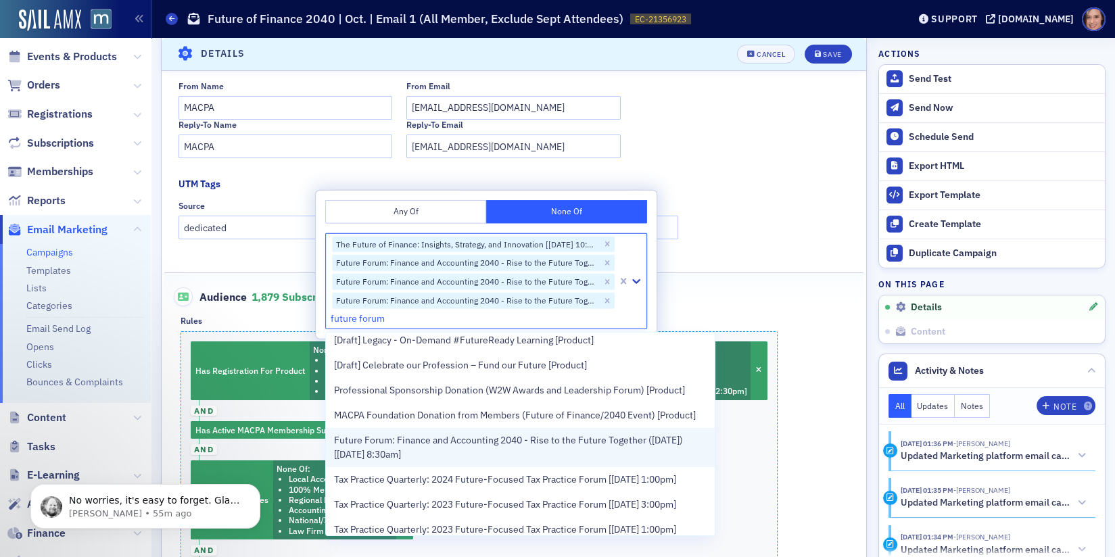
click at [505, 440] on span "Future Forum: Finance and Accounting 2040 - Rise to the Future Together ([DATE]…" at bounding box center [520, 447] width 372 height 28
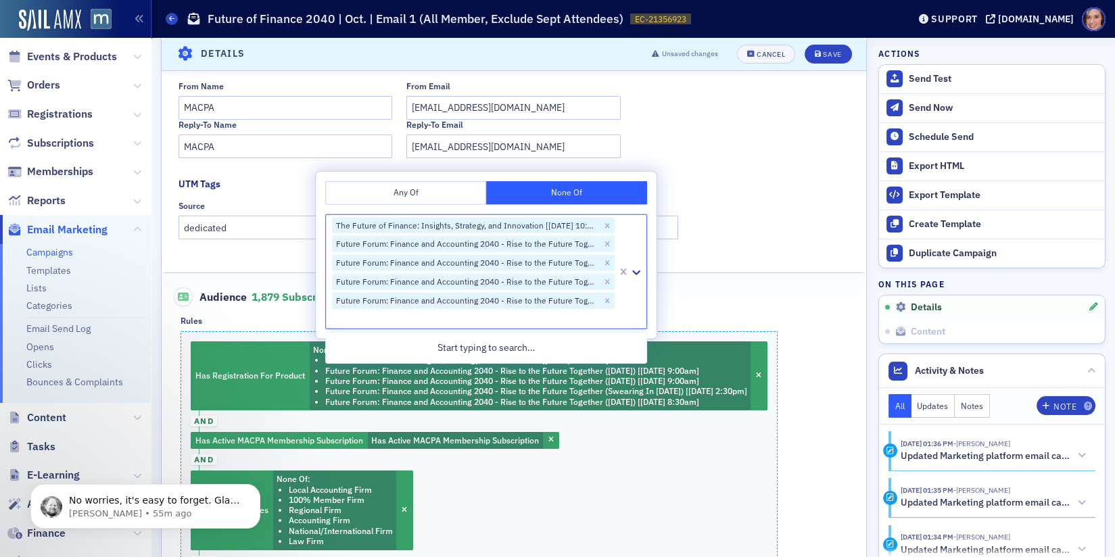
click at [758, 273] on div "Audience 1,879 Subscribers (count updates when saving)" at bounding box center [513, 289] width 671 height 33
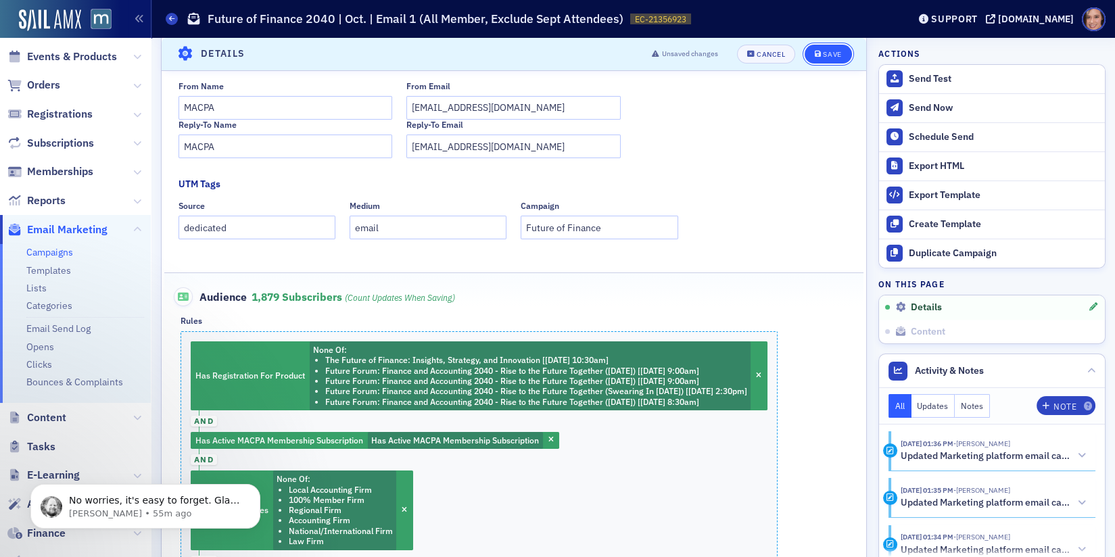
click at [833, 52] on div "Save" at bounding box center [832, 54] width 18 height 7
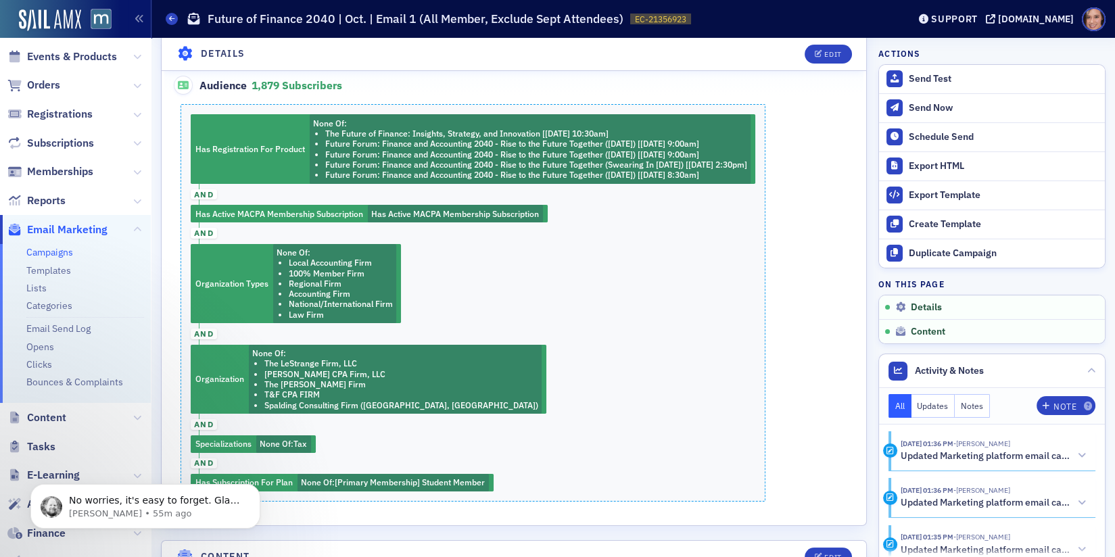
scroll to position [431, 0]
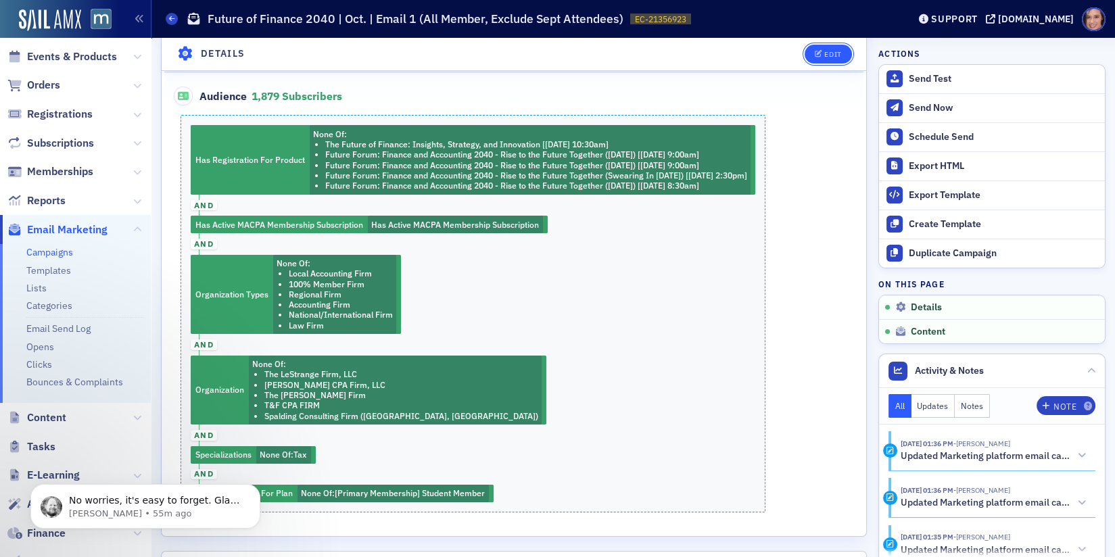
click at [831, 60] on button "Edit" at bounding box center [827, 54] width 47 height 19
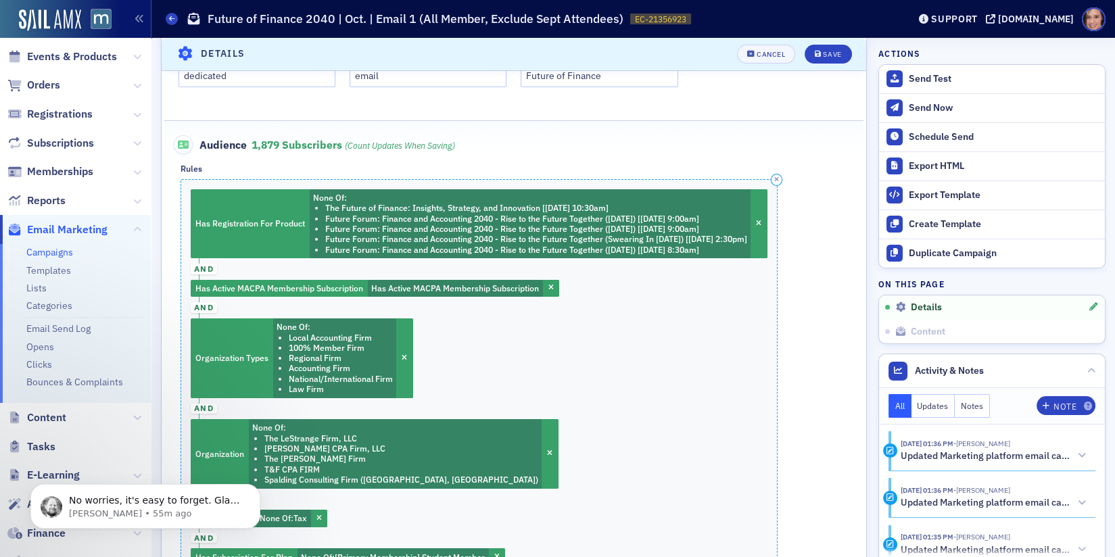
scroll to position [480, 0]
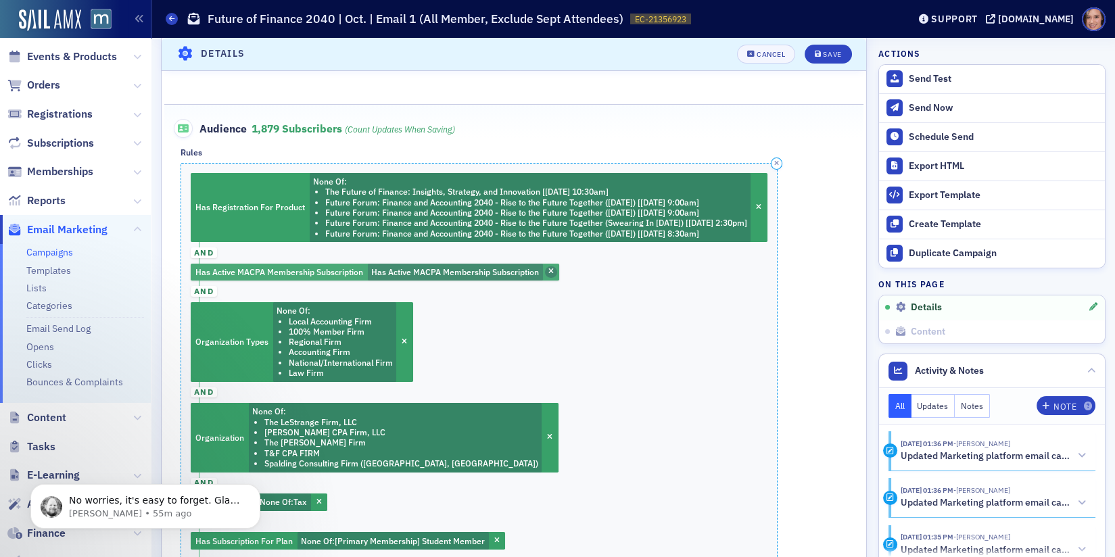
click at [550, 268] on icon "button" at bounding box center [550, 271] width 5 height 7
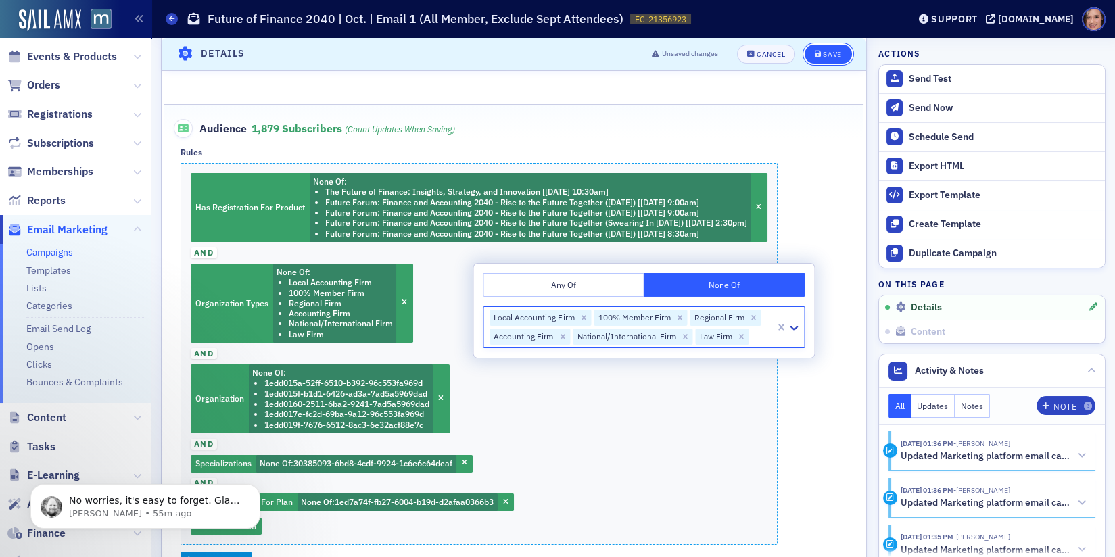
click at [838, 55] on div "Save" at bounding box center [832, 54] width 18 height 7
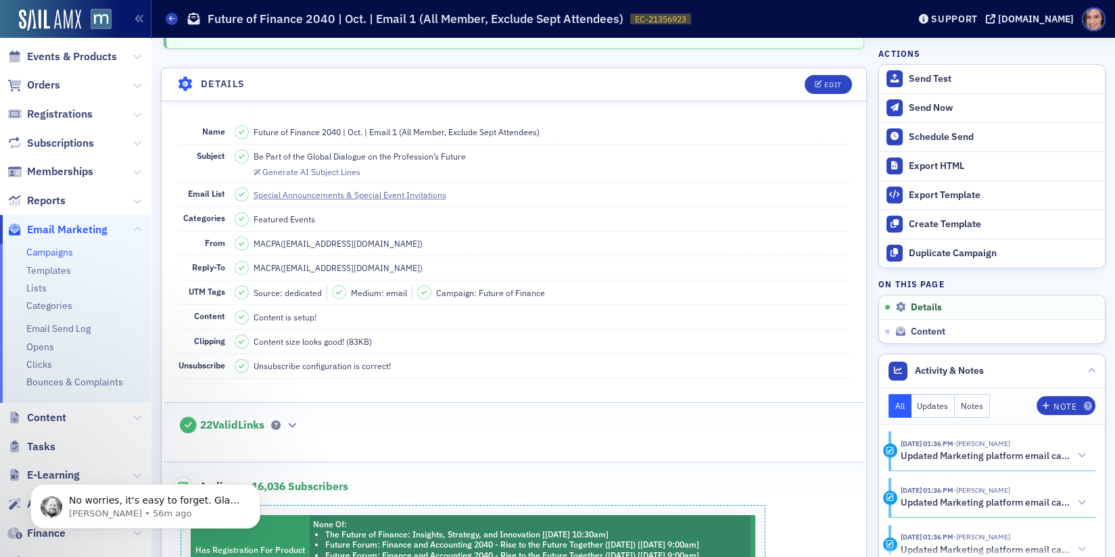
scroll to position [0, 0]
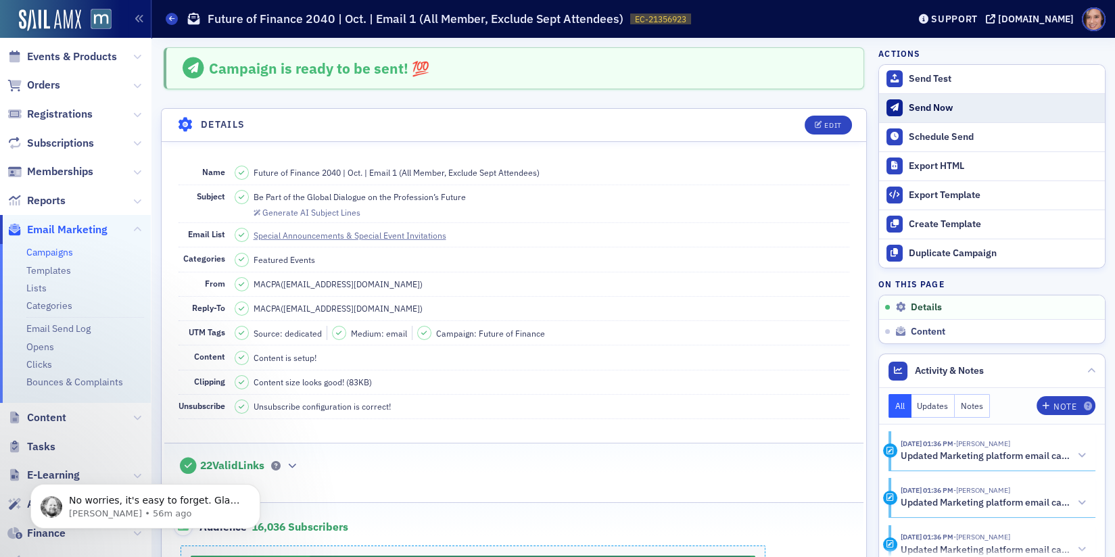
click at [917, 110] on div "Send Now" at bounding box center [1003, 108] width 189 height 12
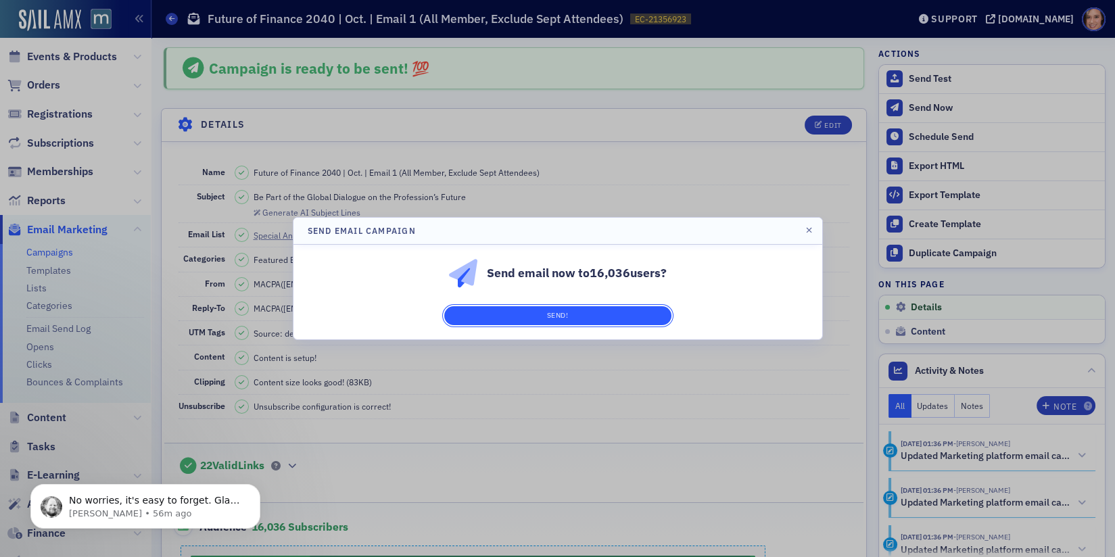
click at [637, 320] on button "Send!" at bounding box center [557, 315] width 227 height 19
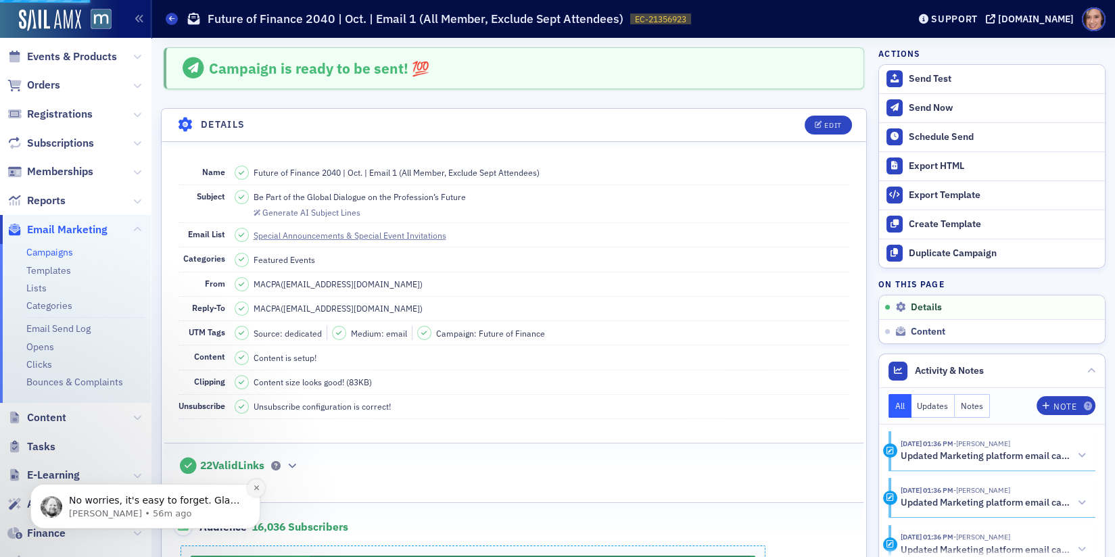
click at [258, 488] on icon "Dismiss notification" at bounding box center [256, 487] width 7 height 7
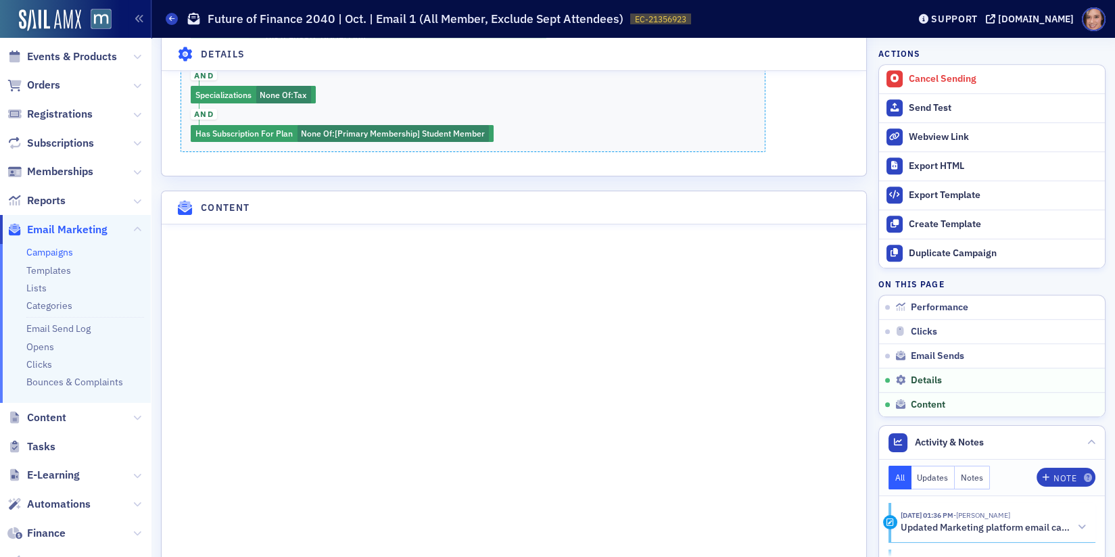
scroll to position [1576, 0]
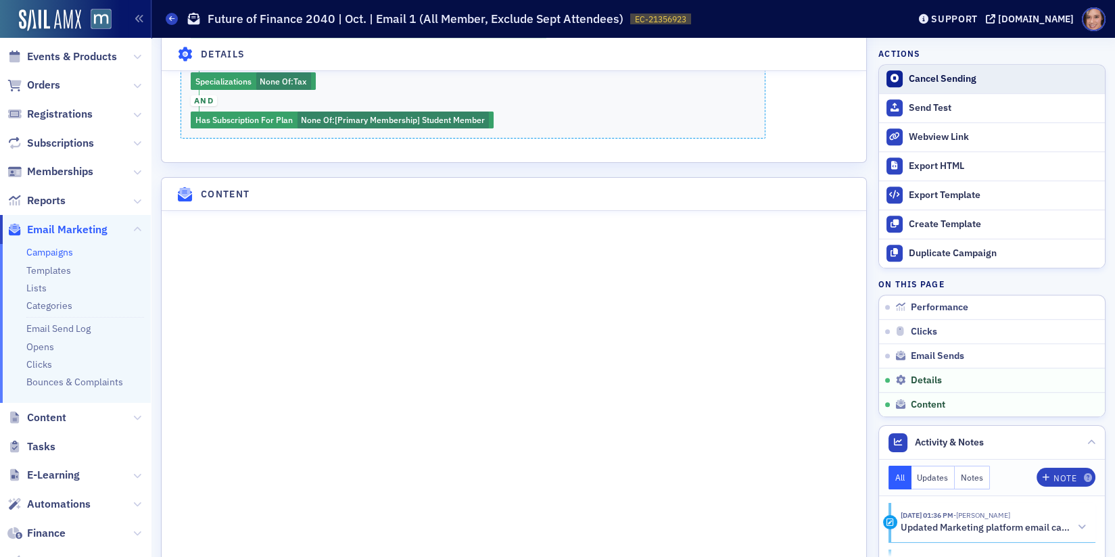
click at [963, 73] on div "Cancel Sending" at bounding box center [1003, 79] width 189 height 12
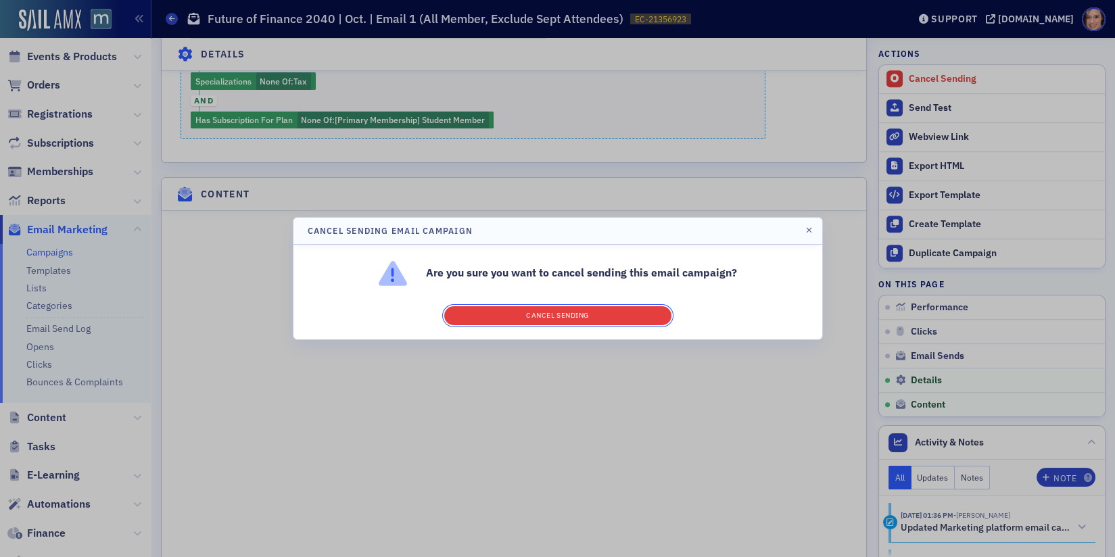
click at [559, 313] on button "Cancel Sending" at bounding box center [557, 315] width 227 height 19
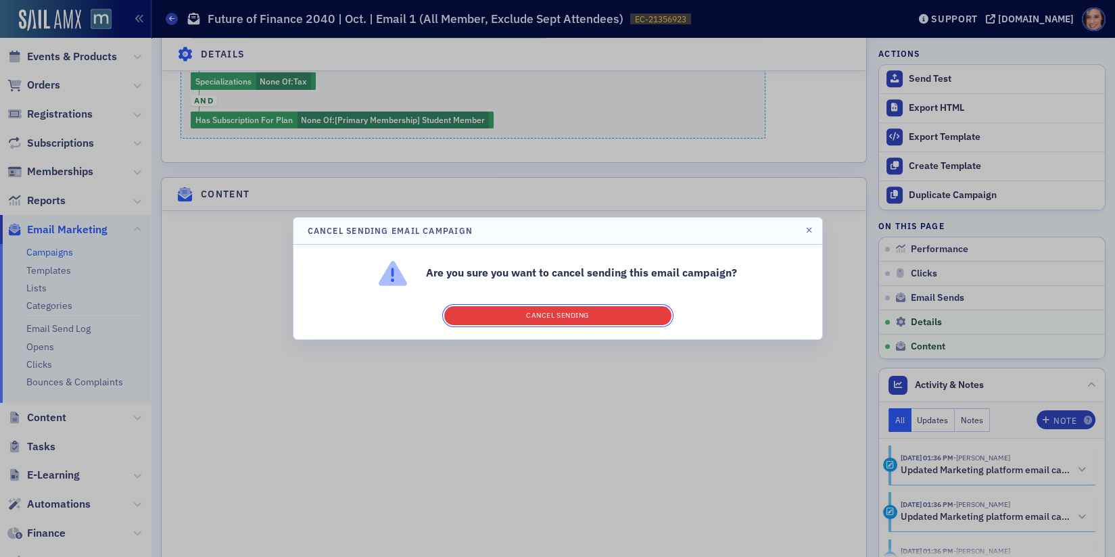
click at [652, 312] on button "Cancel Sending" at bounding box center [557, 315] width 227 height 19
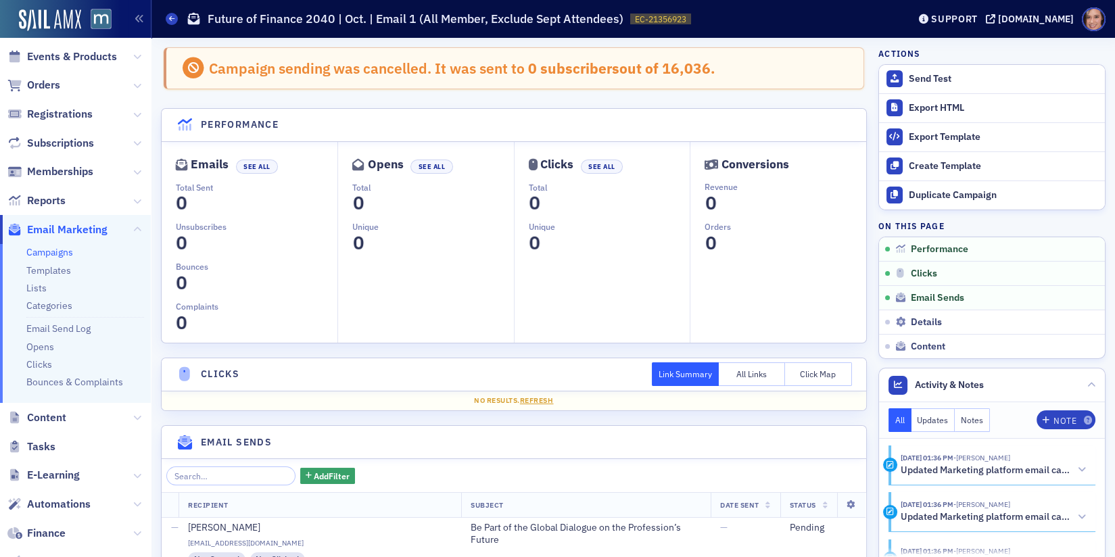
click at [61, 254] on link "Campaigns" at bounding box center [49, 252] width 47 height 12
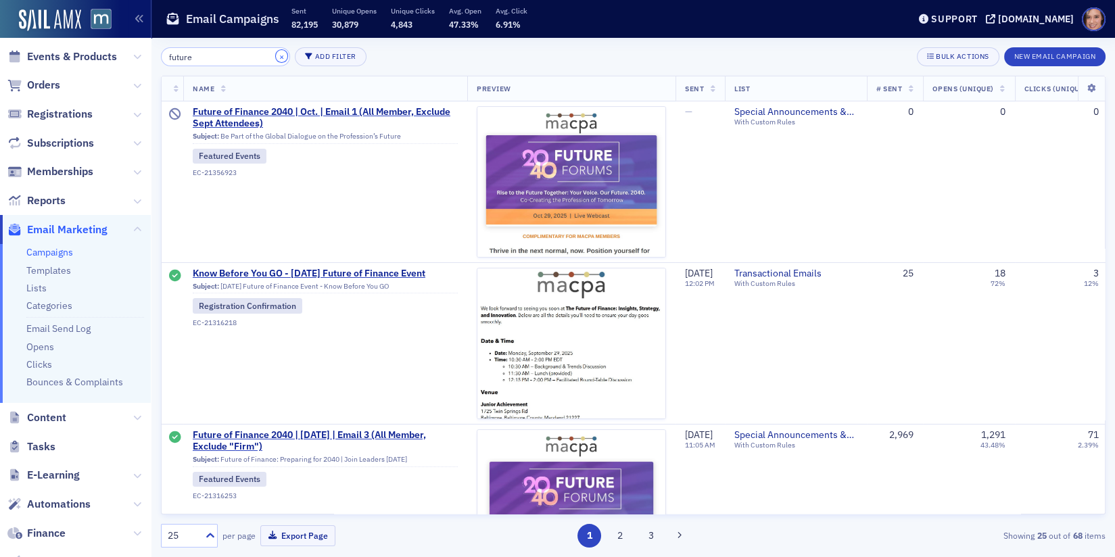
click at [276, 53] on button "×" at bounding box center [282, 56] width 12 height 12
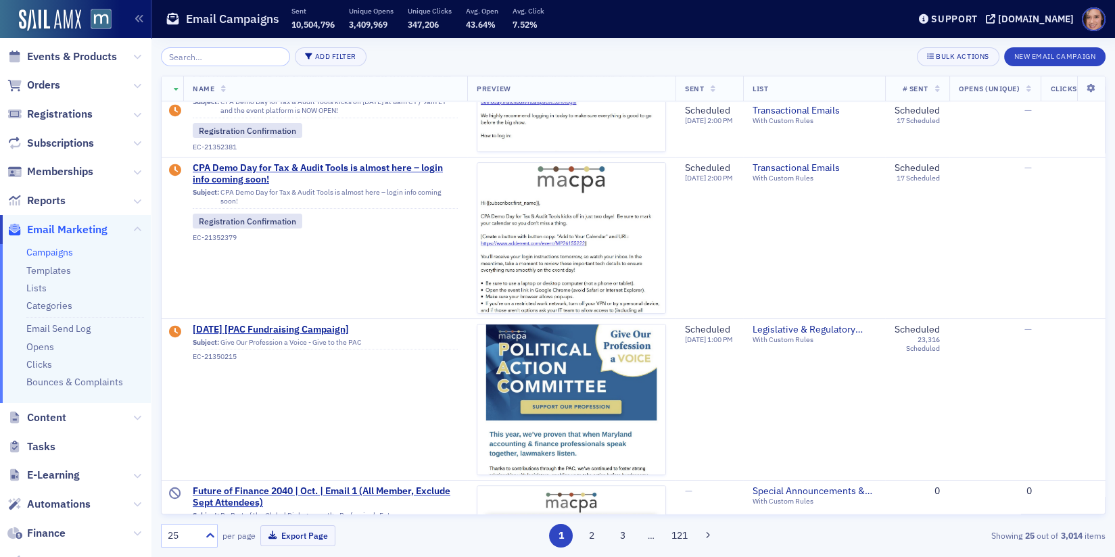
scroll to position [450, 0]
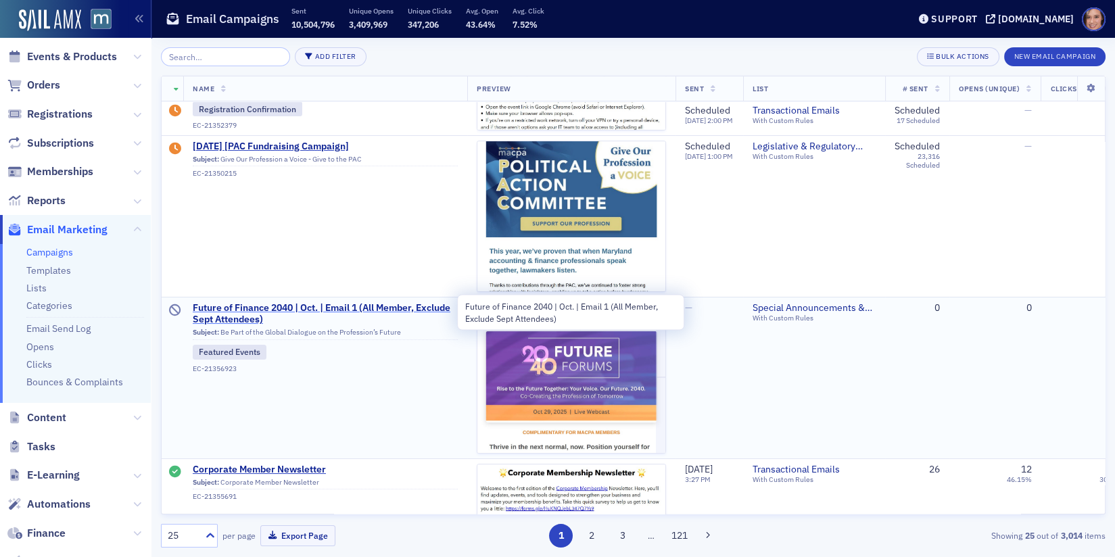
click at [324, 309] on span "Future of Finance 2040 | Oct. | Email 1 (All Member, Exclude Sept Attendees)" at bounding box center [325, 314] width 265 height 24
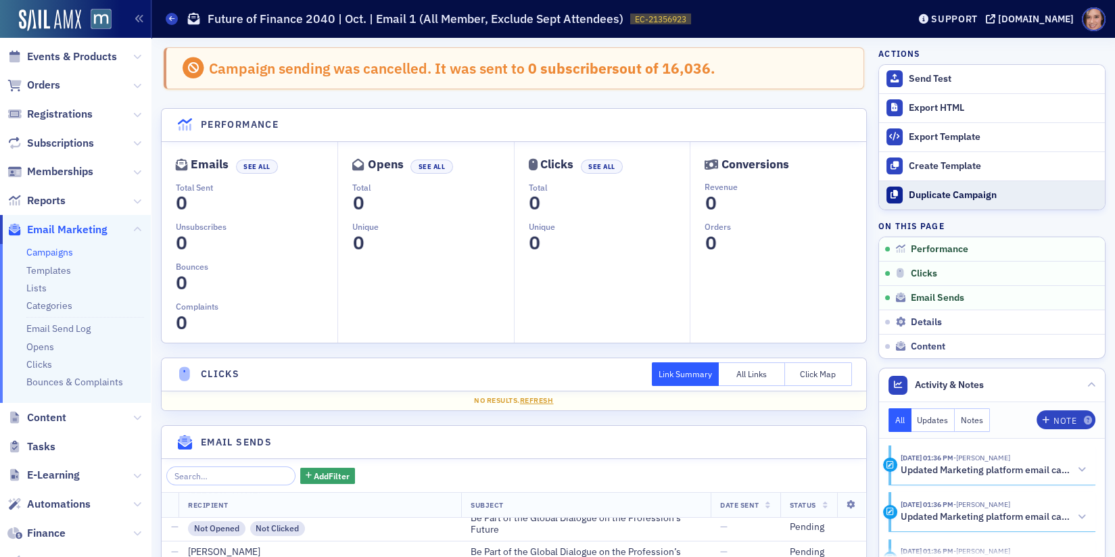
click at [938, 199] on div "Duplicate Campaign" at bounding box center [1003, 195] width 189 height 12
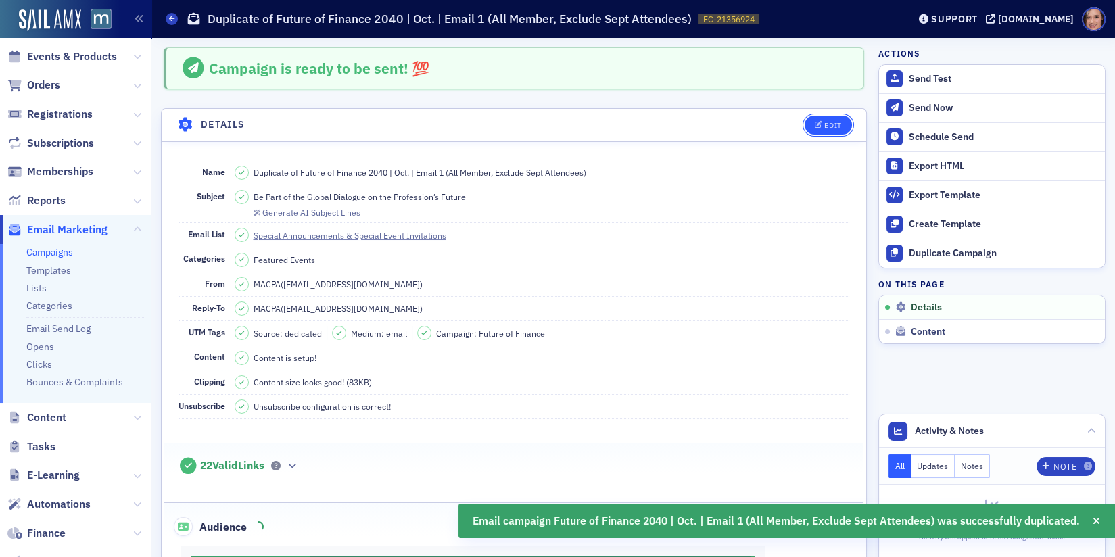
click at [819, 122] on icon "button" at bounding box center [819, 125] width 8 height 7
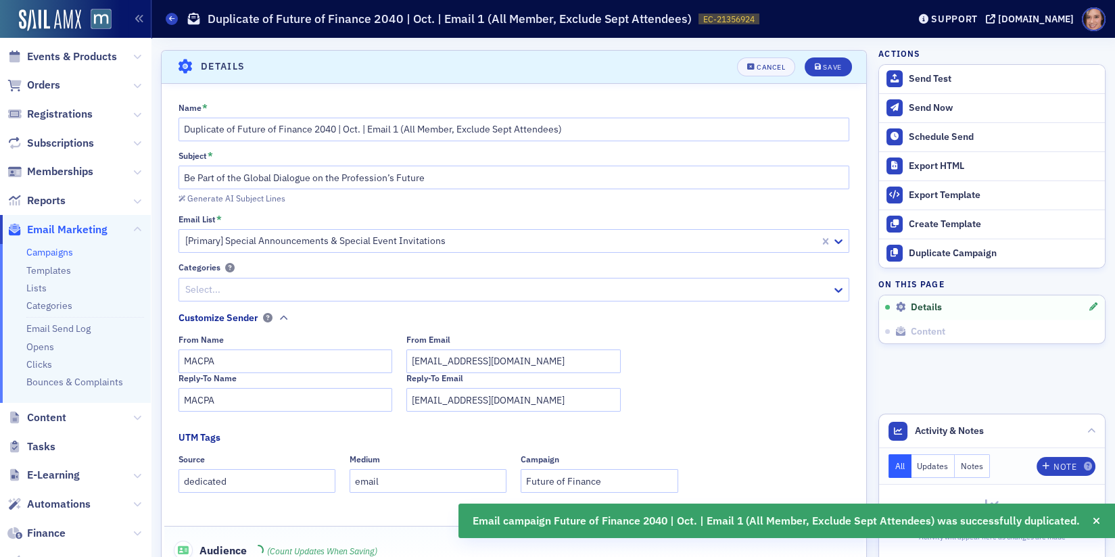
scroll to position [62, 0]
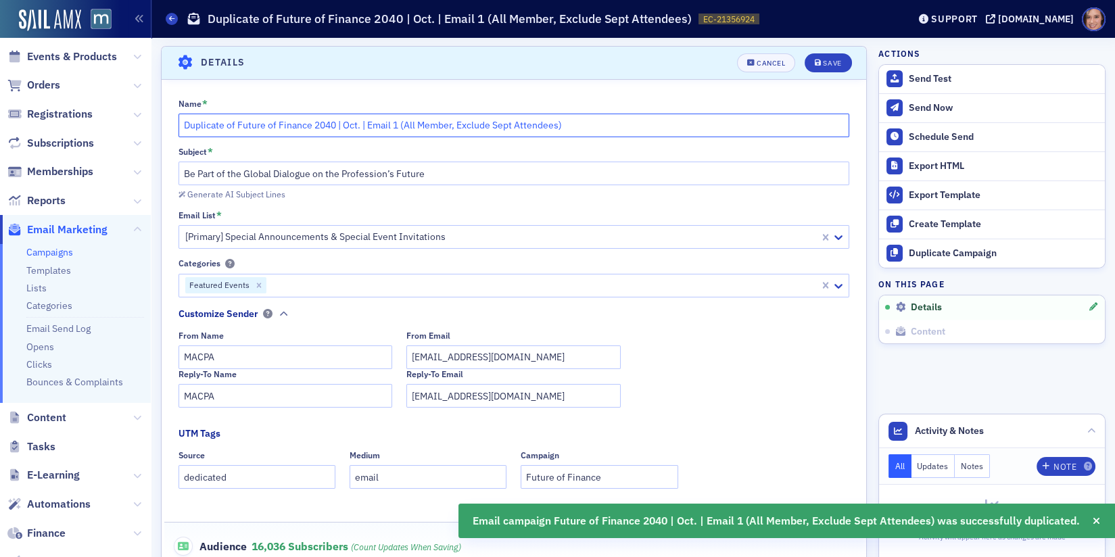
drag, startPoint x: 237, startPoint y: 125, endPoint x: 148, endPoint y: 125, distance: 89.2
click at [148, 125] on div "Users Organizations Events & Products Orders Registrations Subscriptions Member…" at bounding box center [557, 278] width 1115 height 557
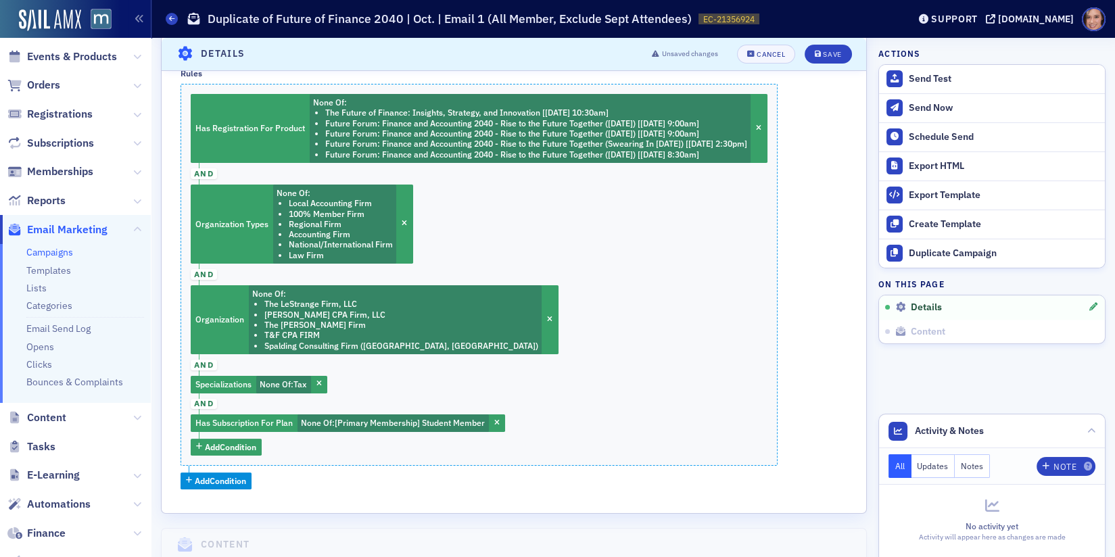
scroll to position [0, 0]
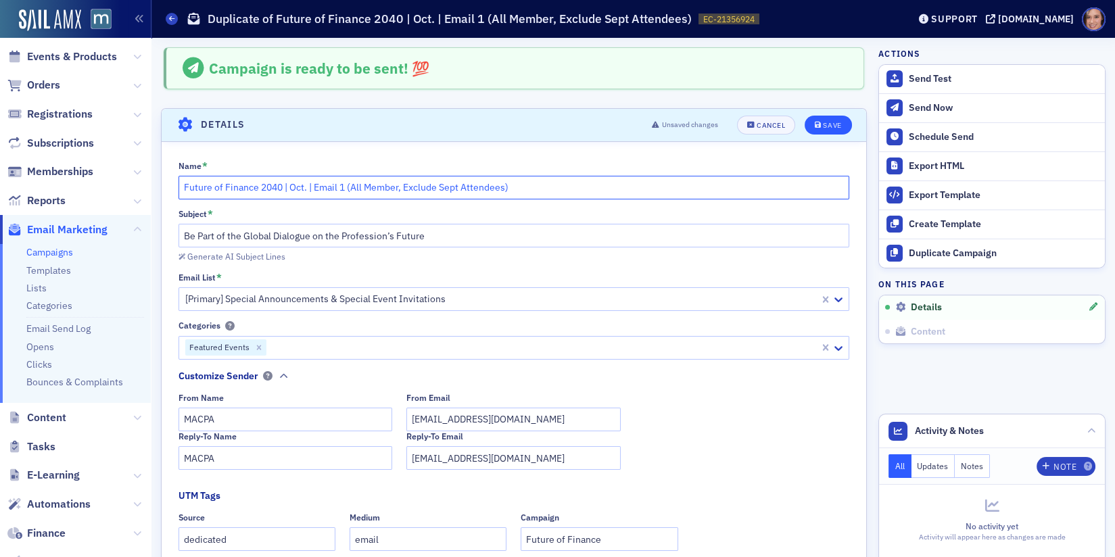
type input "Future of Finance 2040 | Oct. | Email 1 (All Member, Exclude Sept Attendees)"
click at [839, 118] on button "Save" at bounding box center [827, 125] width 47 height 19
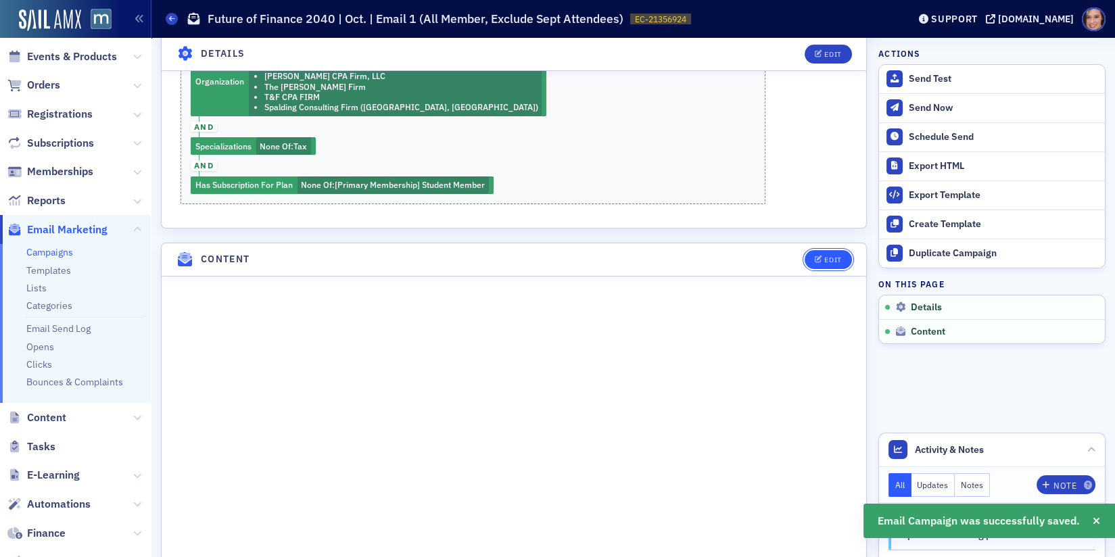
click at [827, 258] on button "Edit" at bounding box center [827, 259] width 47 height 19
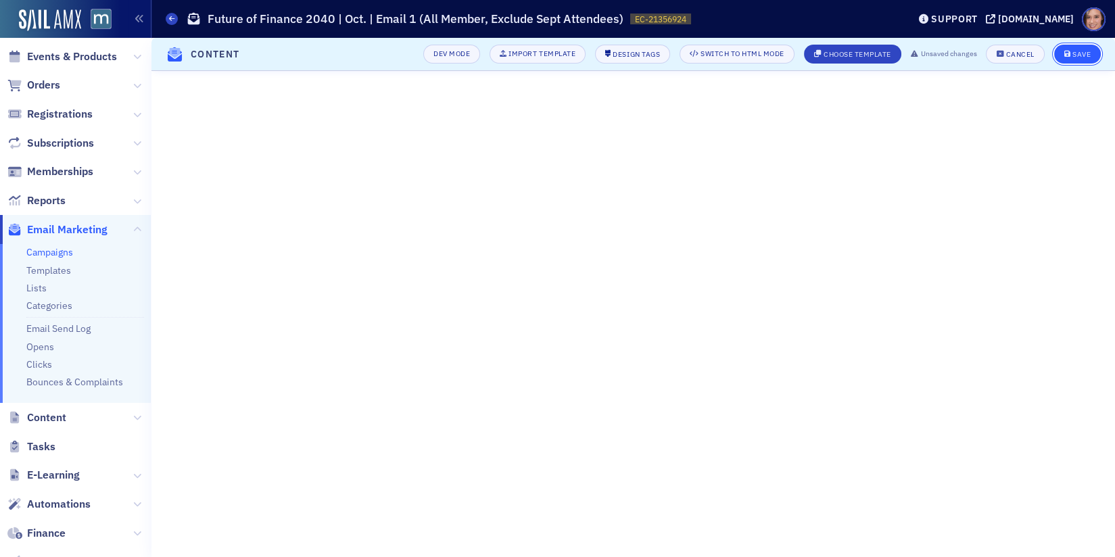
click at [1075, 53] on div "Save" at bounding box center [1081, 54] width 18 height 7
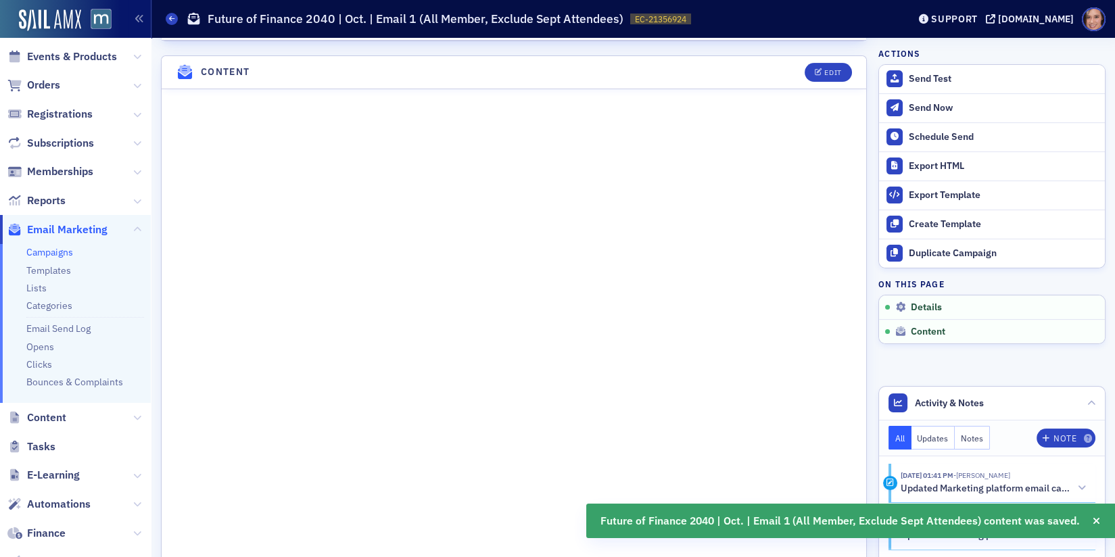
scroll to position [890, 0]
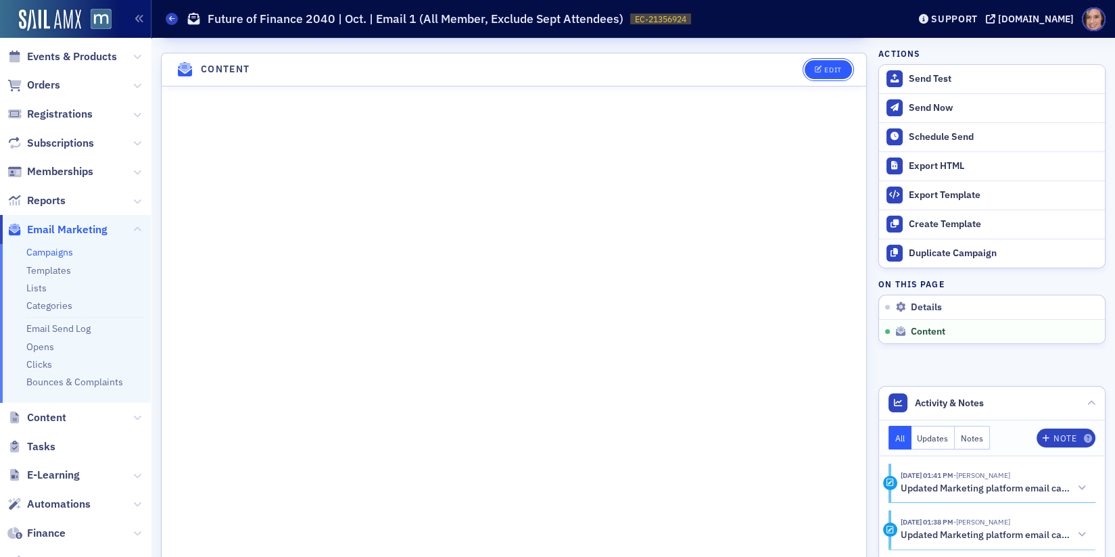
click at [820, 66] on button "Edit" at bounding box center [827, 69] width 47 height 19
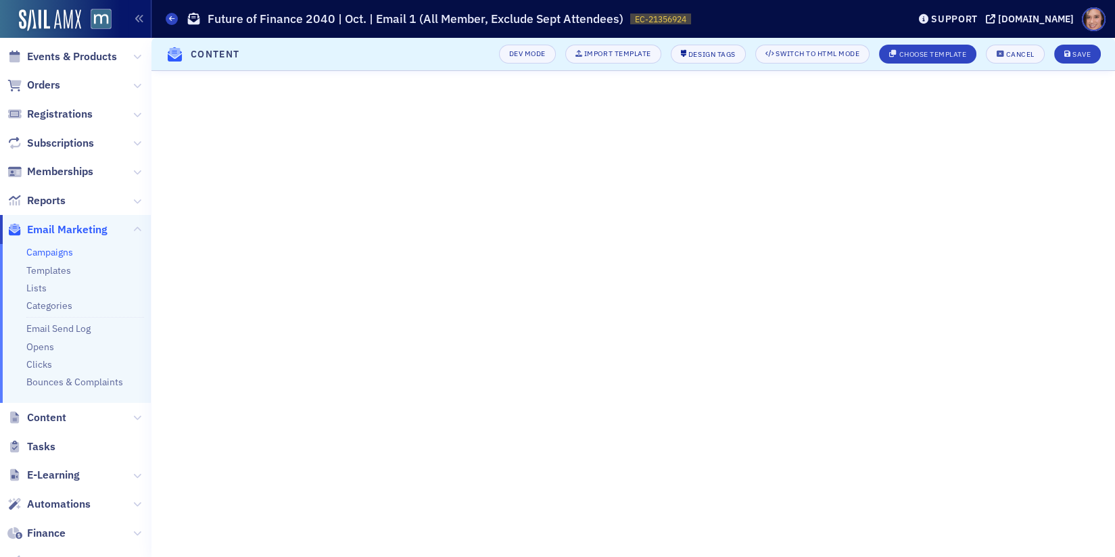
scroll to position [387, 0]
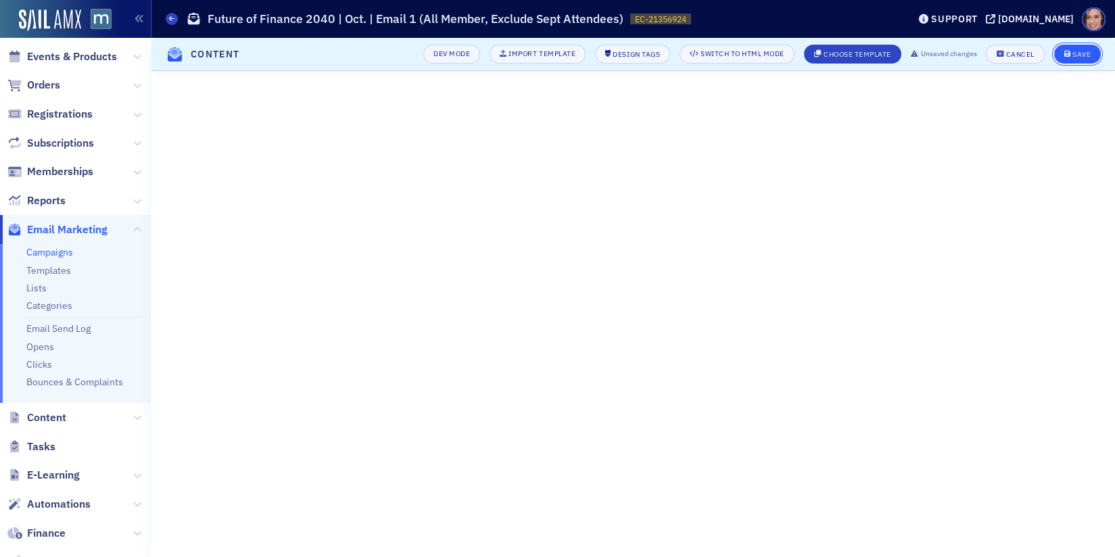
click at [1094, 55] on button "Save" at bounding box center [1077, 54] width 47 height 19
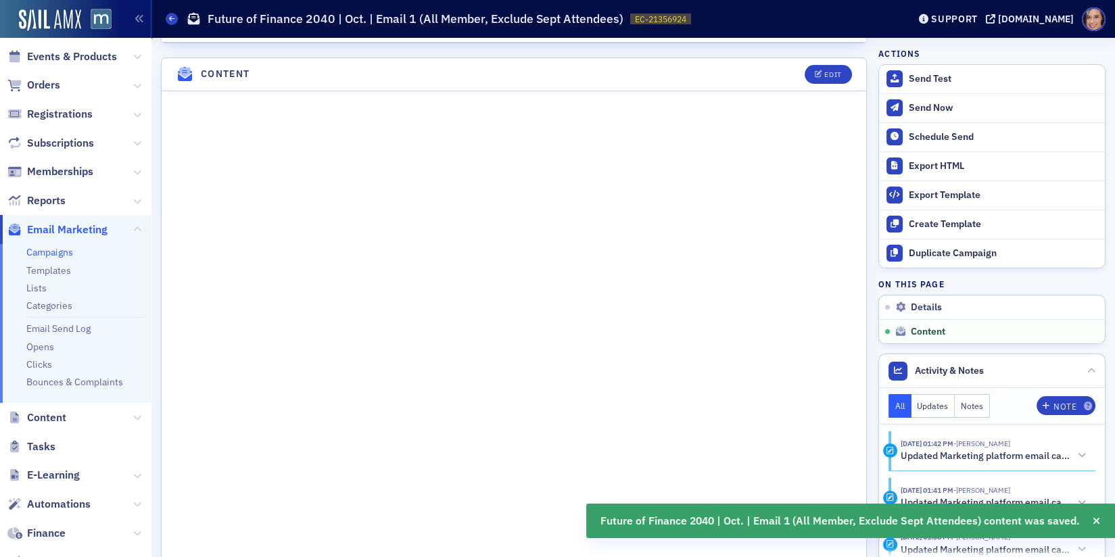
scroll to position [890, 0]
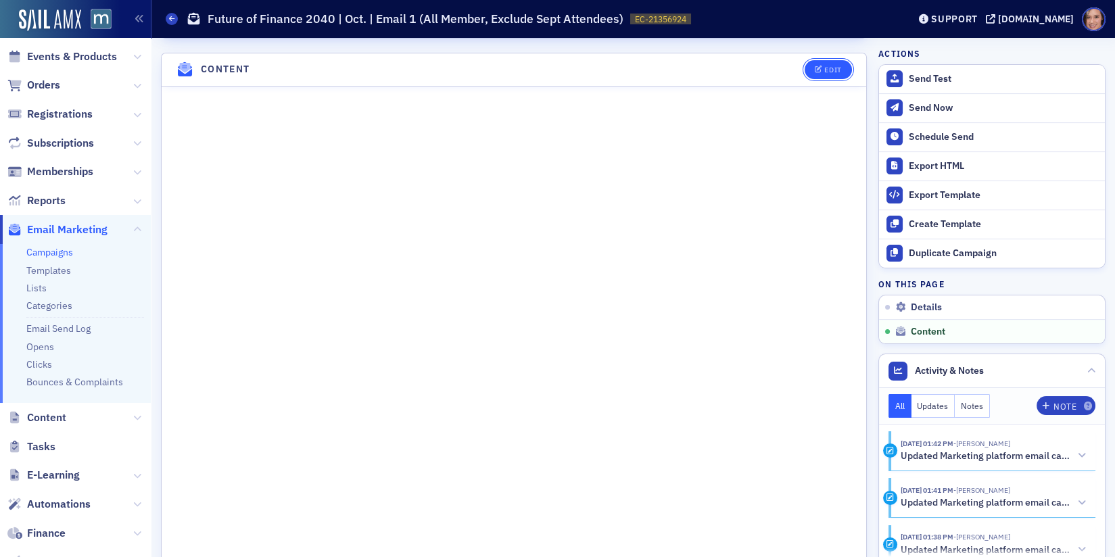
click at [819, 60] on button "Edit" at bounding box center [827, 69] width 47 height 19
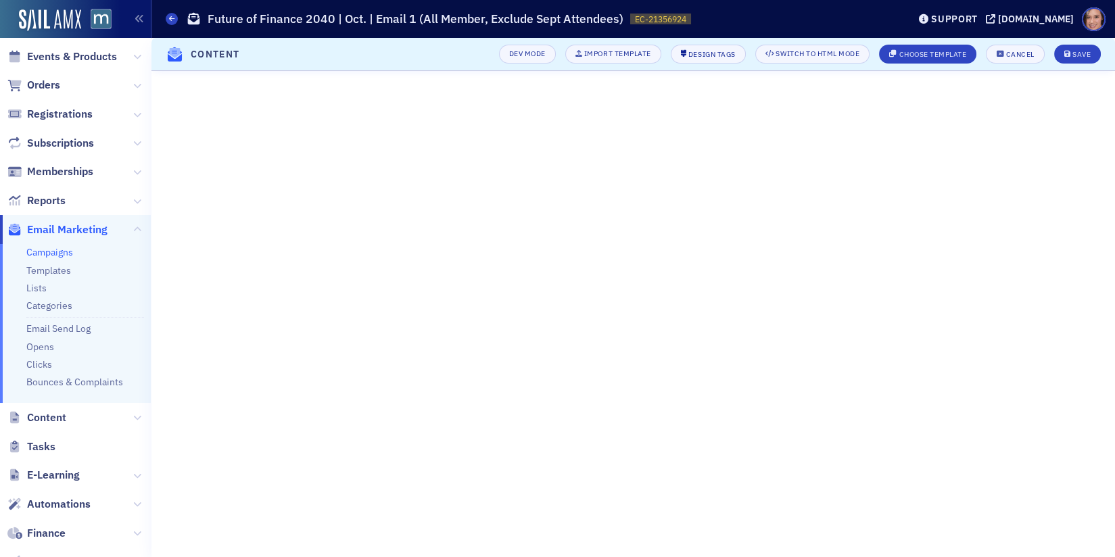
scroll to position [387, 0]
click at [1100, 51] on header "Content Dev Mode Import Template Design Tags Switch to HTML Mode Choose Templat…" at bounding box center [632, 54] width 963 height 33
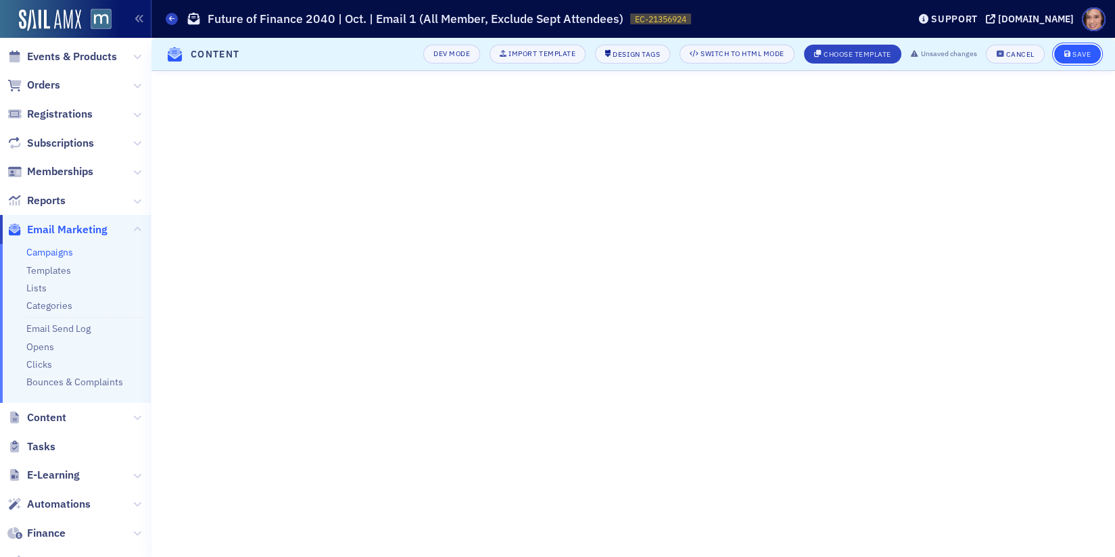
click at [1082, 53] on div "Save" at bounding box center [1081, 54] width 18 height 7
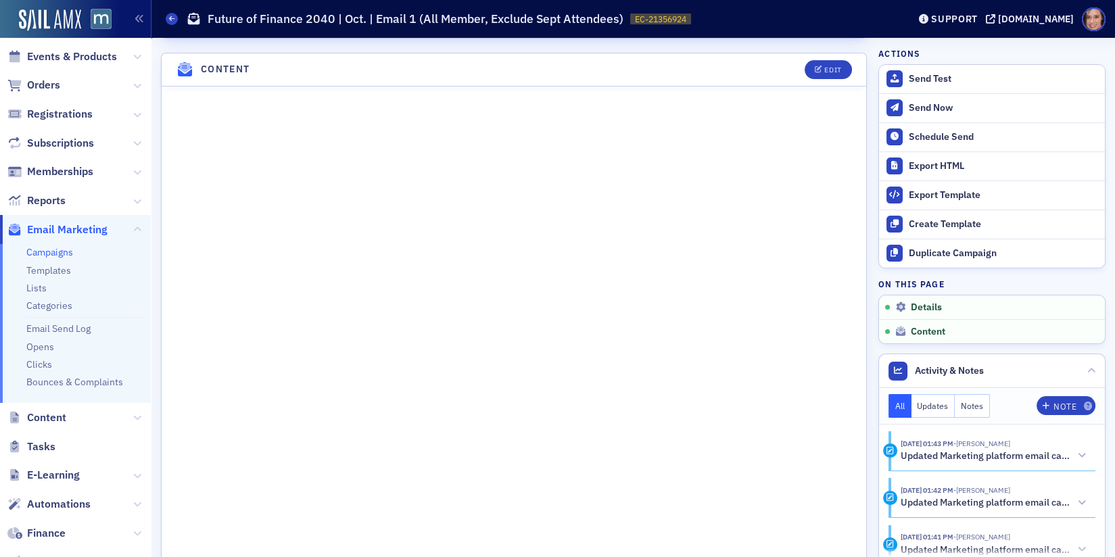
scroll to position [820, 0]
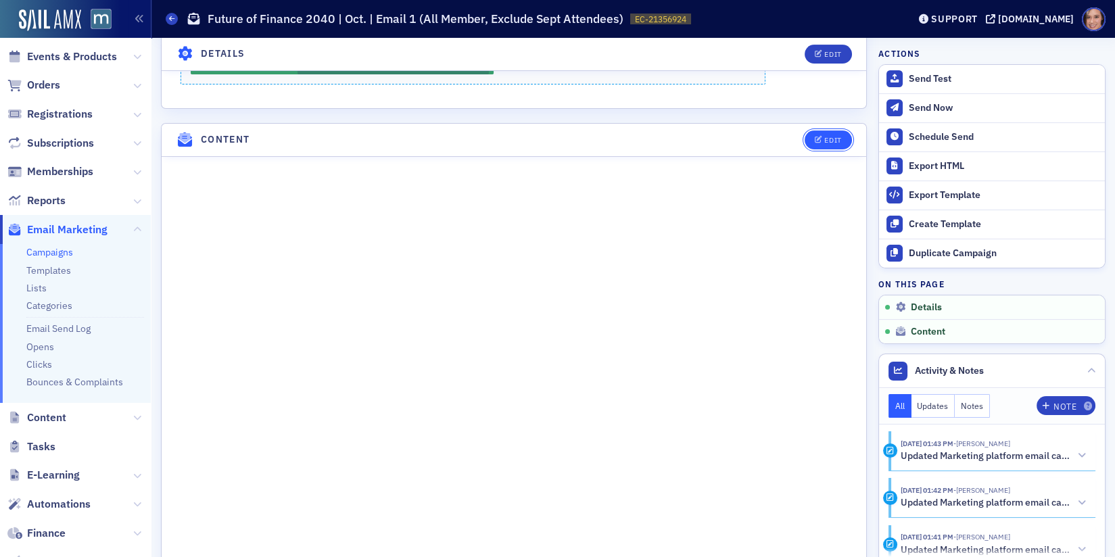
click at [821, 137] on icon "button" at bounding box center [819, 140] width 8 height 7
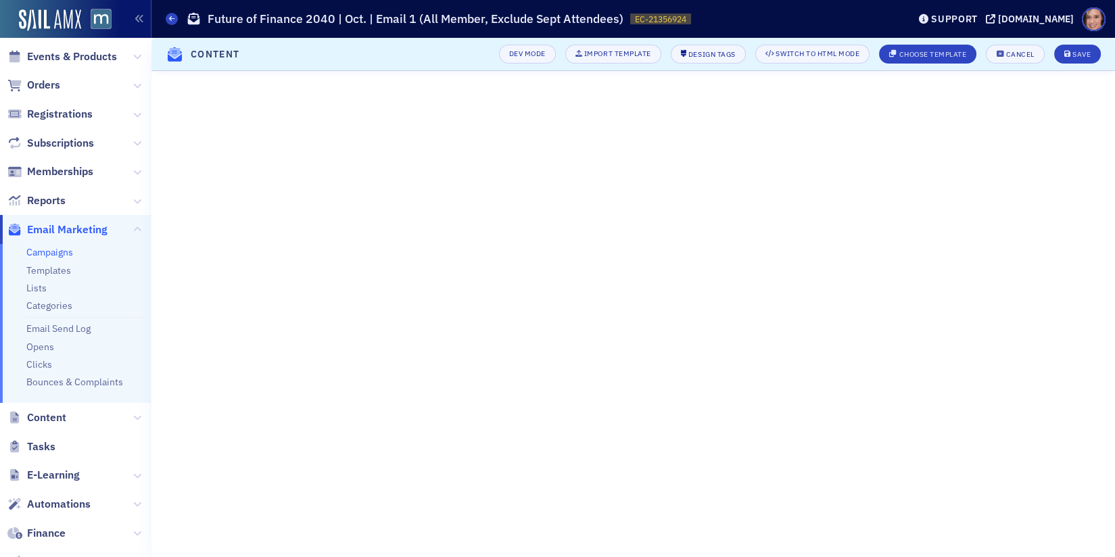
scroll to position [387, 0]
click at [1010, 52] on div "Cancel" at bounding box center [1020, 54] width 28 height 7
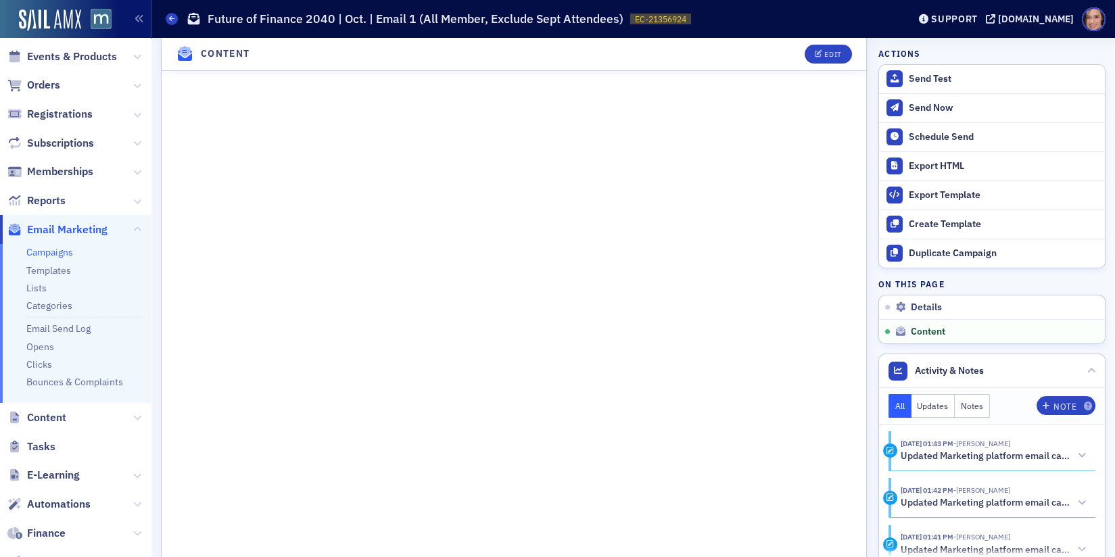
scroll to position [970, 0]
click at [827, 58] on button "Edit" at bounding box center [827, 54] width 47 height 19
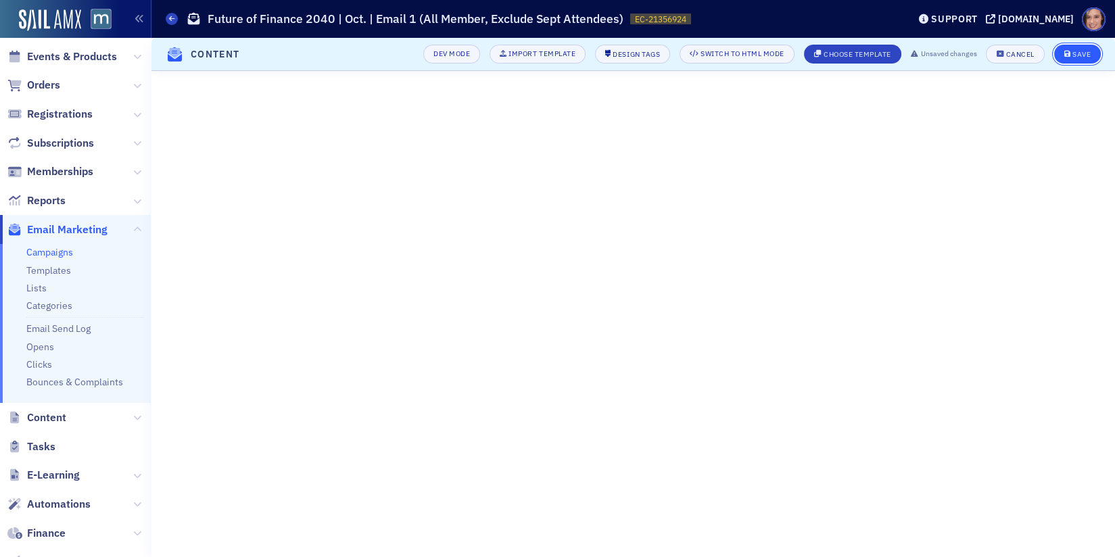
click at [1086, 51] on div "Save" at bounding box center [1081, 54] width 18 height 7
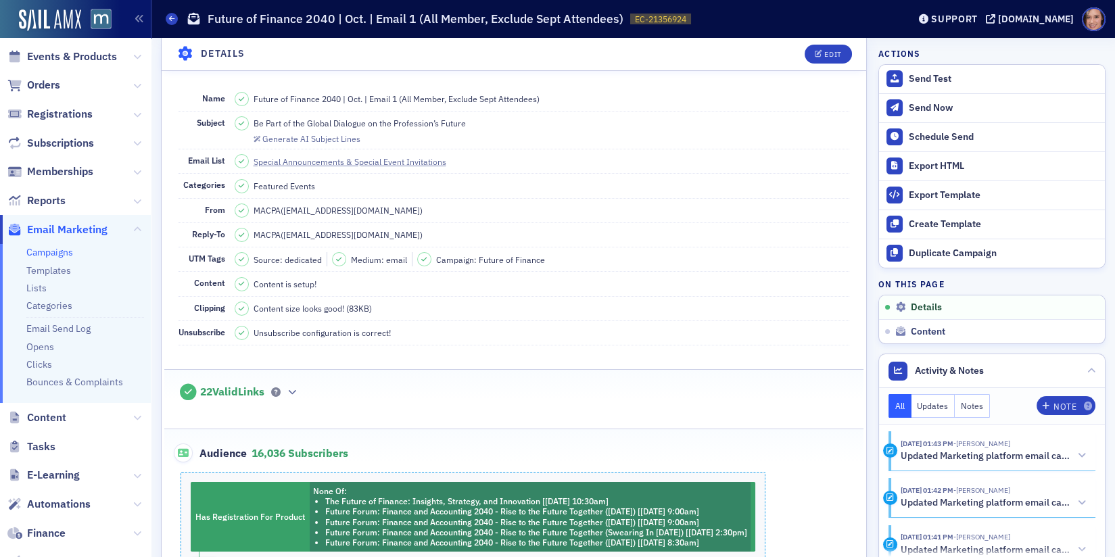
scroll to position [0, 0]
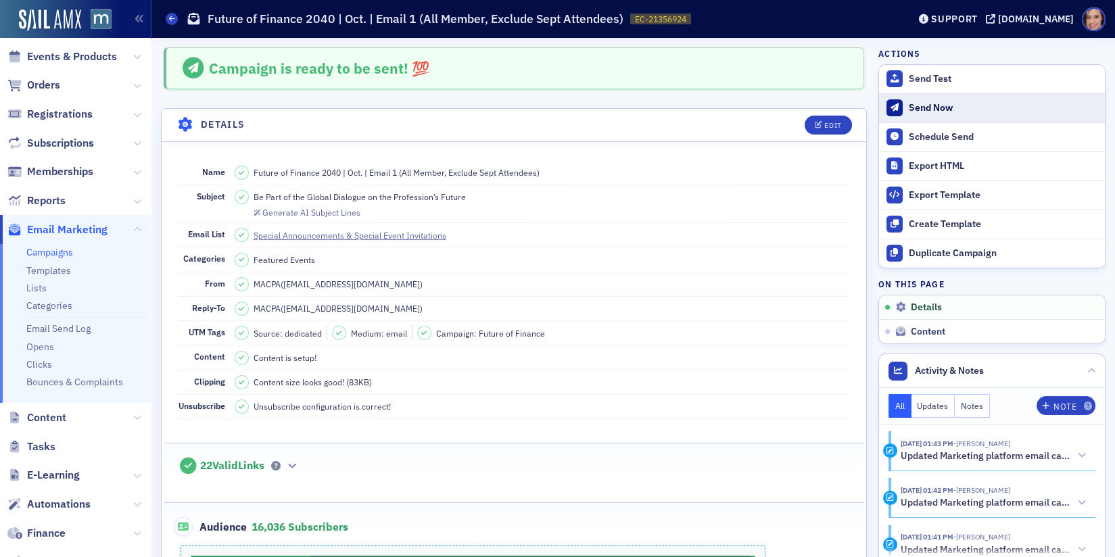
click at [945, 105] on div "Send Now" at bounding box center [1003, 108] width 189 height 12
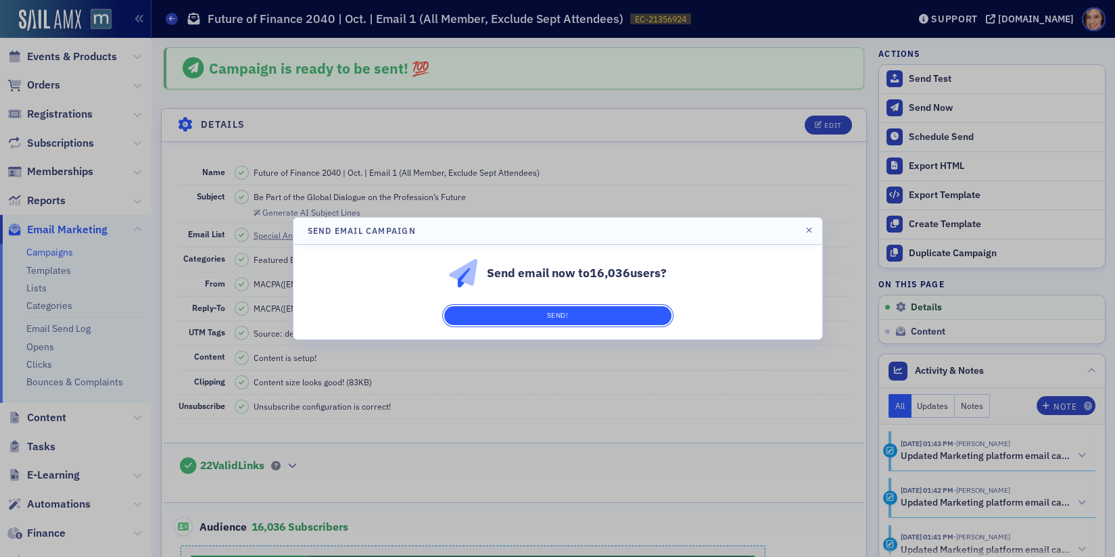
click at [617, 310] on button "Send!" at bounding box center [557, 315] width 227 height 19
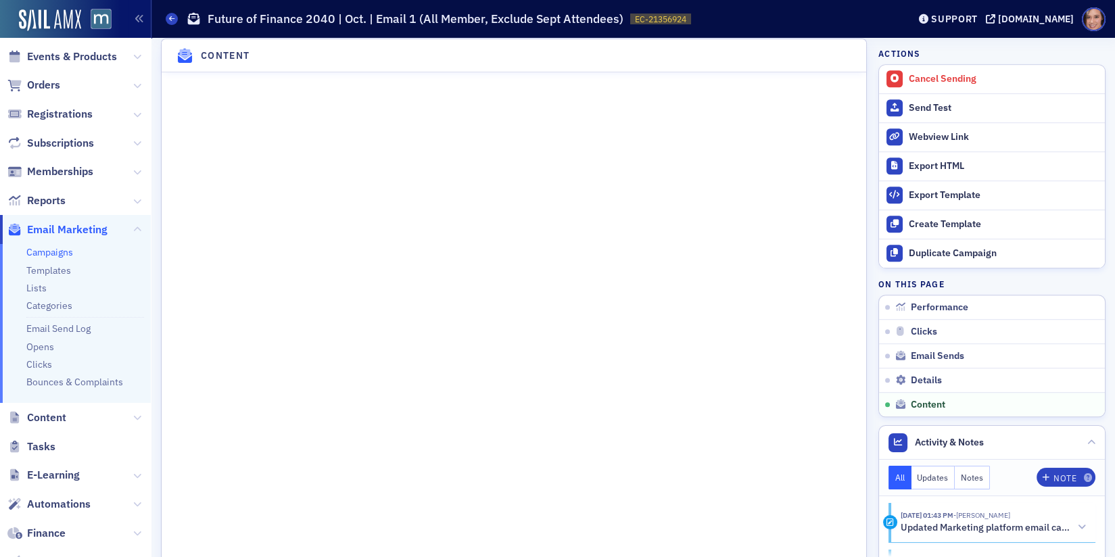
scroll to position [1978, 0]
click at [49, 253] on link "Campaigns" at bounding box center [49, 252] width 47 height 12
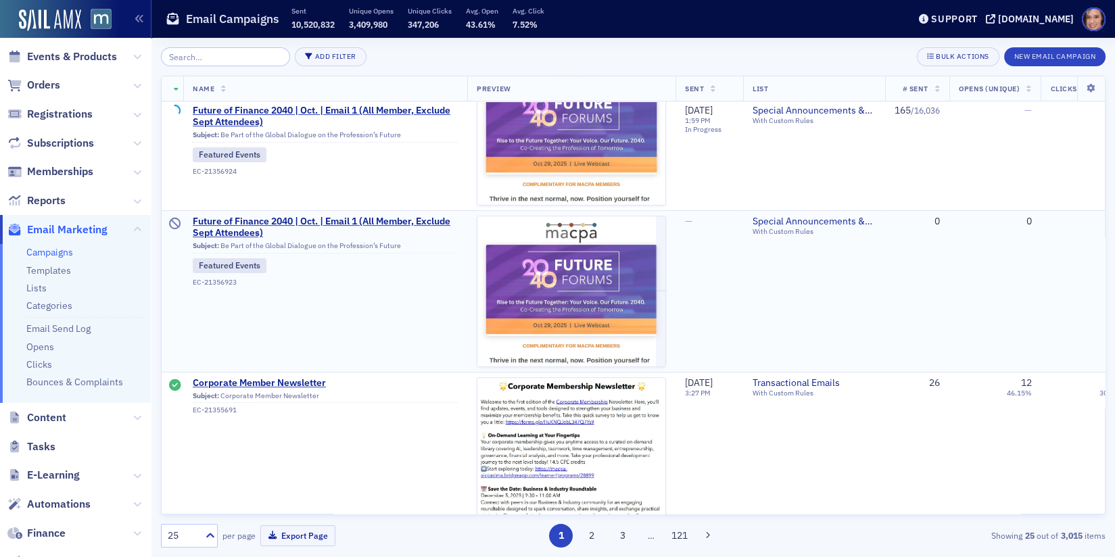
scroll to position [704, 0]
